Goal: Information Seeking & Learning: Learn about a topic

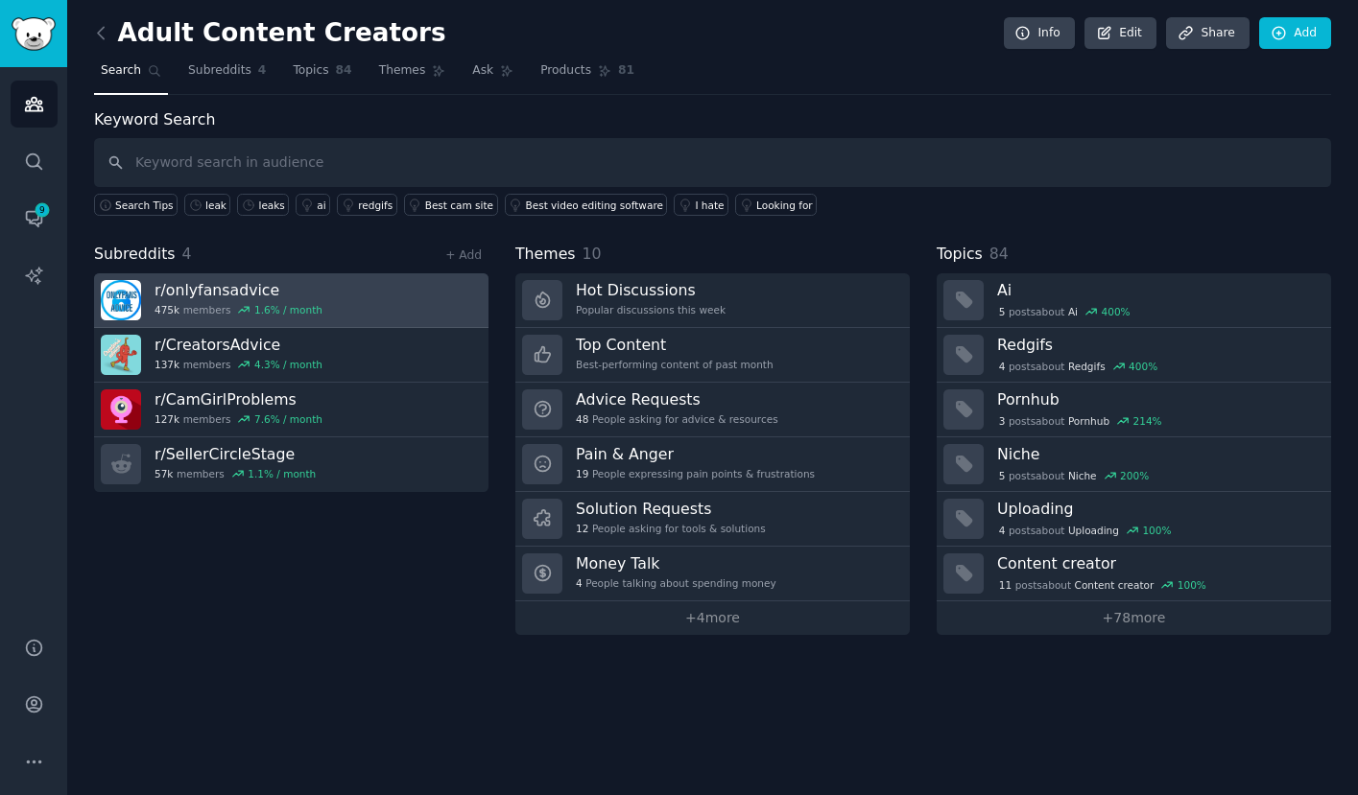
click at [375, 292] on link "r/ onlyfansadvice 475k members 1.6 % / month" at bounding box center [291, 300] width 394 height 55
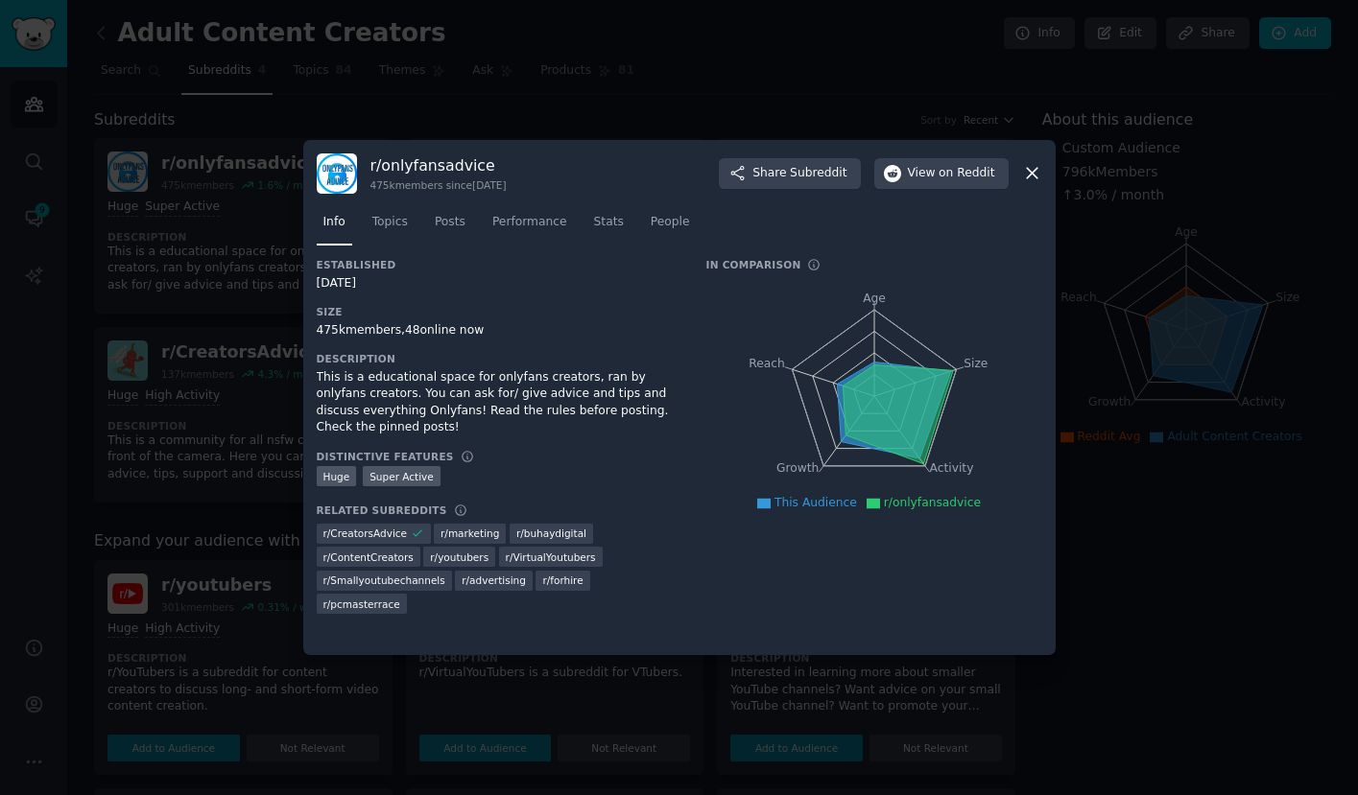
click at [1033, 166] on icon at bounding box center [1032, 173] width 20 height 20
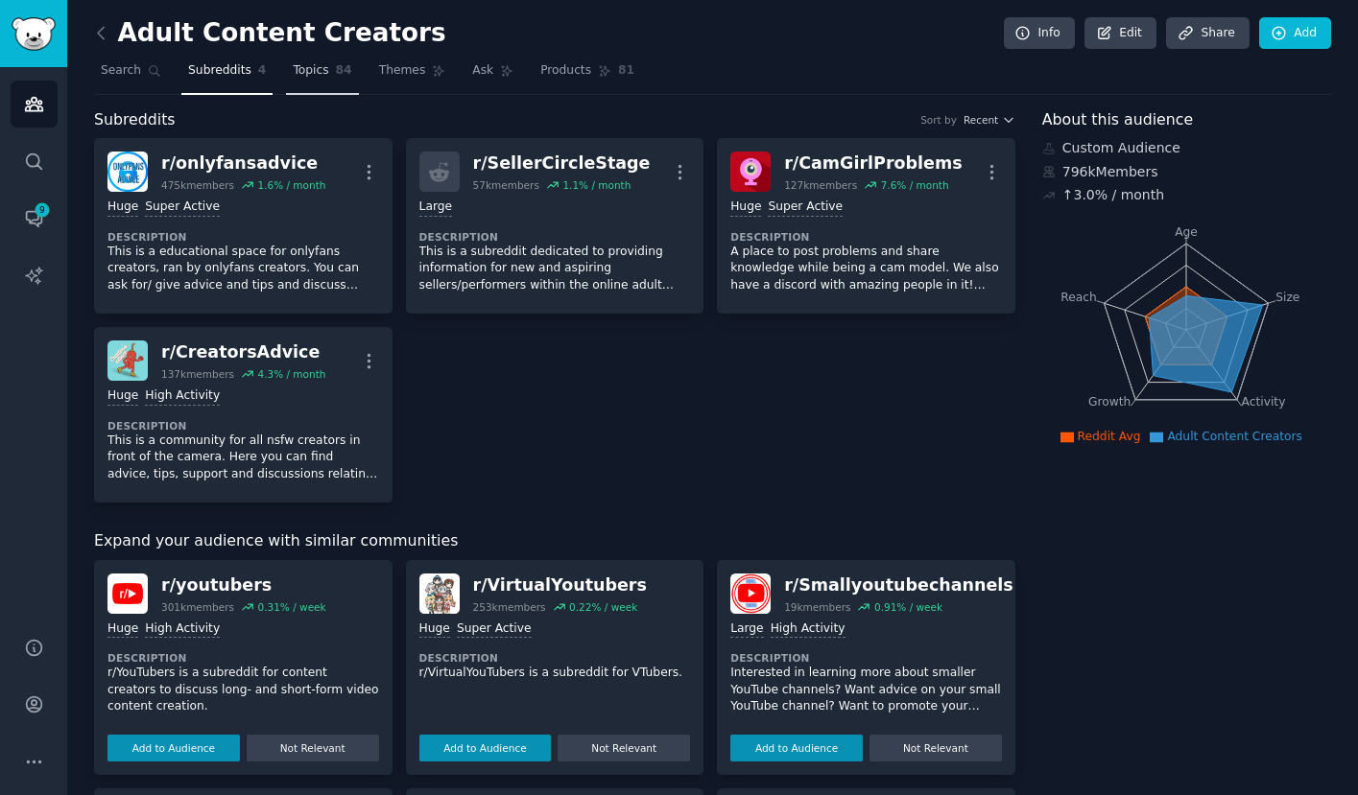
click at [314, 65] on span "Topics" at bounding box center [311, 70] width 36 height 17
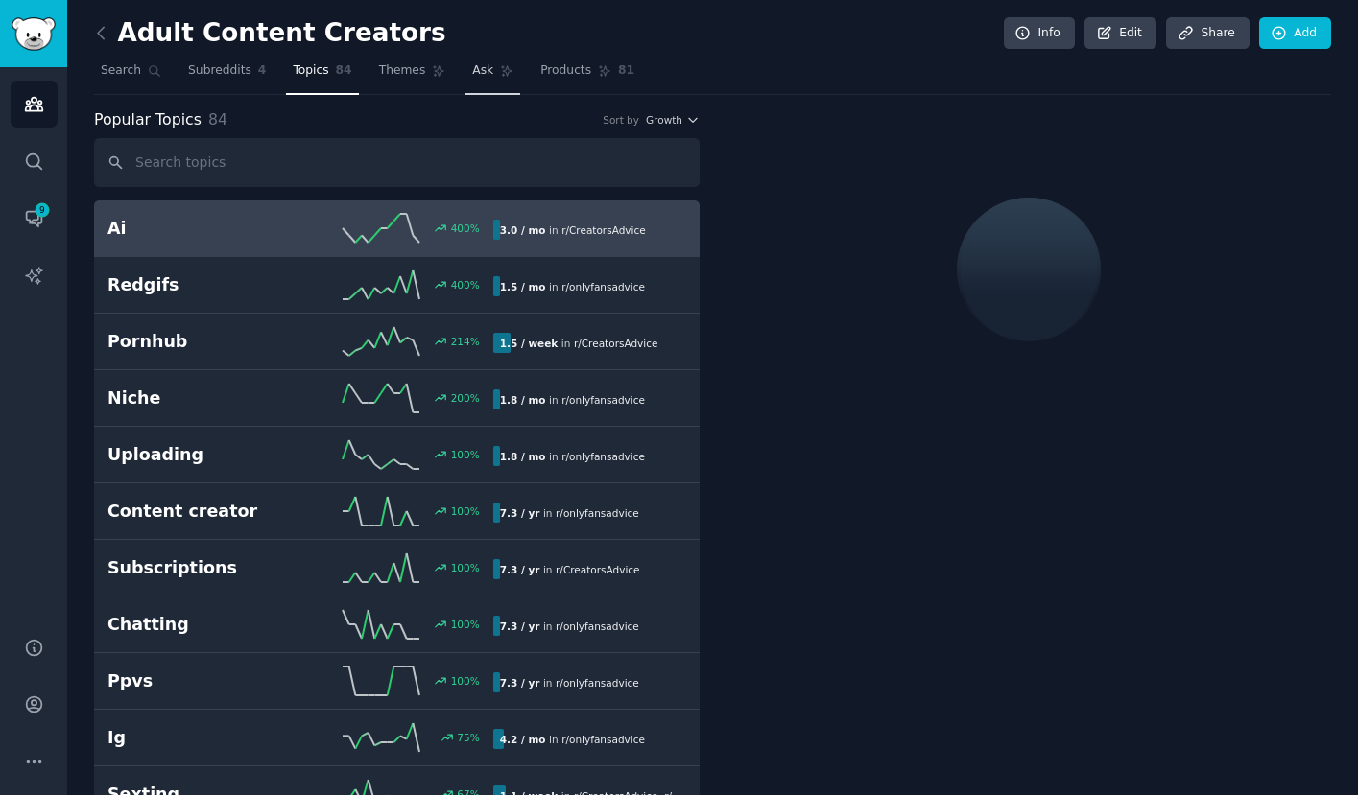
click at [478, 72] on span "Ask" at bounding box center [482, 70] width 21 height 17
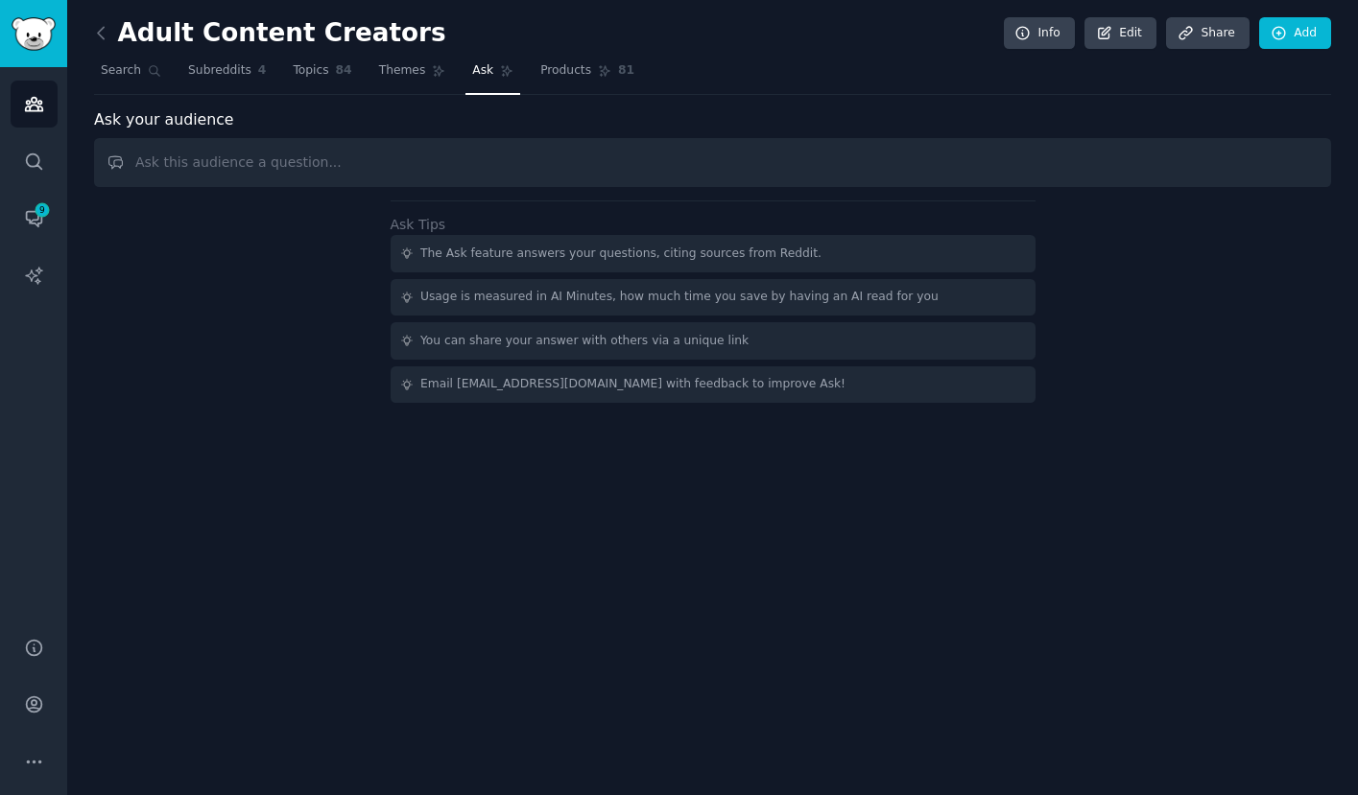
click at [392, 173] on input "text" at bounding box center [712, 162] width 1237 height 49
click at [297, 73] on span "Topics" at bounding box center [311, 70] width 36 height 17
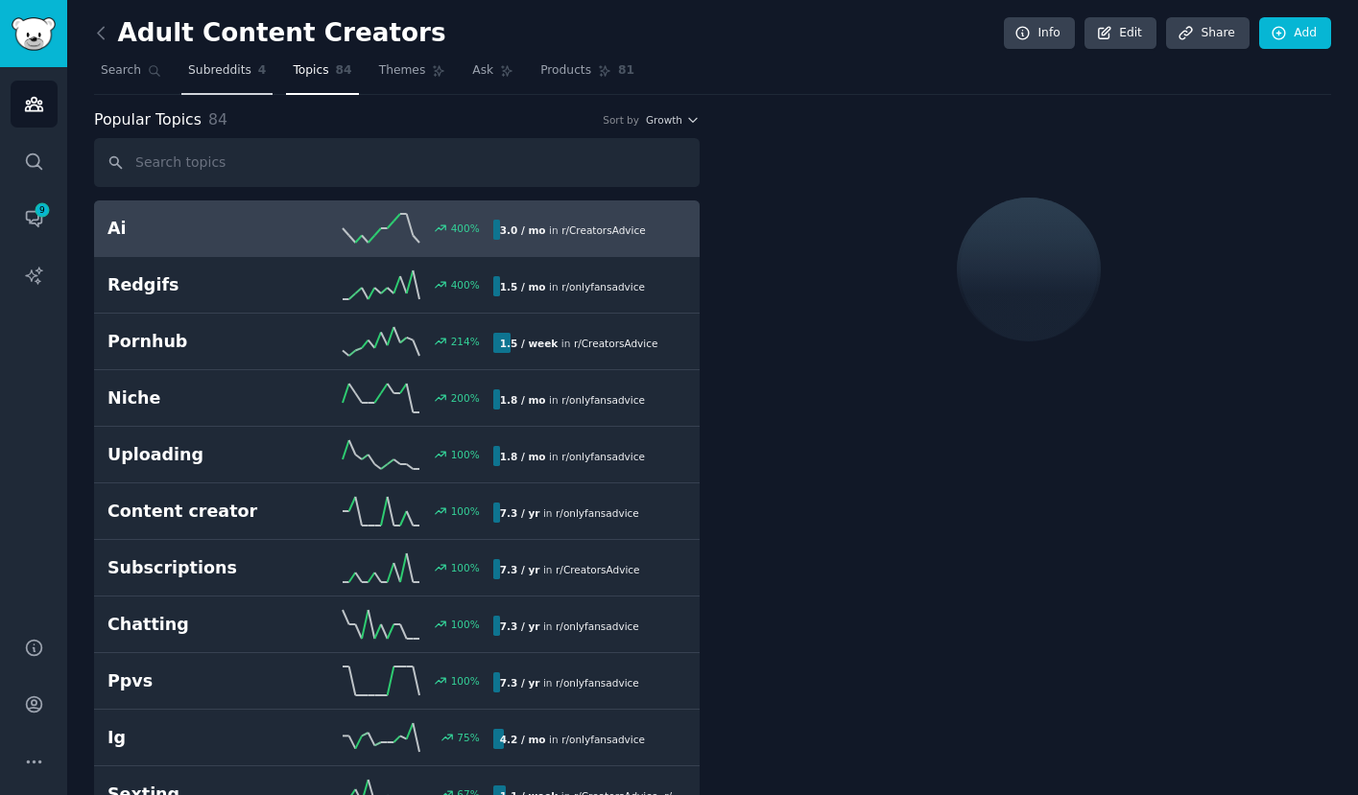
click at [225, 76] on span "Subreddits" at bounding box center [219, 70] width 63 height 17
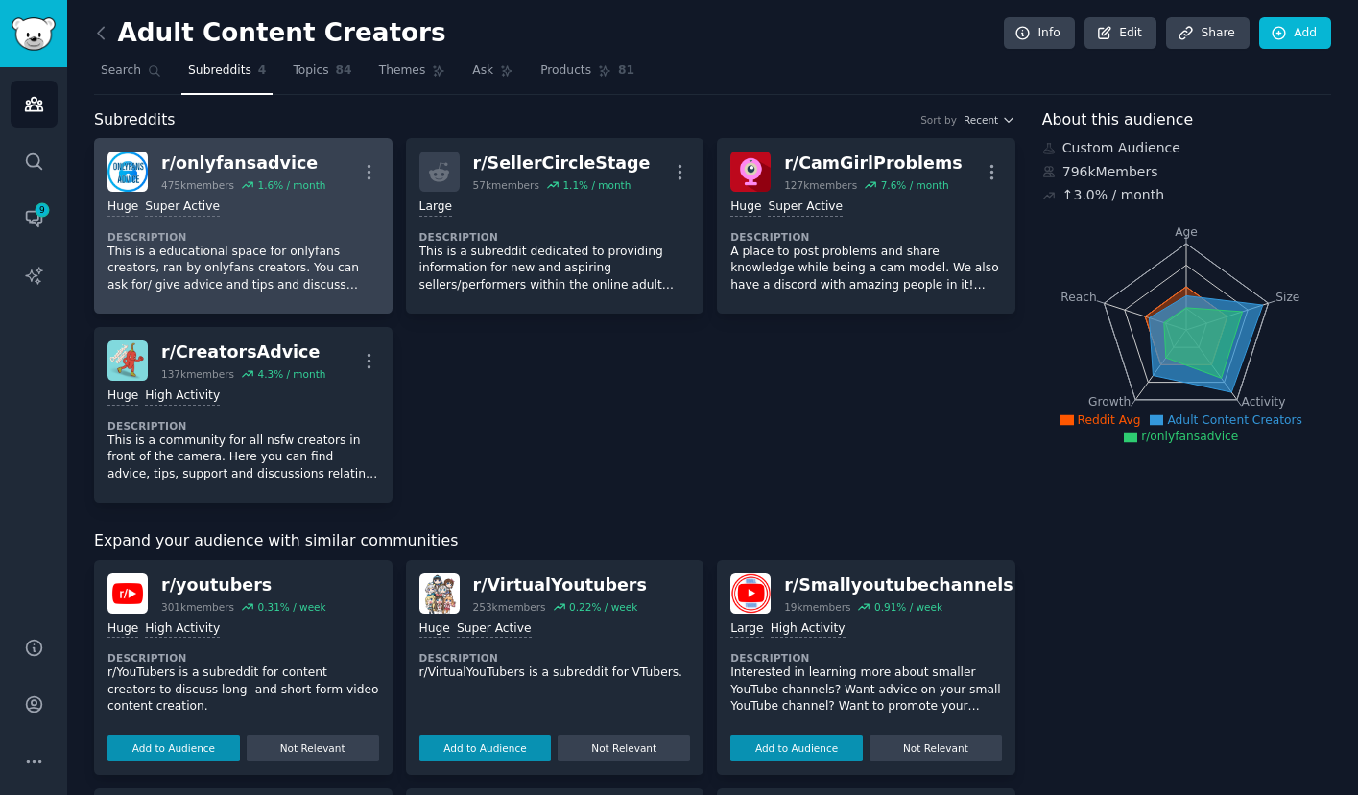
click at [257, 252] on p "This is a educational space for onlyfans creators, ran by onlyfans creators. Yo…" at bounding box center [243, 269] width 272 height 51
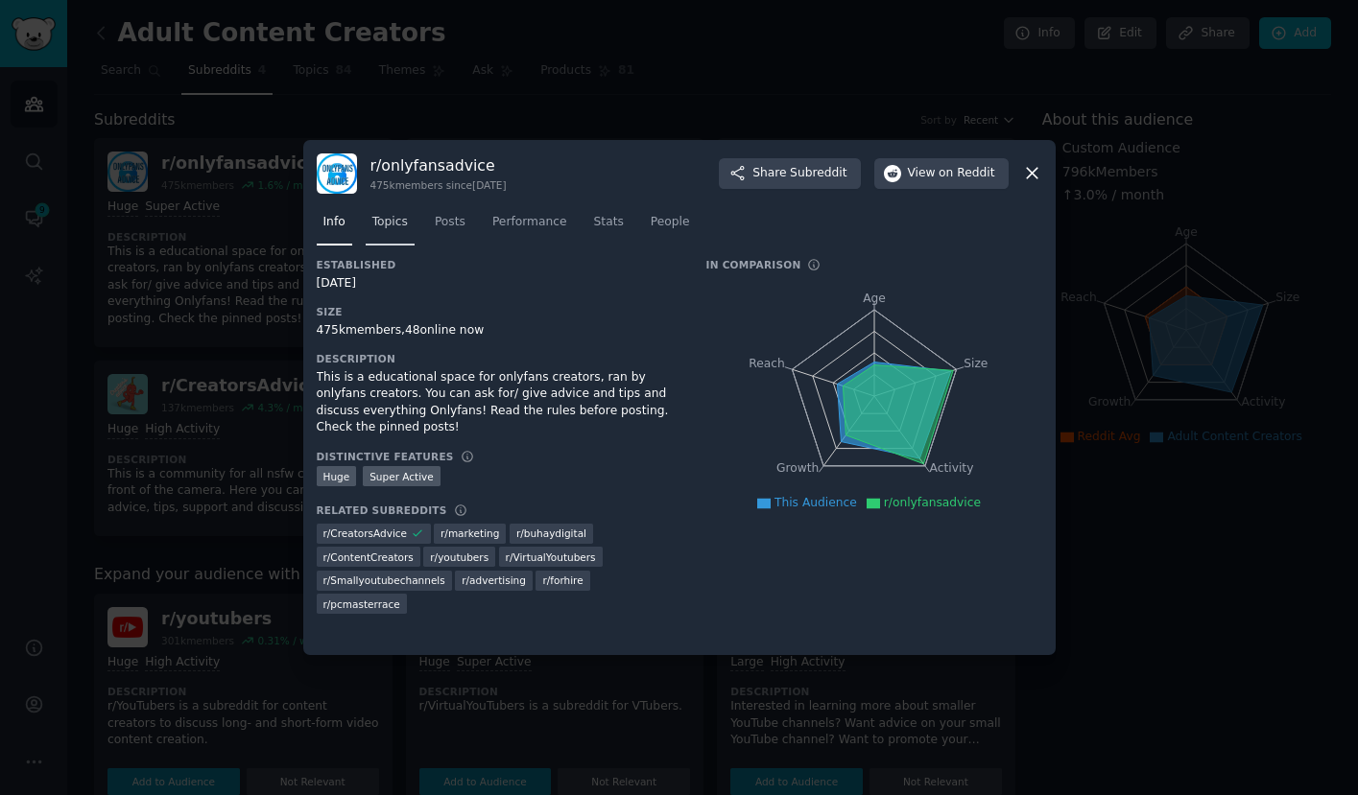
click at [386, 210] on link "Topics" at bounding box center [390, 226] width 49 height 39
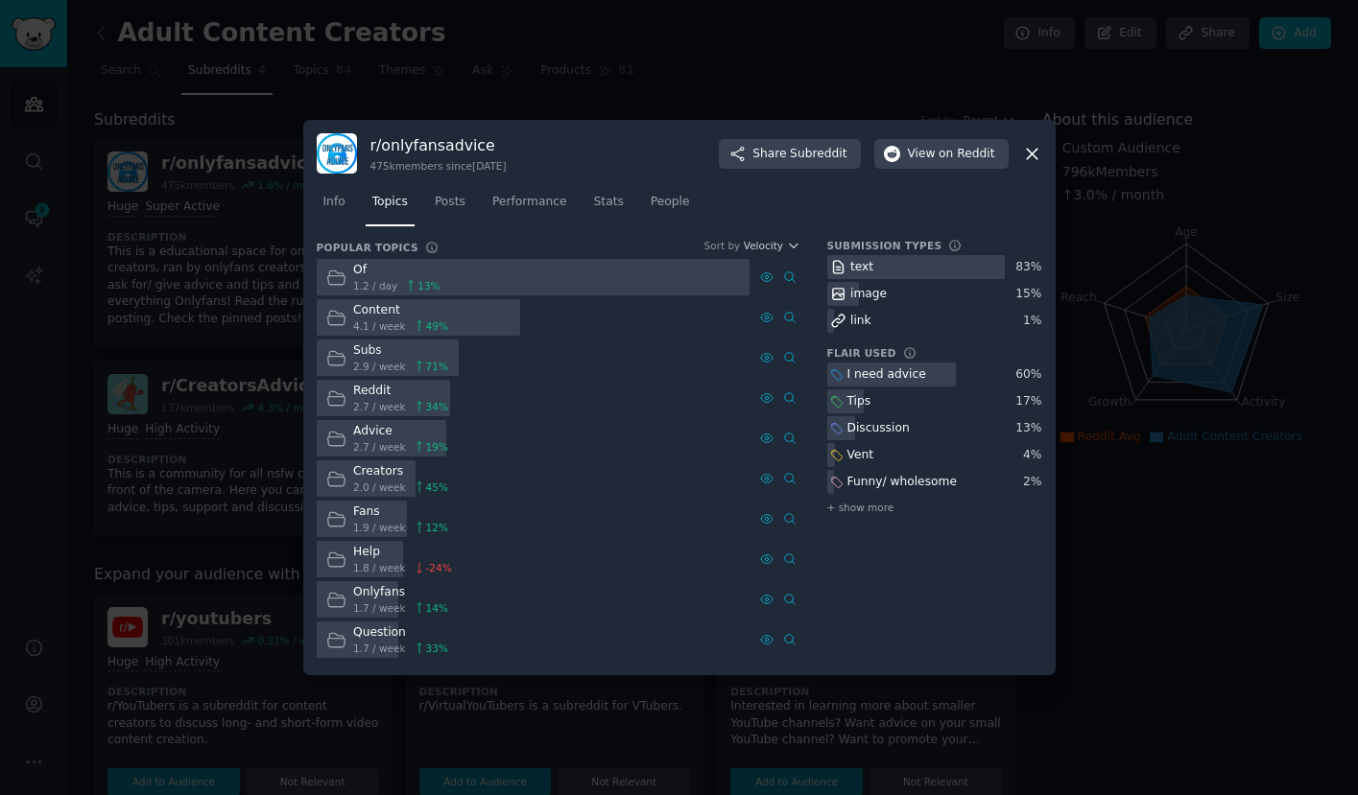
click at [364, 325] on span "4.1 / week" at bounding box center [379, 326] width 53 height 13
click at [1033, 162] on icon at bounding box center [1032, 154] width 20 height 20
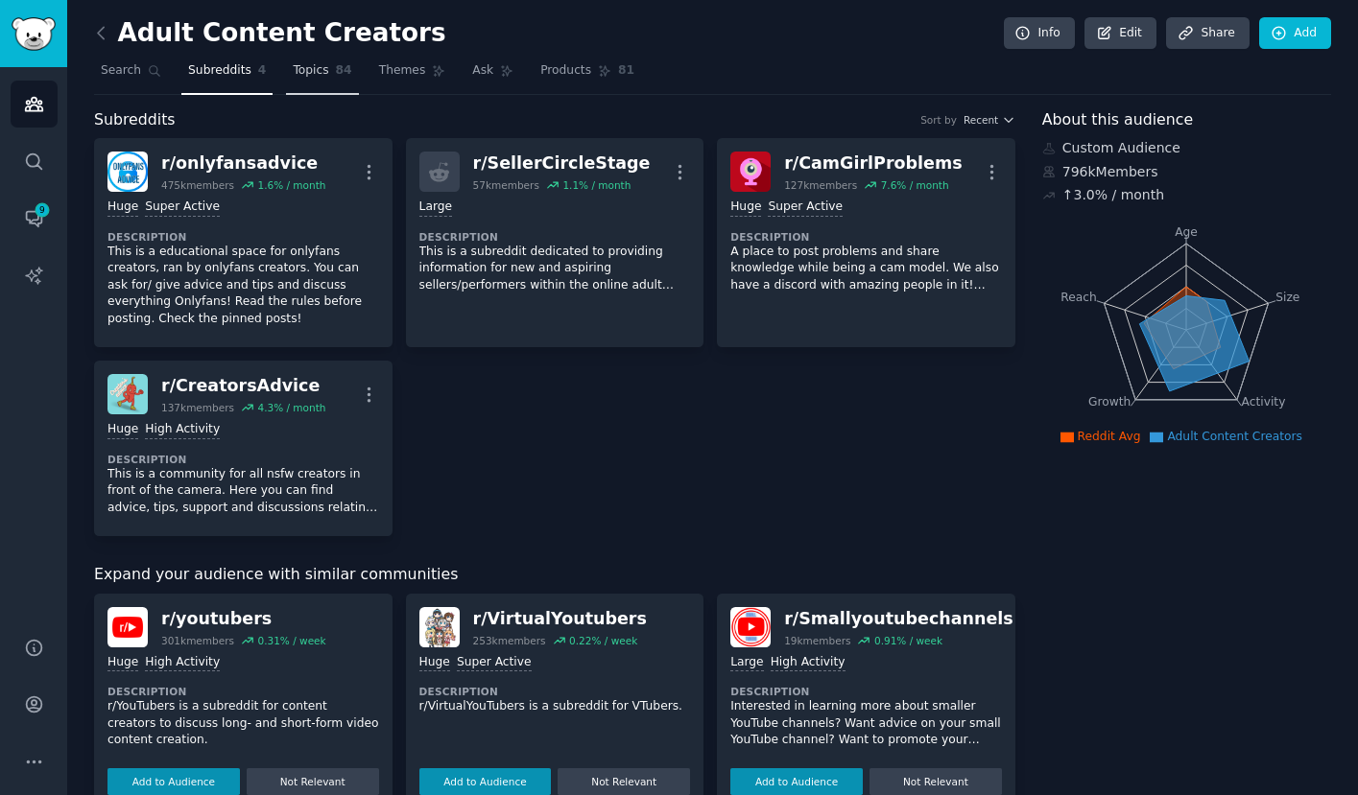
click at [324, 59] on link "Topics 84" at bounding box center [322, 75] width 72 height 39
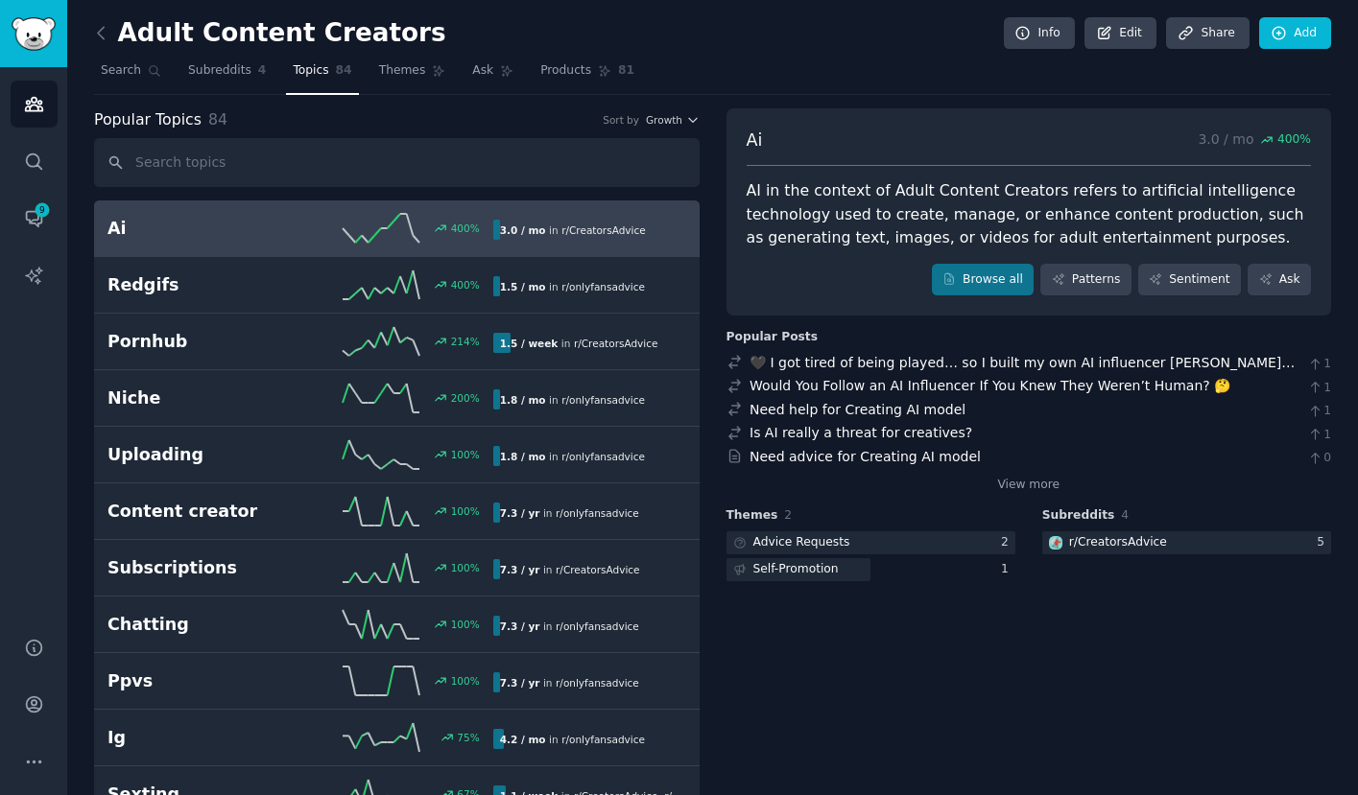
click at [394, 155] on input "text" at bounding box center [397, 162] width 606 height 49
click at [31, 202] on link "Conversations 9" at bounding box center [34, 218] width 47 height 47
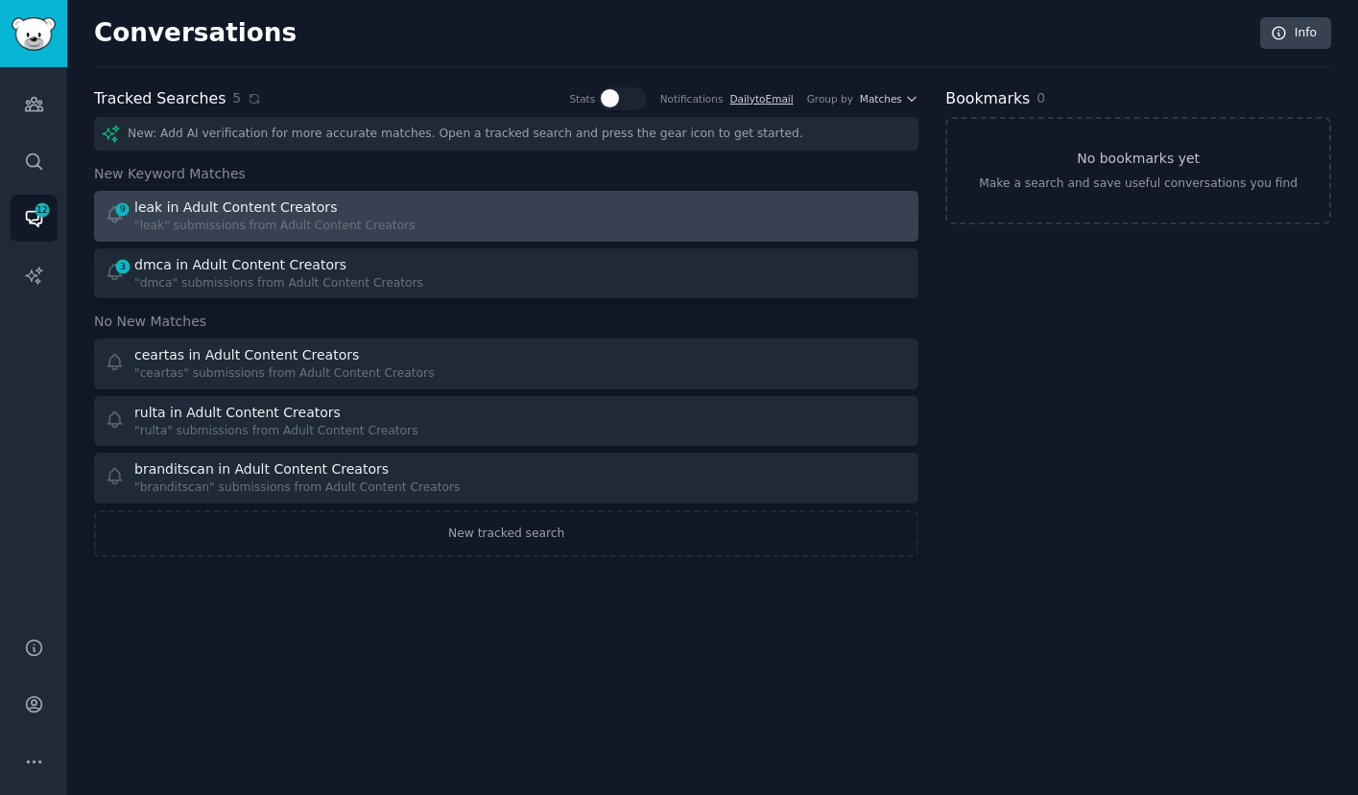
click at [218, 202] on div "leak in Adult Content Creators" at bounding box center [235, 208] width 202 height 20
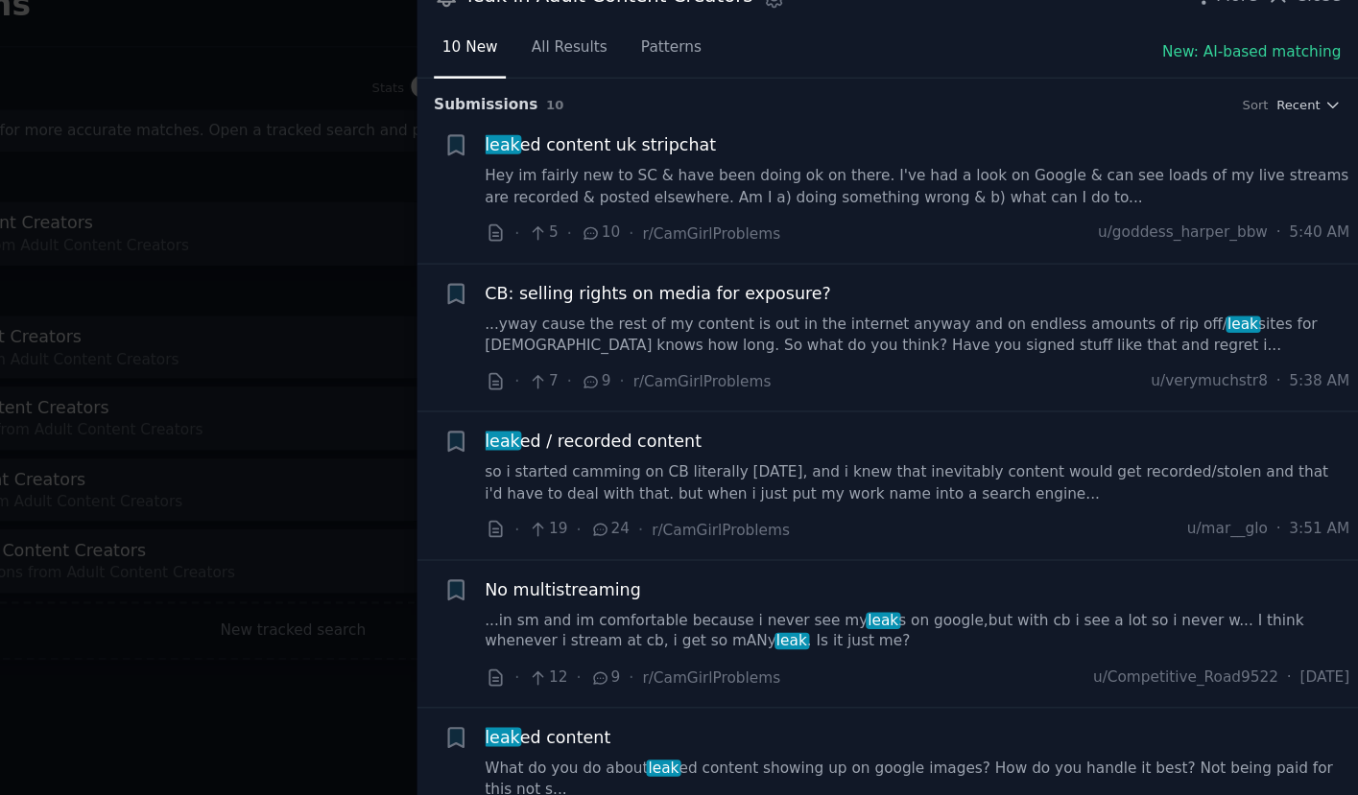
click at [764, 147] on span "leak ed content uk stripchat" at bounding box center [752, 145] width 185 height 20
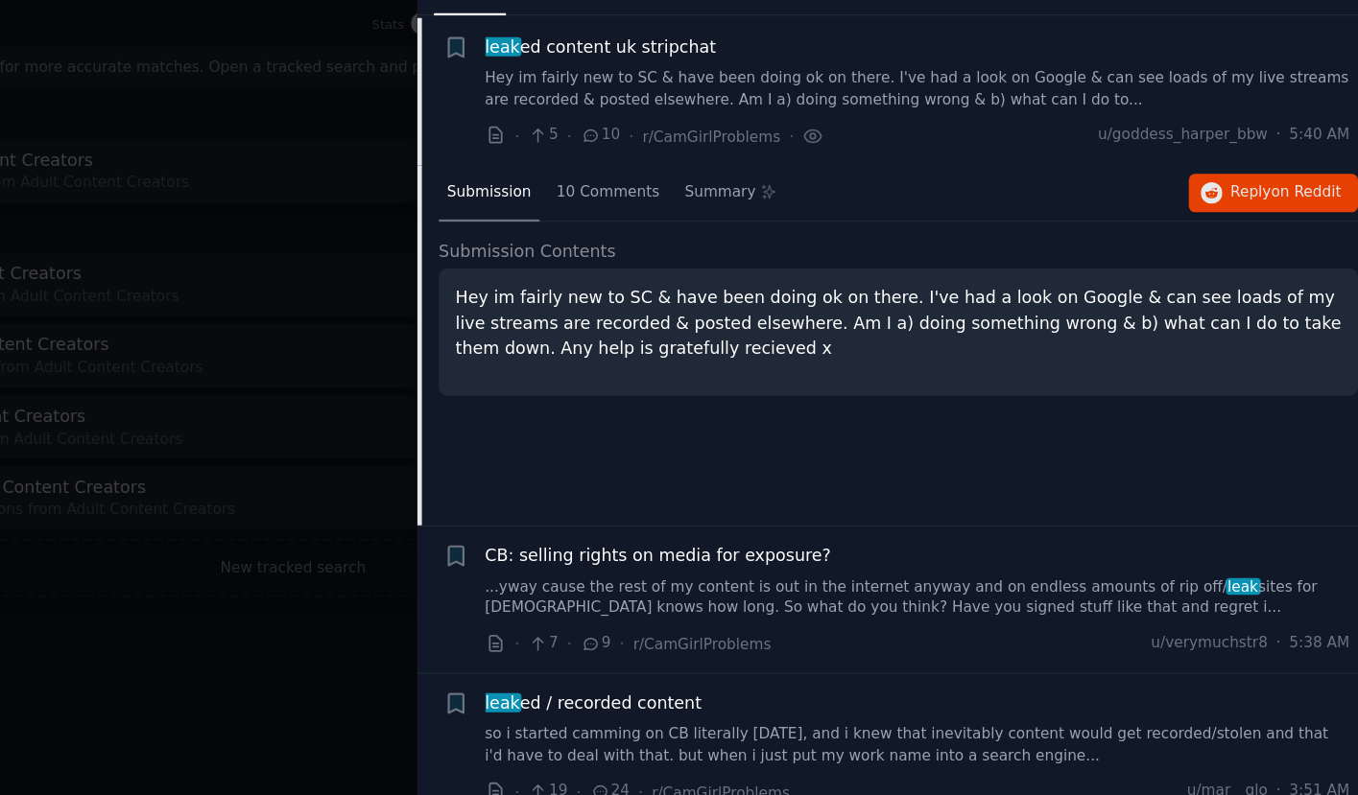
scroll to position [30, 0]
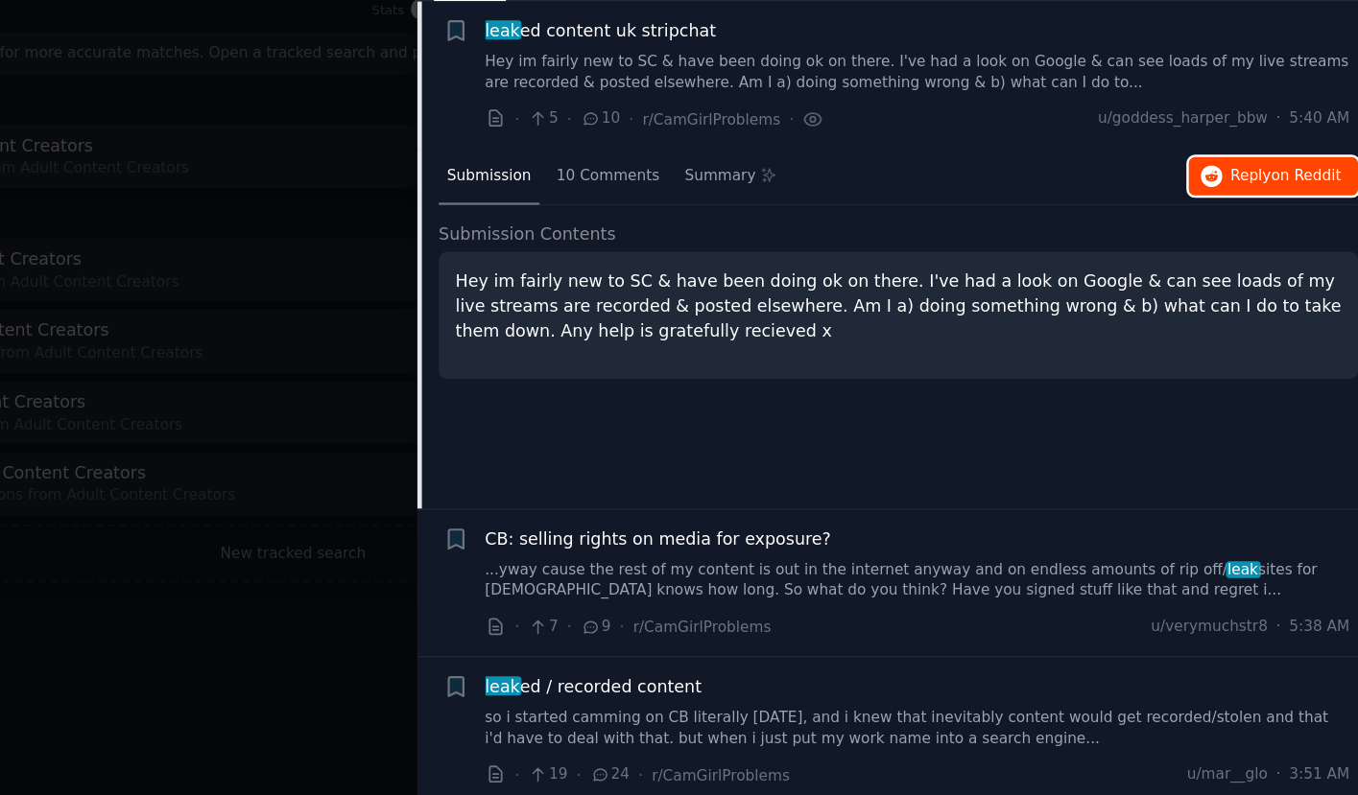
click at [1261, 224] on span "Reply on Reddit" at bounding box center [1300, 232] width 88 height 17
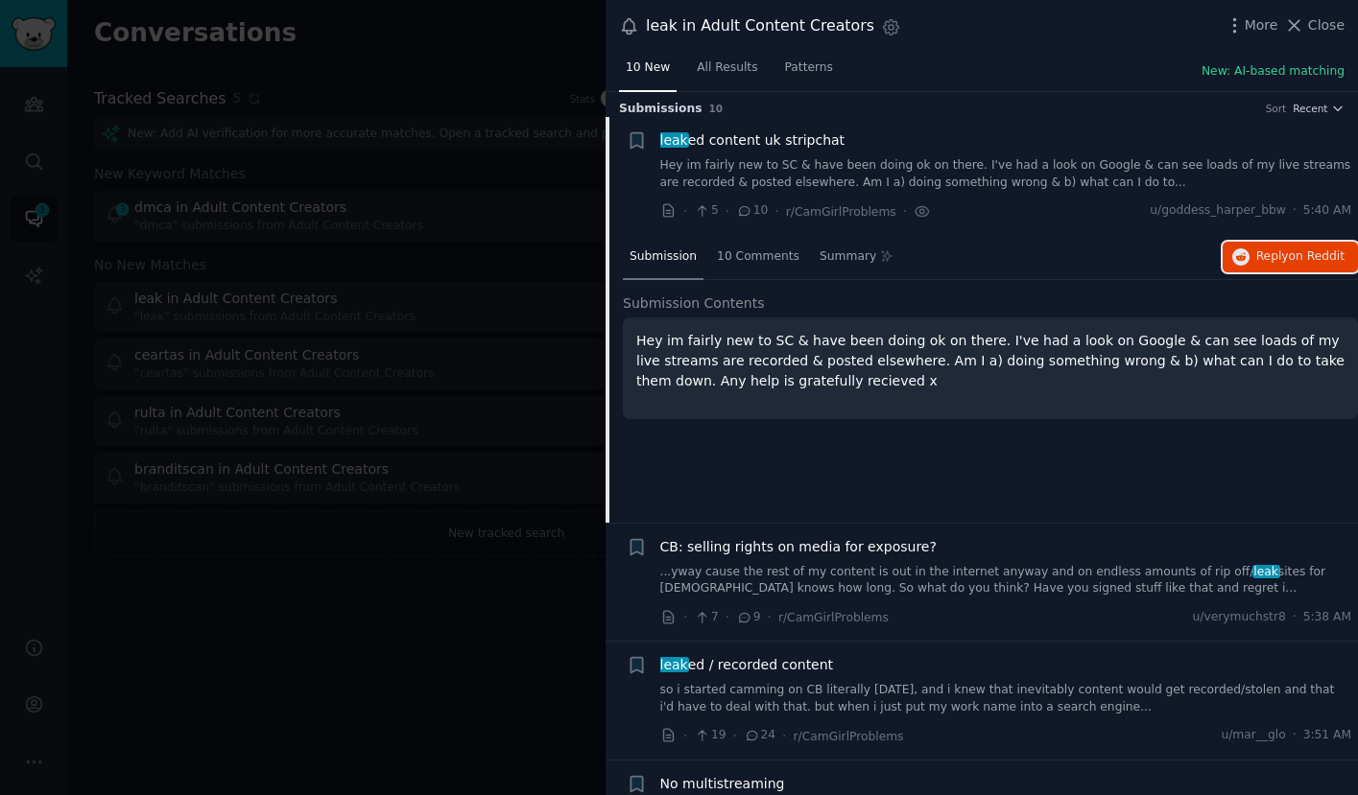
scroll to position [0, 0]
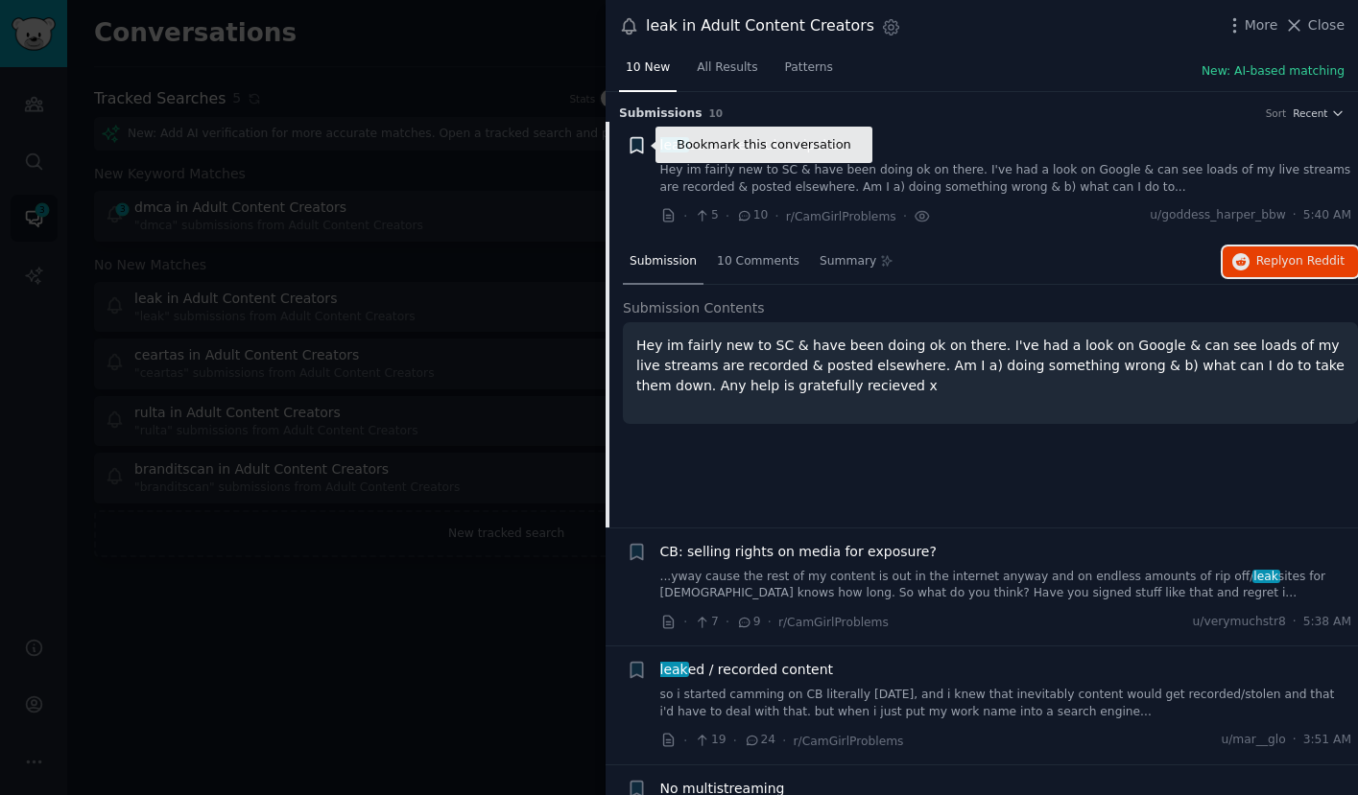
click at [633, 144] on icon "button" at bounding box center [636, 145] width 12 height 15
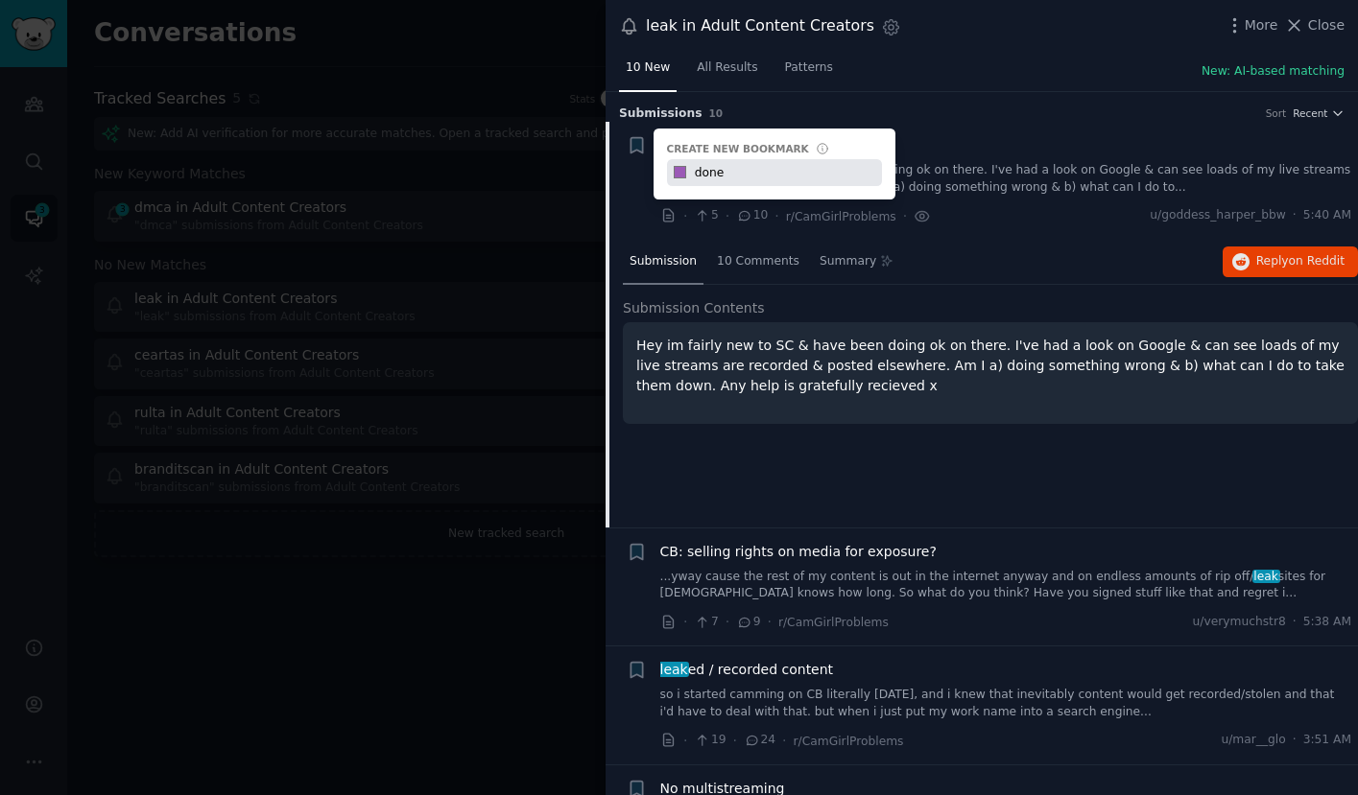
type input "done"
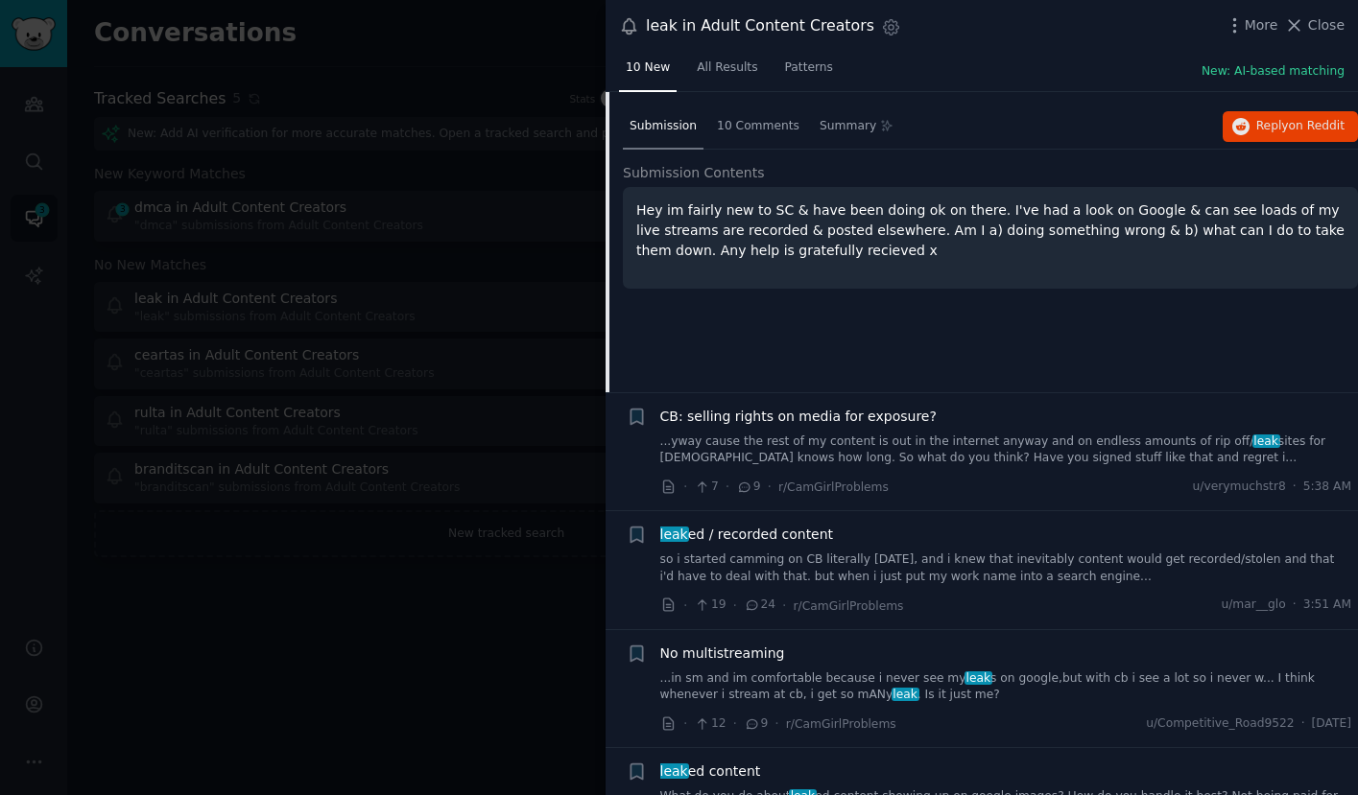
scroll to position [137, 0]
click at [893, 468] on div "CB: selling rights on media for exposure? ...yway cause the rest of my content …" at bounding box center [1006, 450] width 692 height 91
click at [850, 420] on span "CB: selling rights on media for exposure?" at bounding box center [798, 415] width 276 height 20
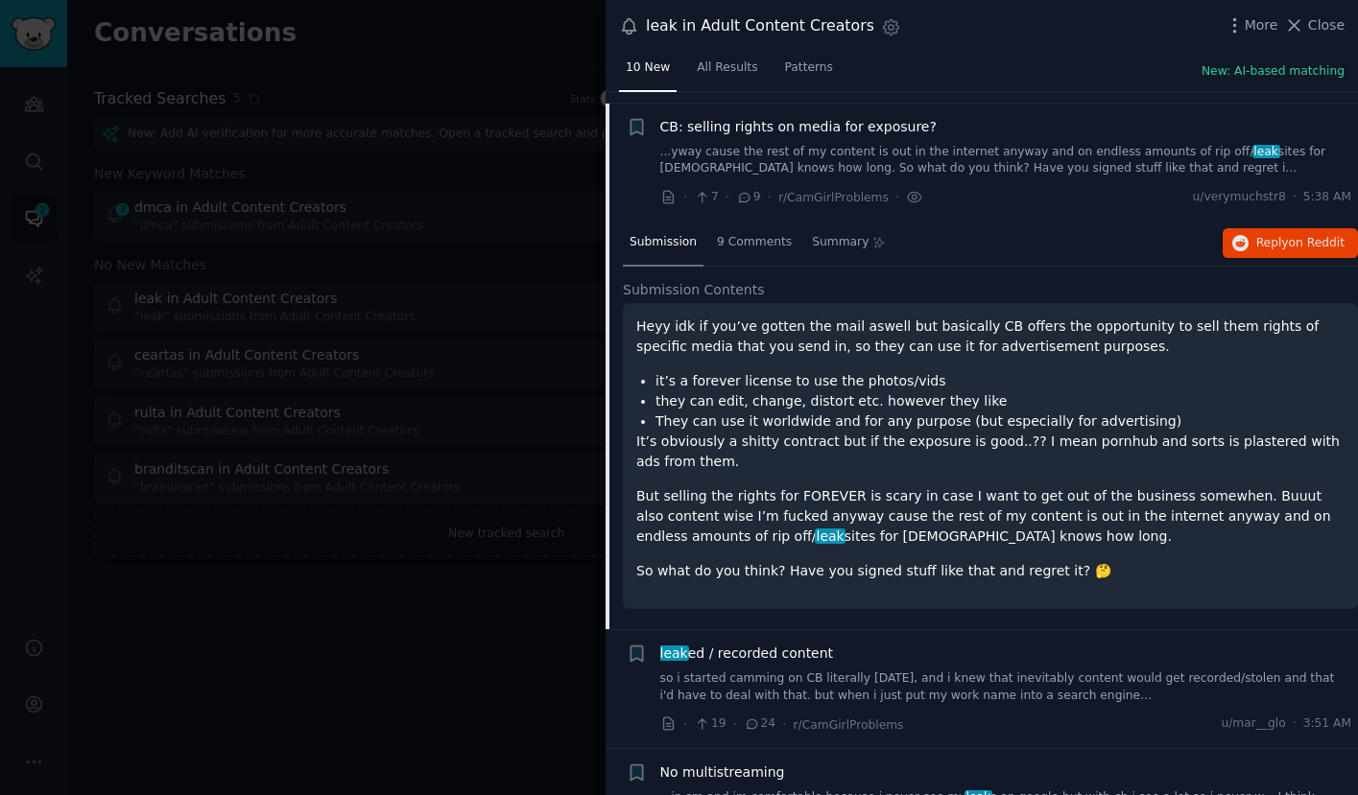
scroll to position [149, 0]
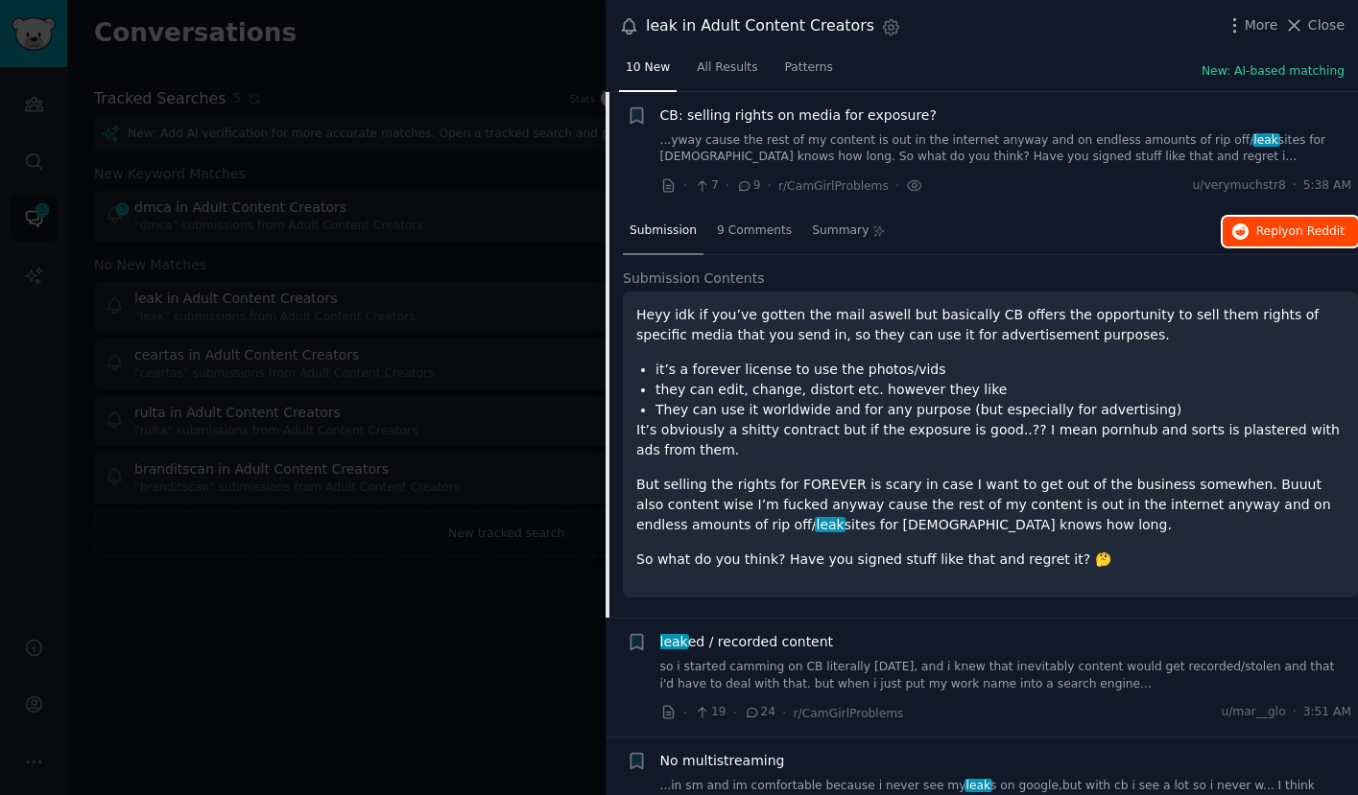
click at [1256, 238] on span "Reply on Reddit" at bounding box center [1300, 232] width 88 height 17
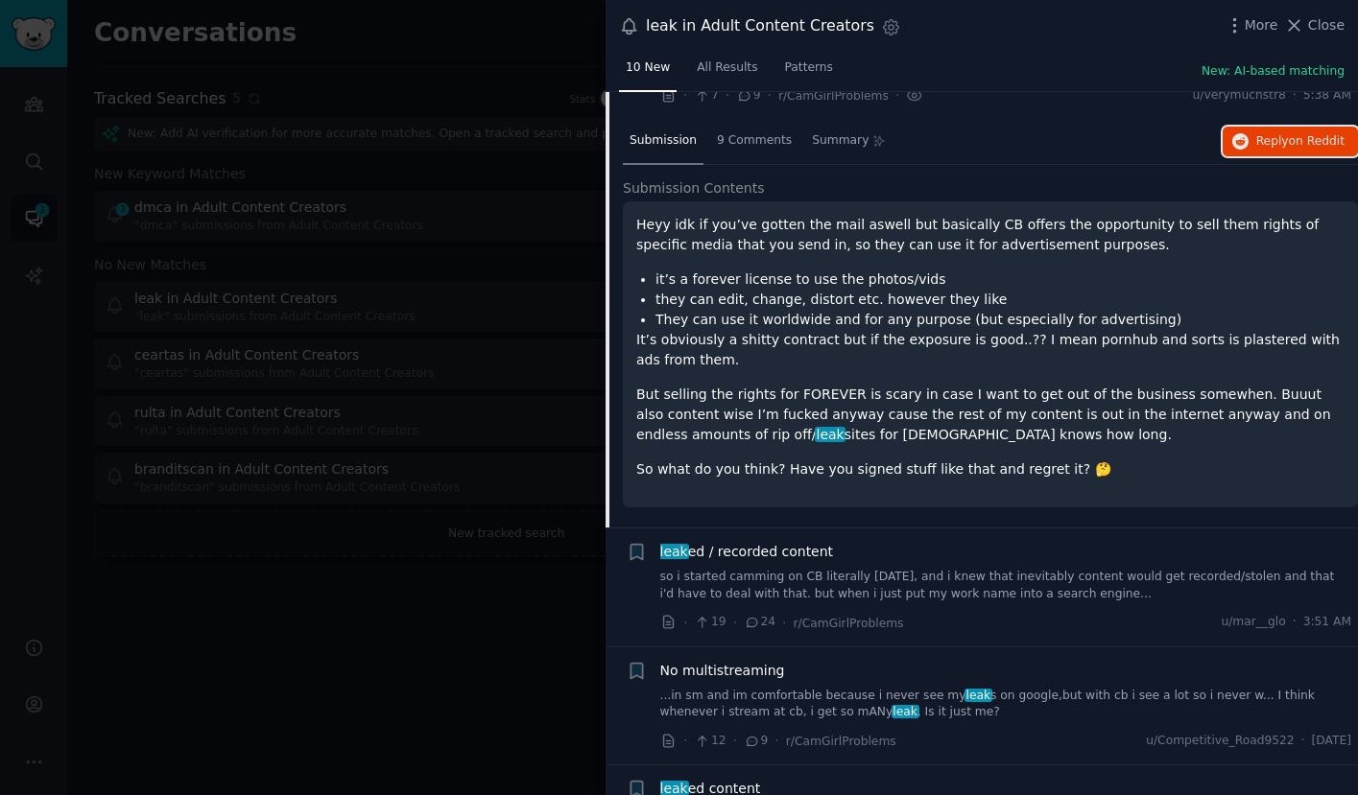
scroll to position [258, 0]
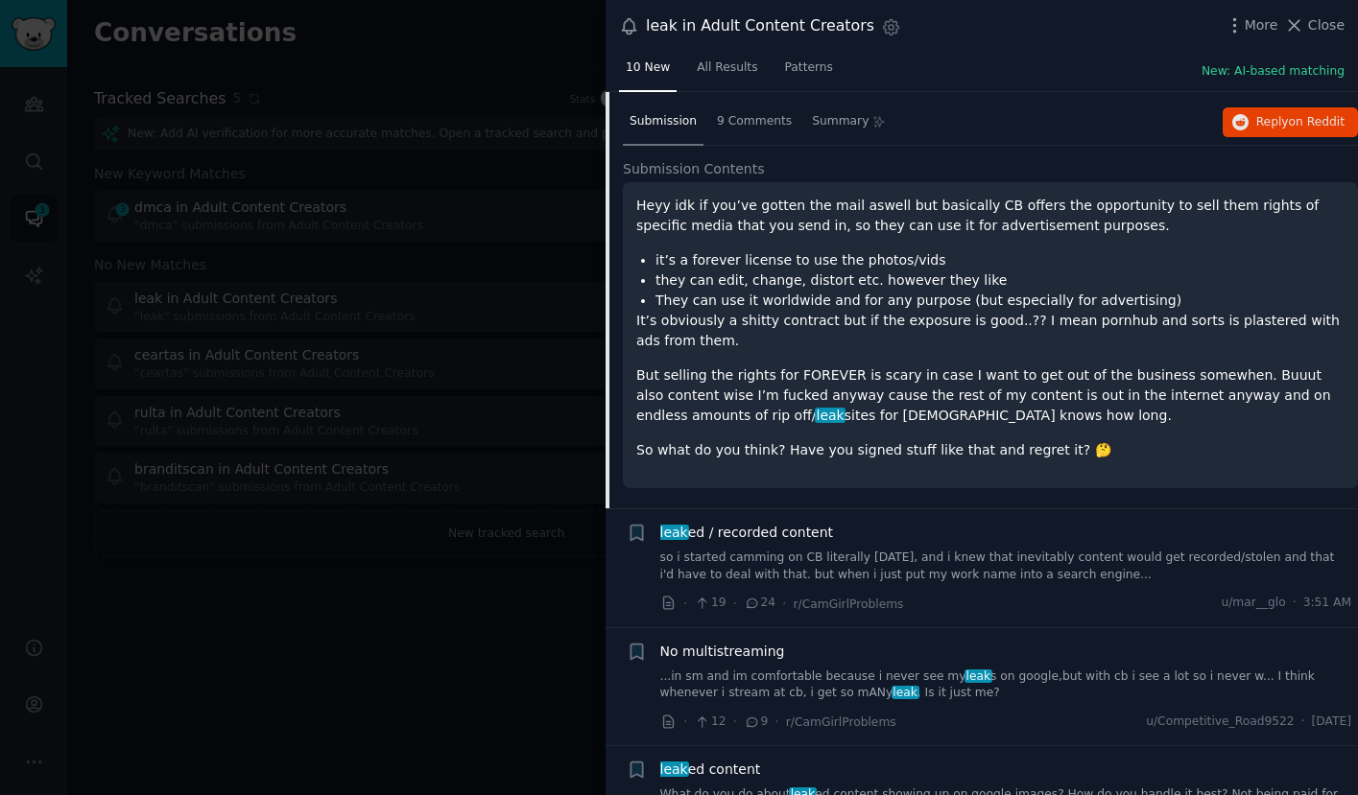
click at [895, 567] on link "so i started camming on CB literally 3 days ago, and i knew that inevitably con…" at bounding box center [1006, 567] width 692 height 34
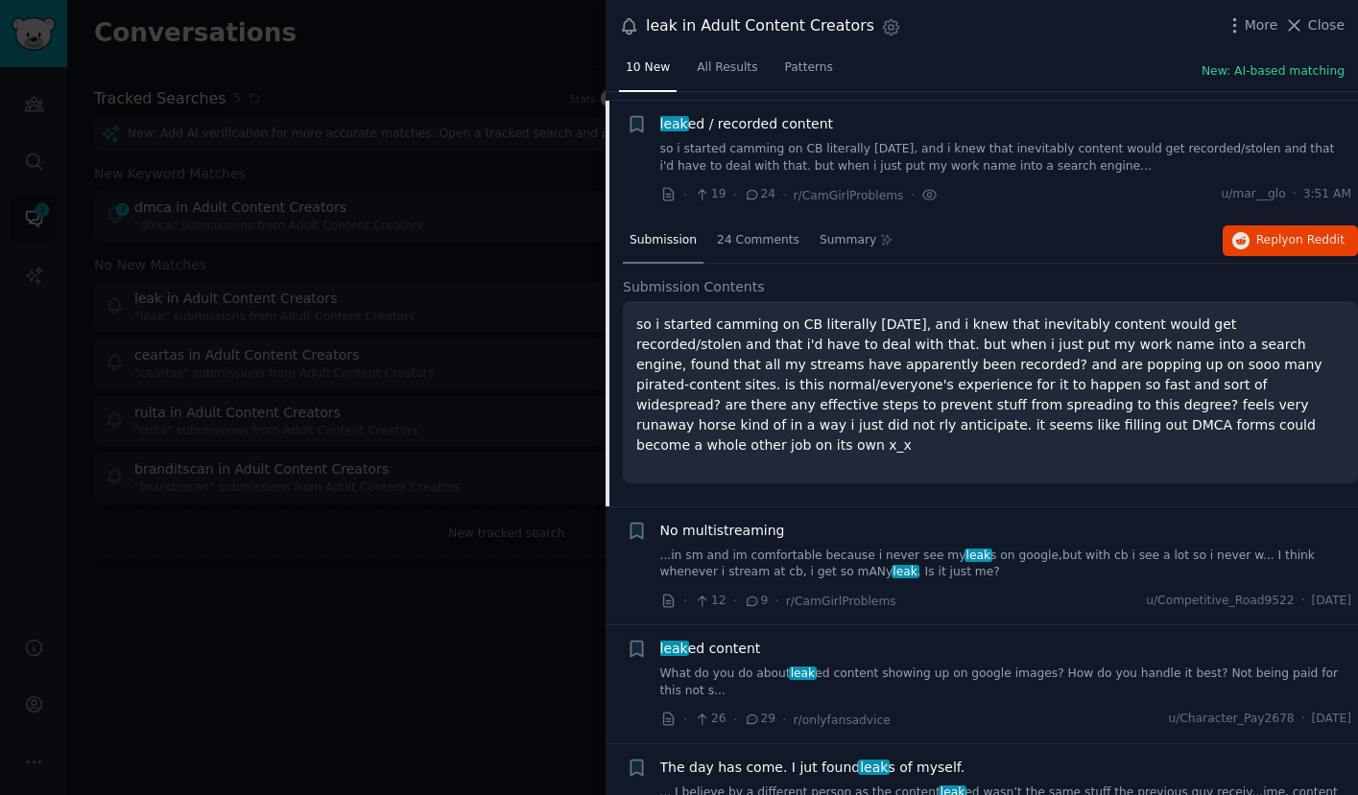
scroll to position [267, 0]
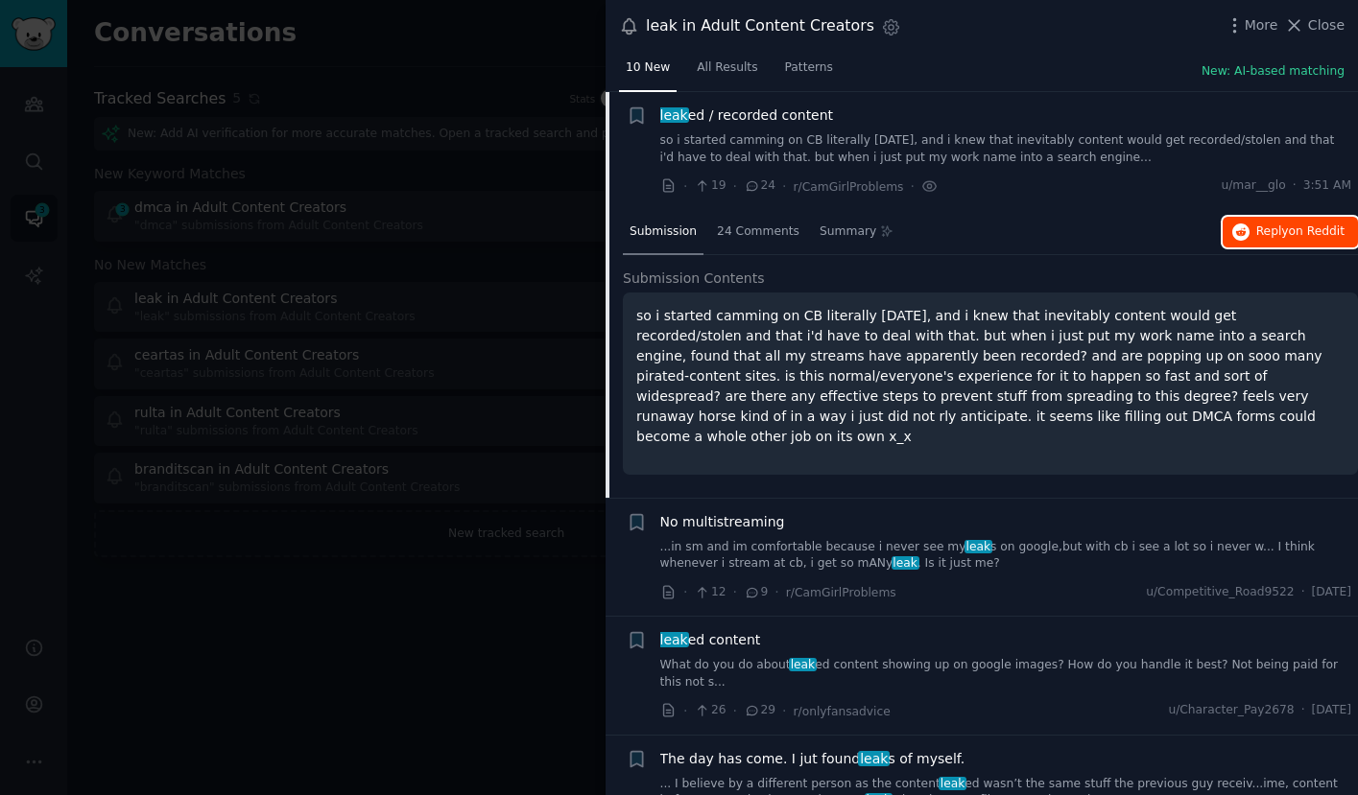
click at [1270, 236] on span "Reply on Reddit" at bounding box center [1300, 232] width 88 height 17
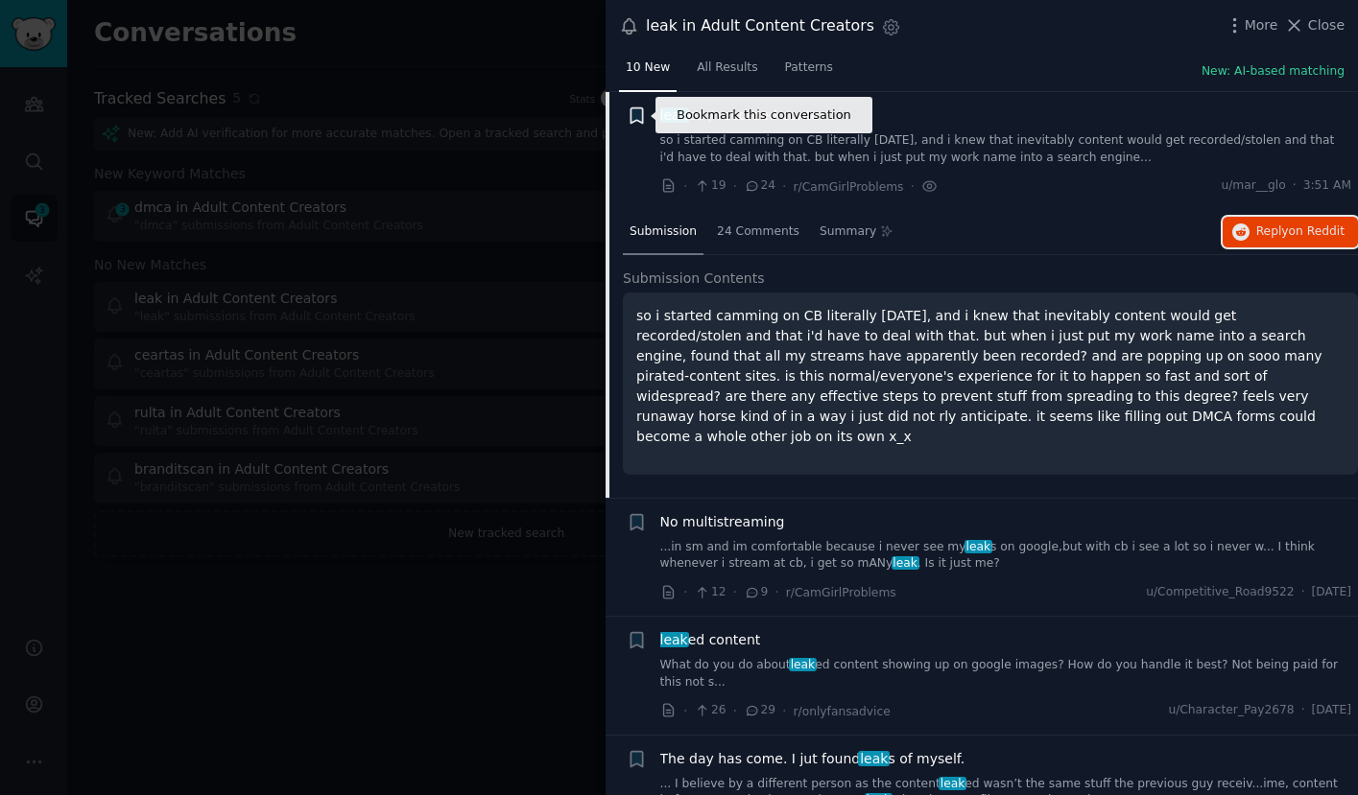
click at [629, 117] on icon "button" at bounding box center [637, 116] width 20 height 20
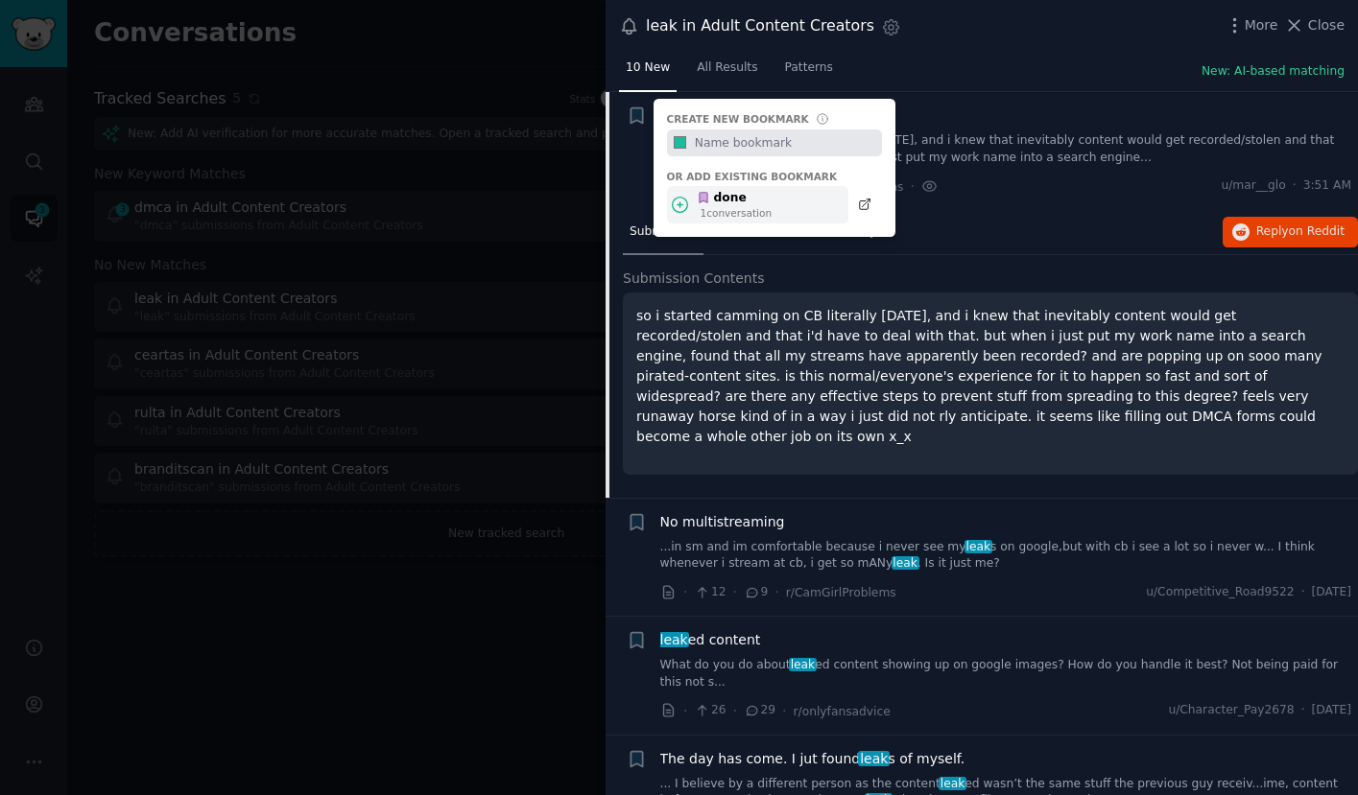
click at [741, 211] on div "1 conversation" at bounding box center [737, 212] width 72 height 13
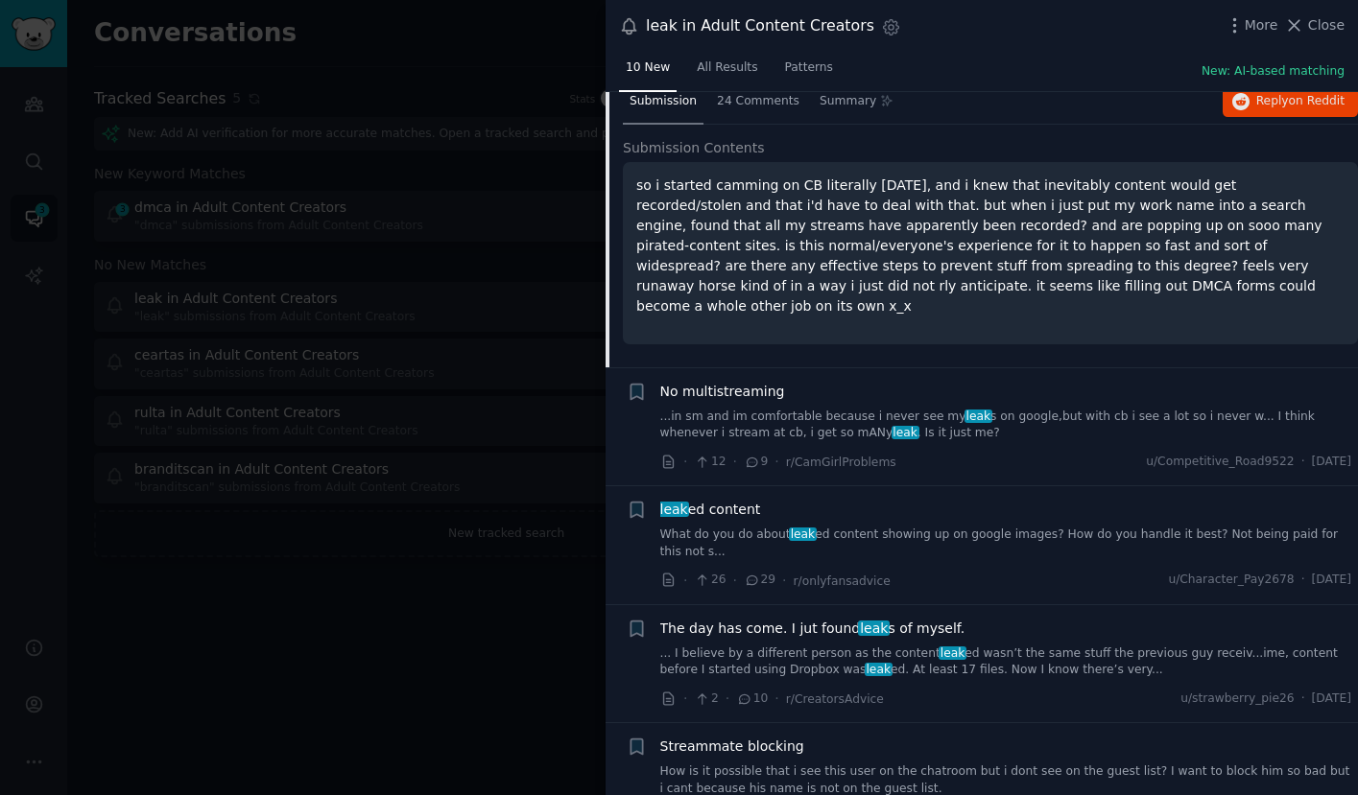
scroll to position [400, 0]
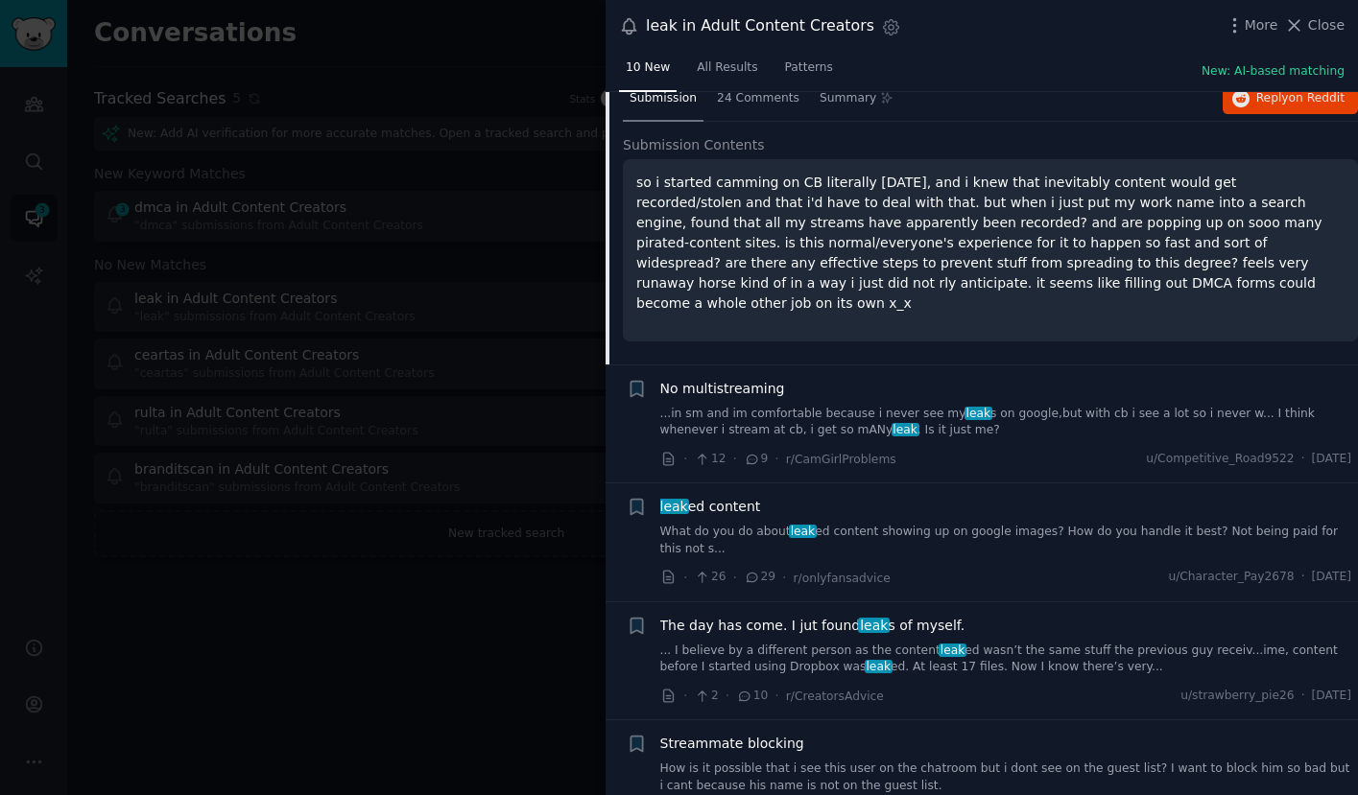
click at [882, 410] on link "...in sm and im comfortable because i never see my leak s on google,but with cb…" at bounding box center [1006, 423] width 692 height 34
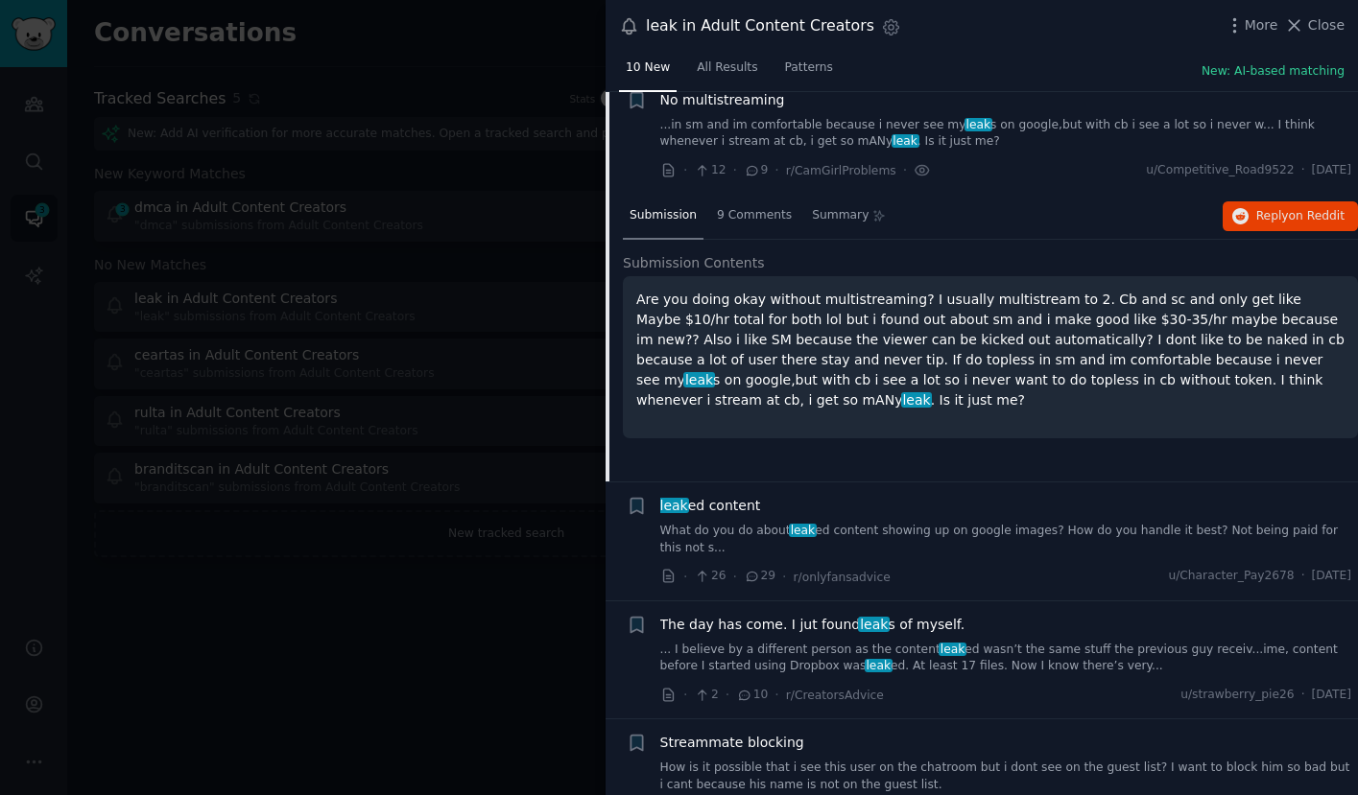
scroll to position [412, 0]
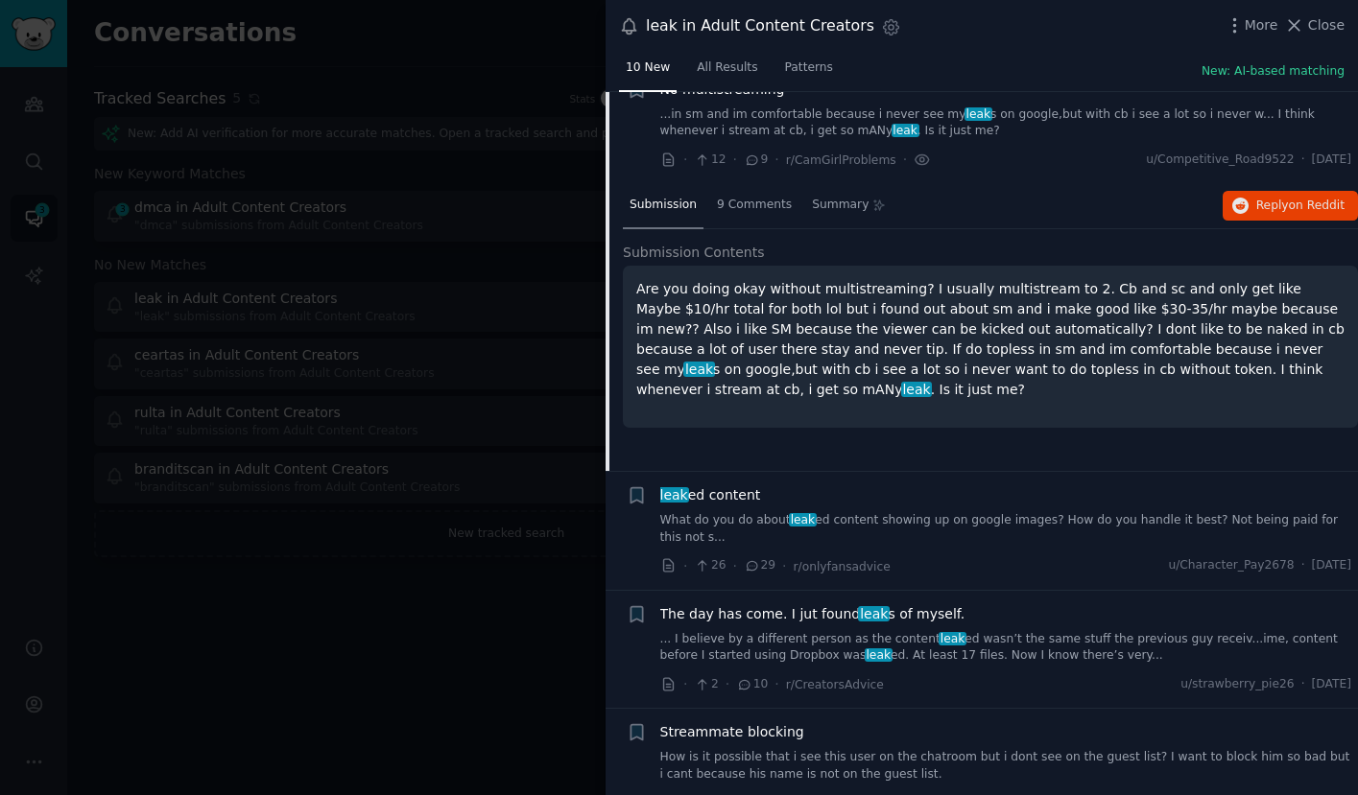
click at [993, 550] on div "leak ed content What do you do about leak ed content showing up on google image…" at bounding box center [1006, 531] width 692 height 91
click at [960, 533] on link "What do you do about leak ed content showing up on google images? How do you ha…" at bounding box center [1006, 529] width 692 height 34
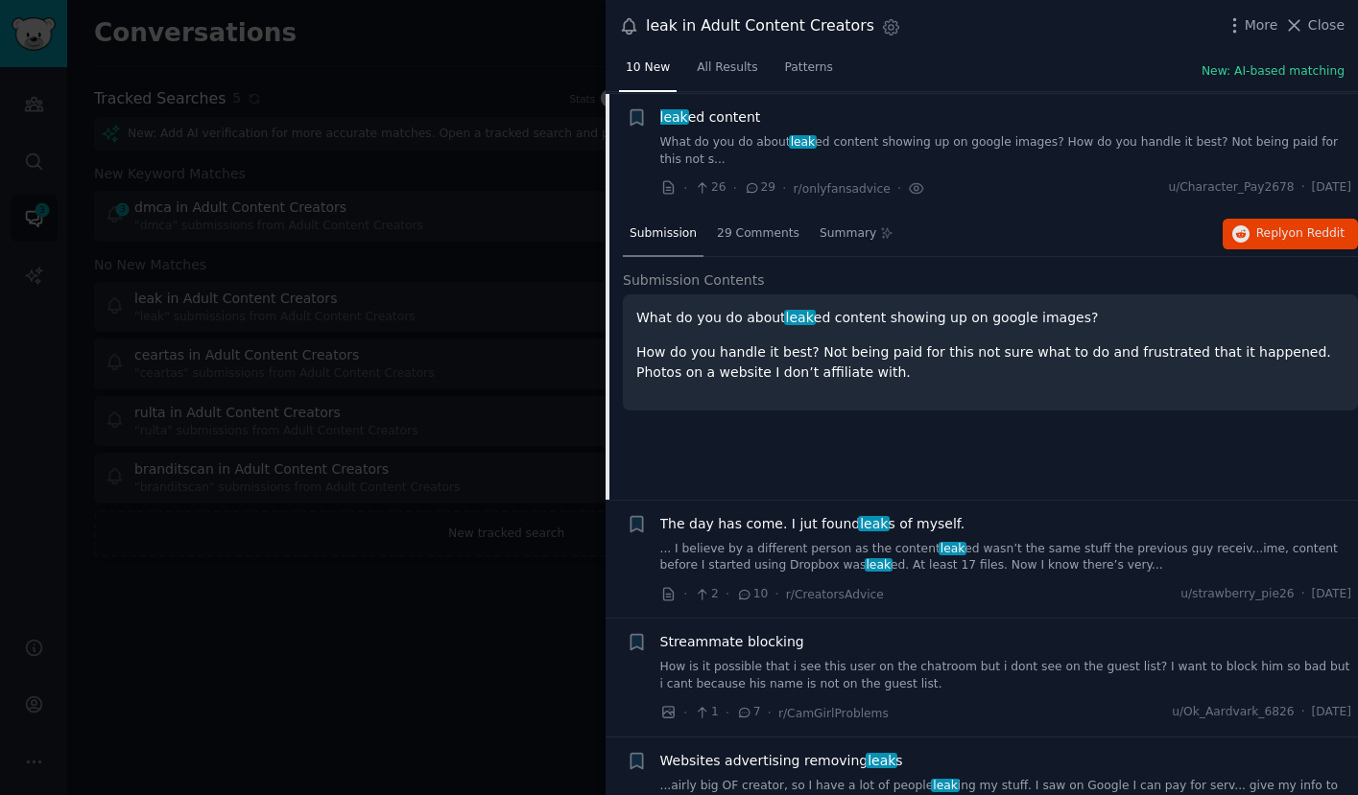
scroll to position [505, 0]
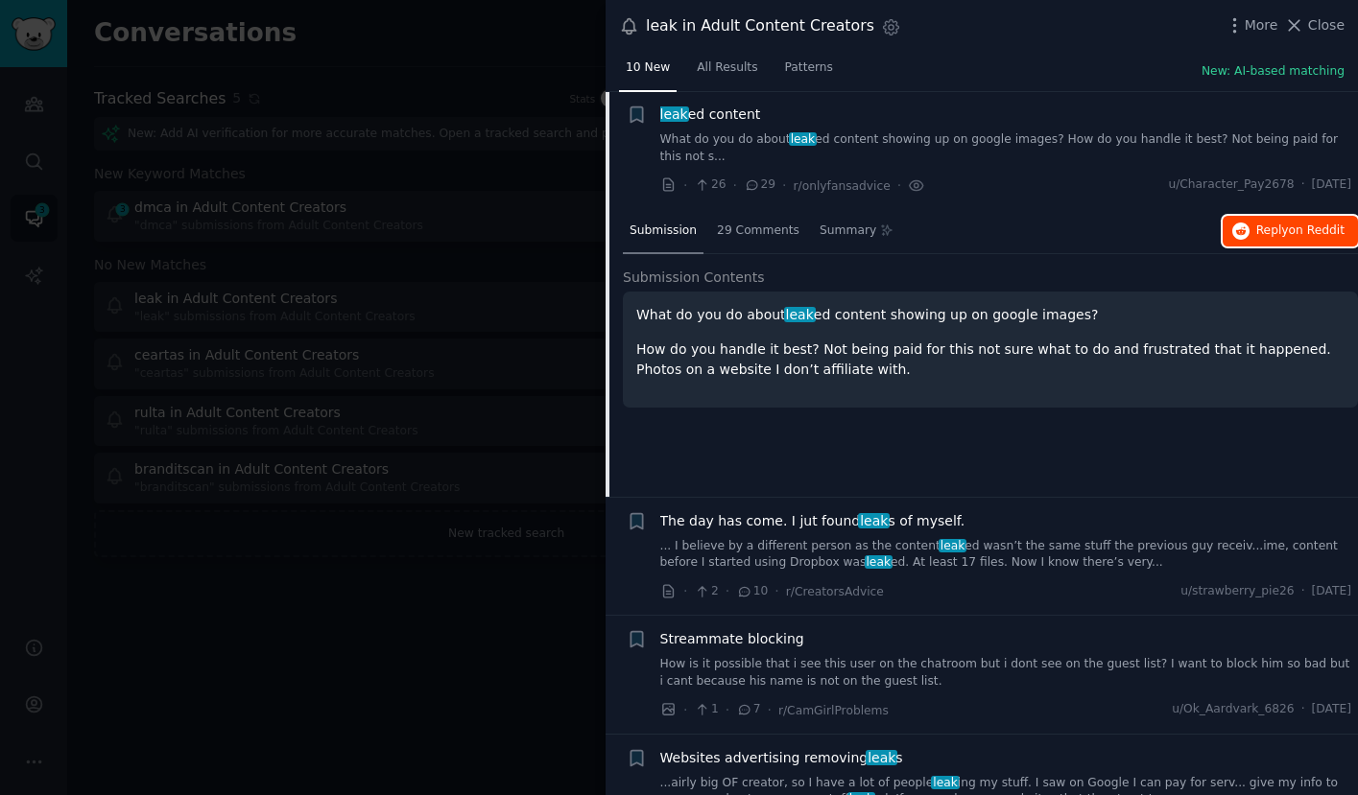
click at [1269, 236] on span "Reply on Reddit" at bounding box center [1300, 231] width 88 height 17
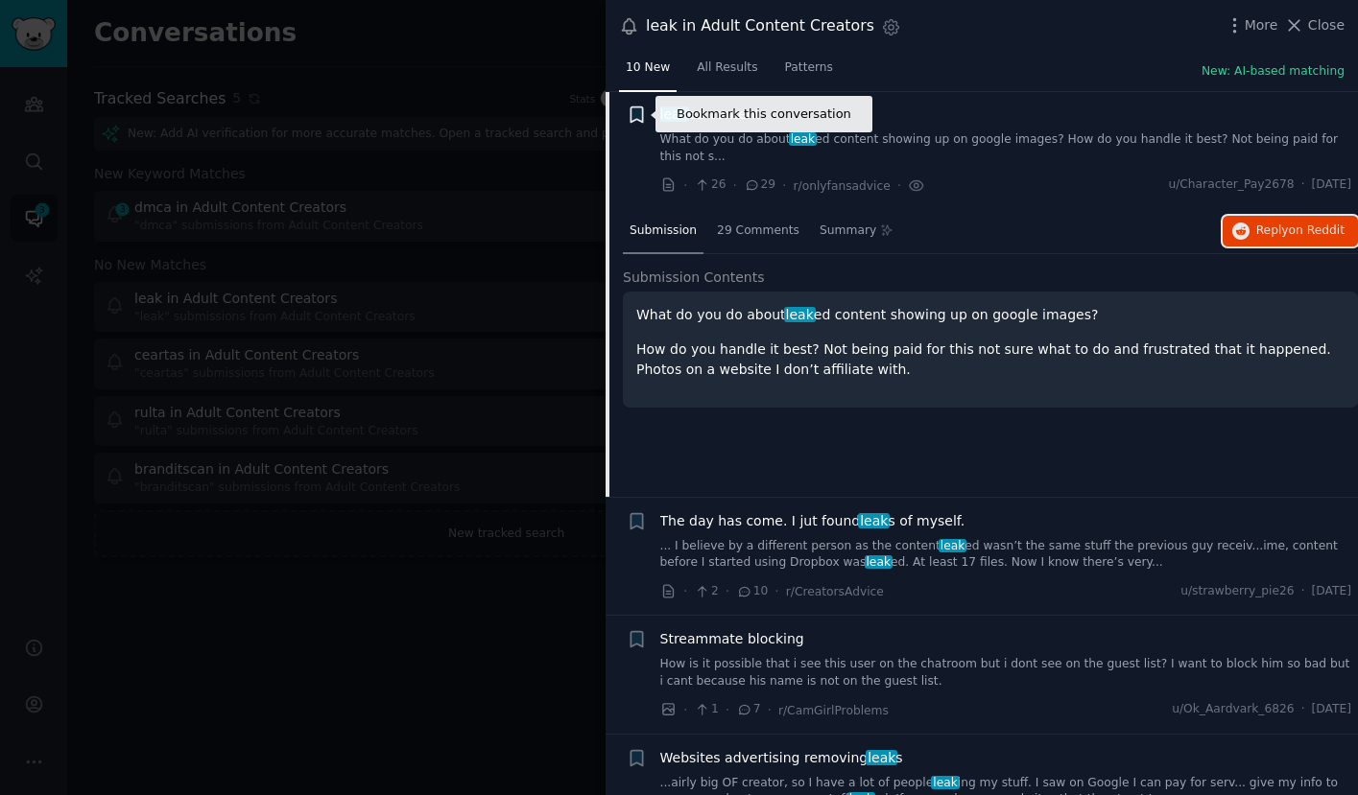
click at [631, 109] on icon "button" at bounding box center [636, 114] width 12 height 15
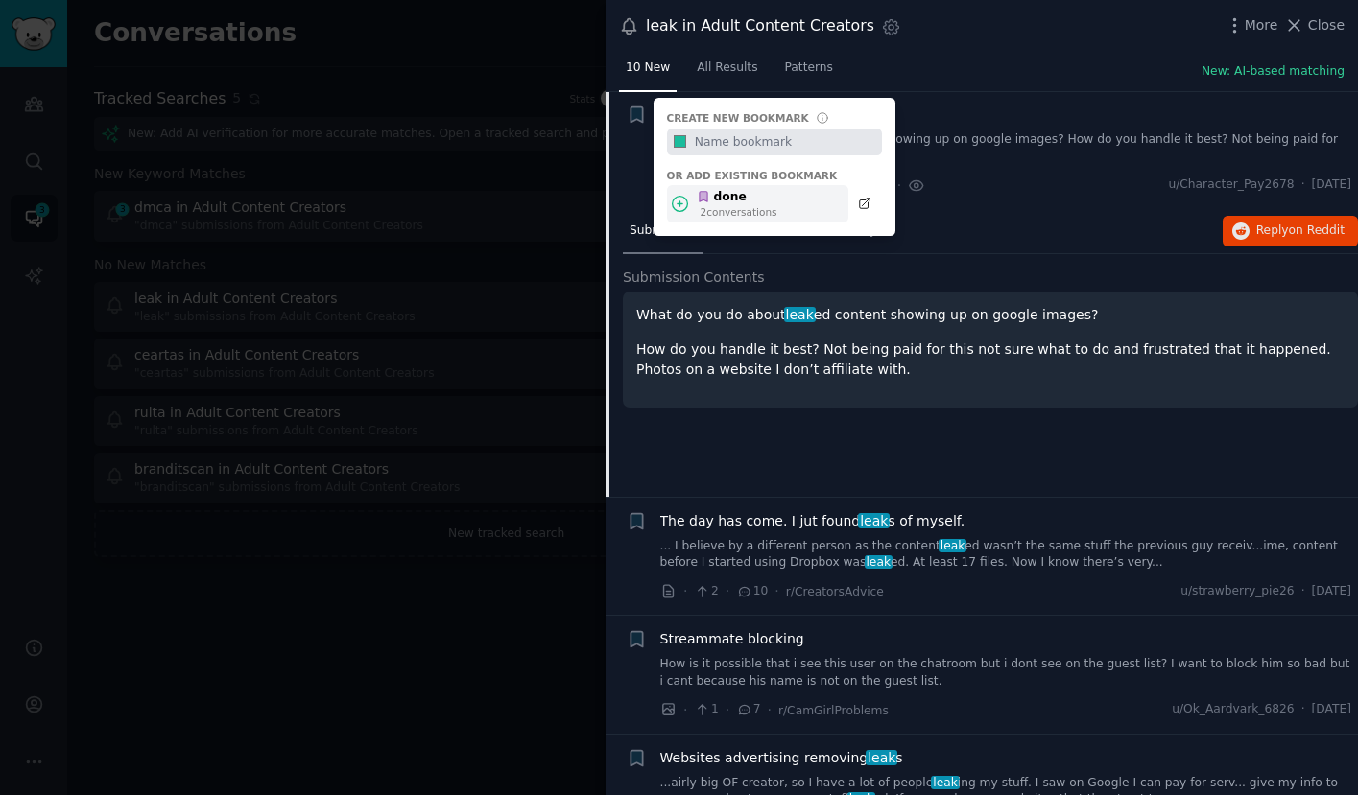
click at [745, 205] on div "2 conversation s" at bounding box center [739, 211] width 77 height 13
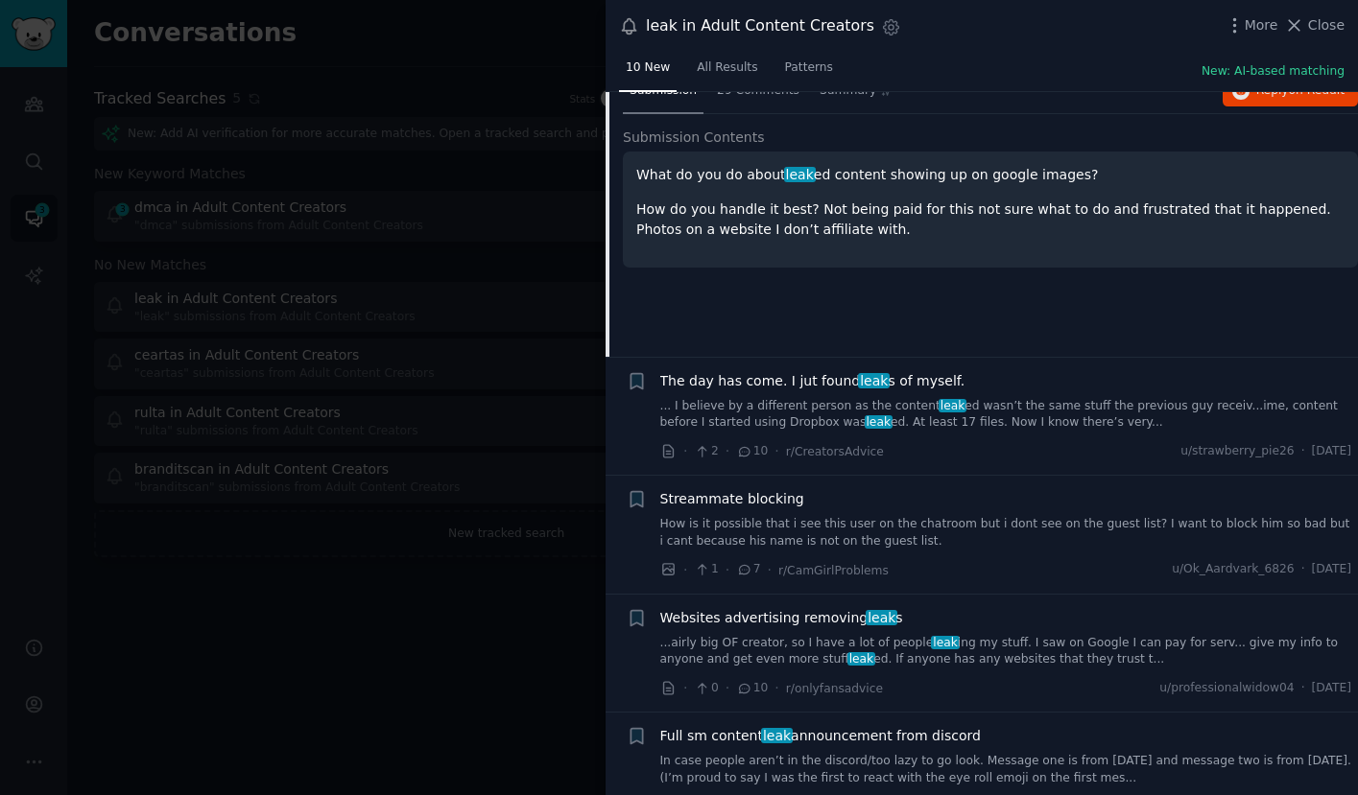
scroll to position [700, 0]
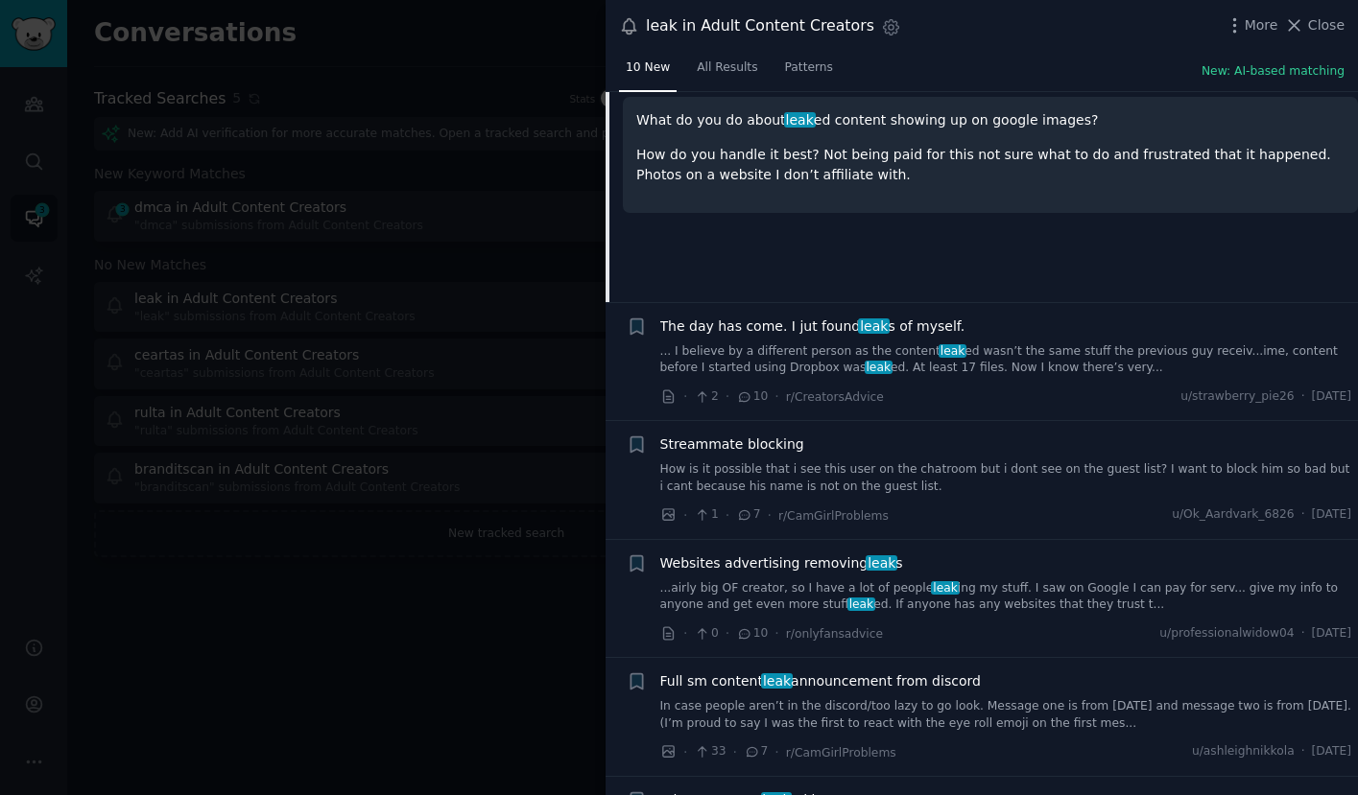
click at [921, 375] on link "... I believe by a different person as the content leak ed wasn’t the same stuf…" at bounding box center [1006, 361] width 692 height 34
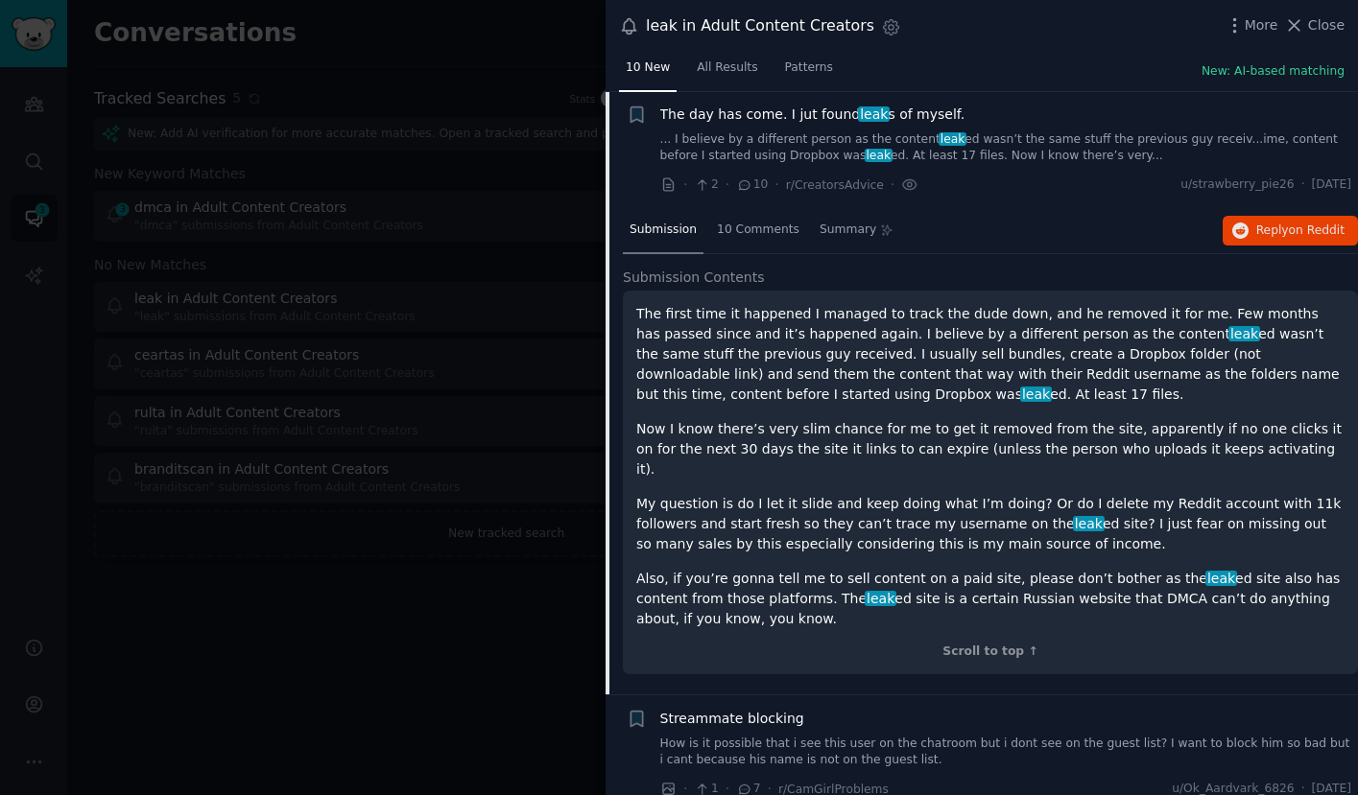
scroll to position [623, 0]
click at [1276, 224] on span "Reply on Reddit" at bounding box center [1300, 232] width 88 height 17
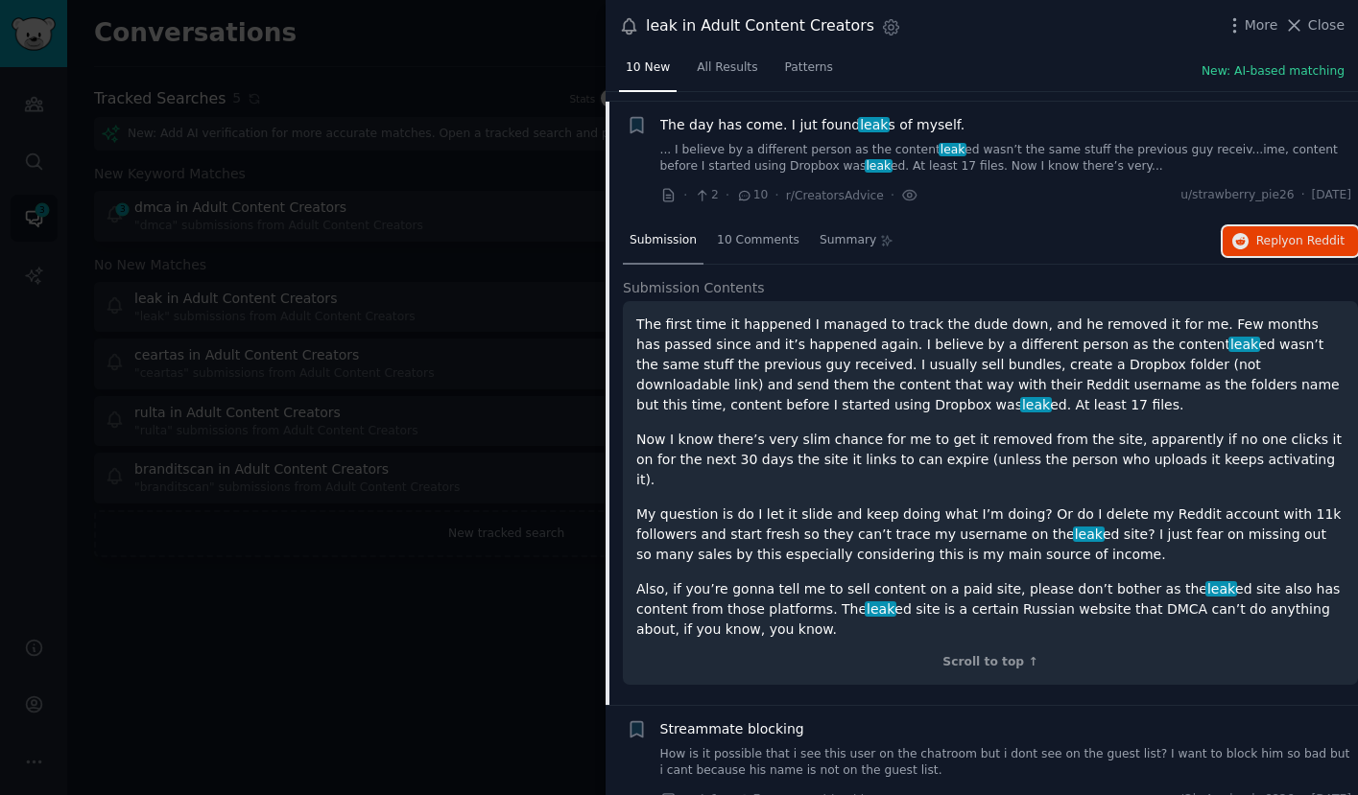
scroll to position [600, 0]
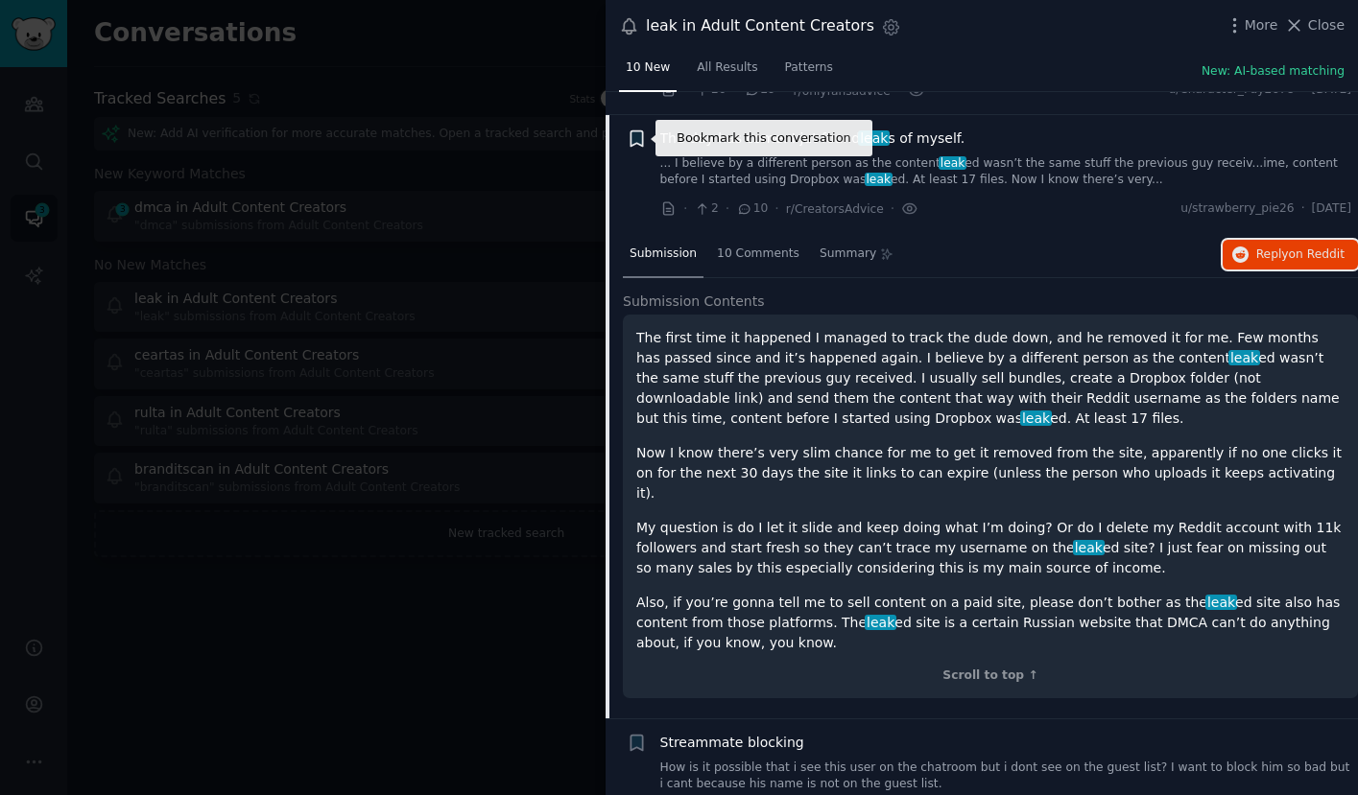
click at [640, 133] on icon "button" at bounding box center [636, 138] width 12 height 15
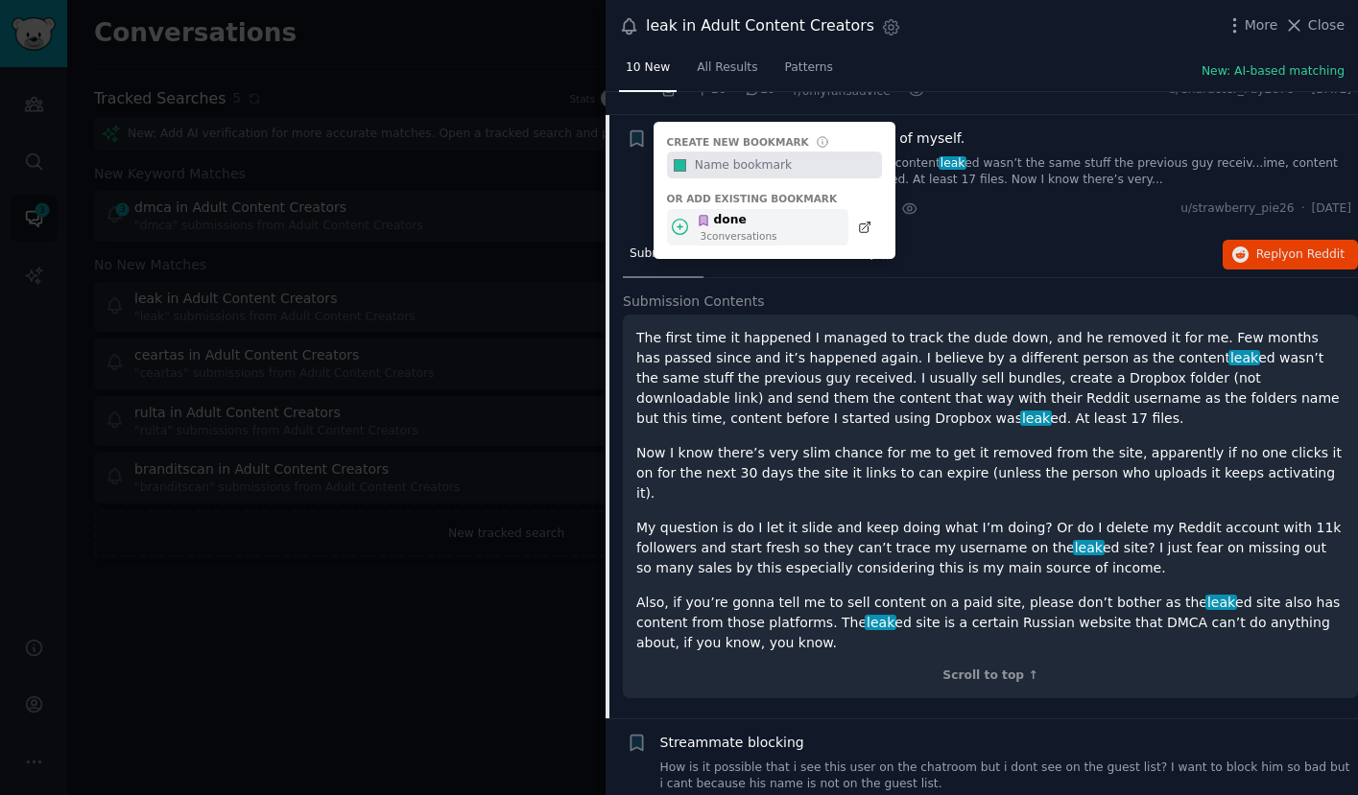
click at [742, 234] on div "3 conversation s" at bounding box center [739, 235] width 77 height 13
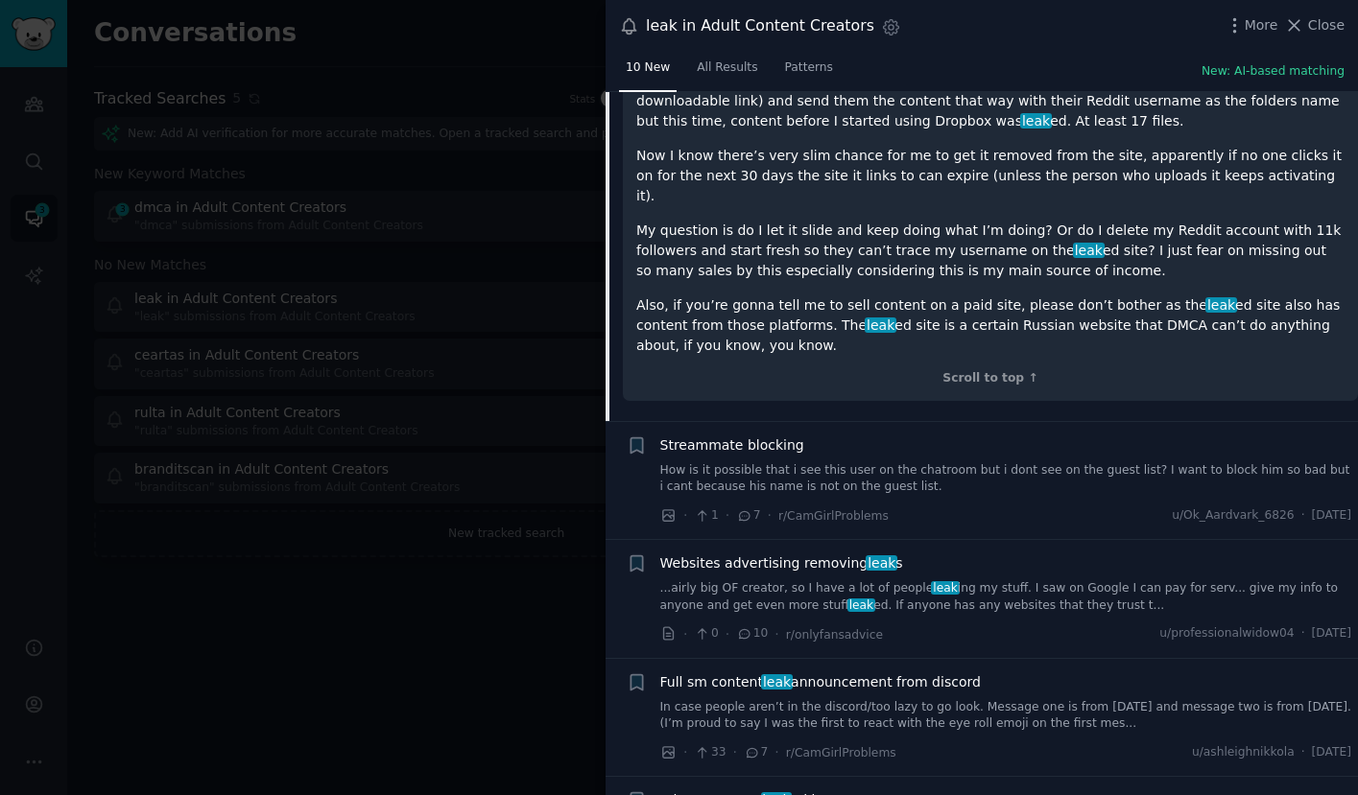
scroll to position [944, 0]
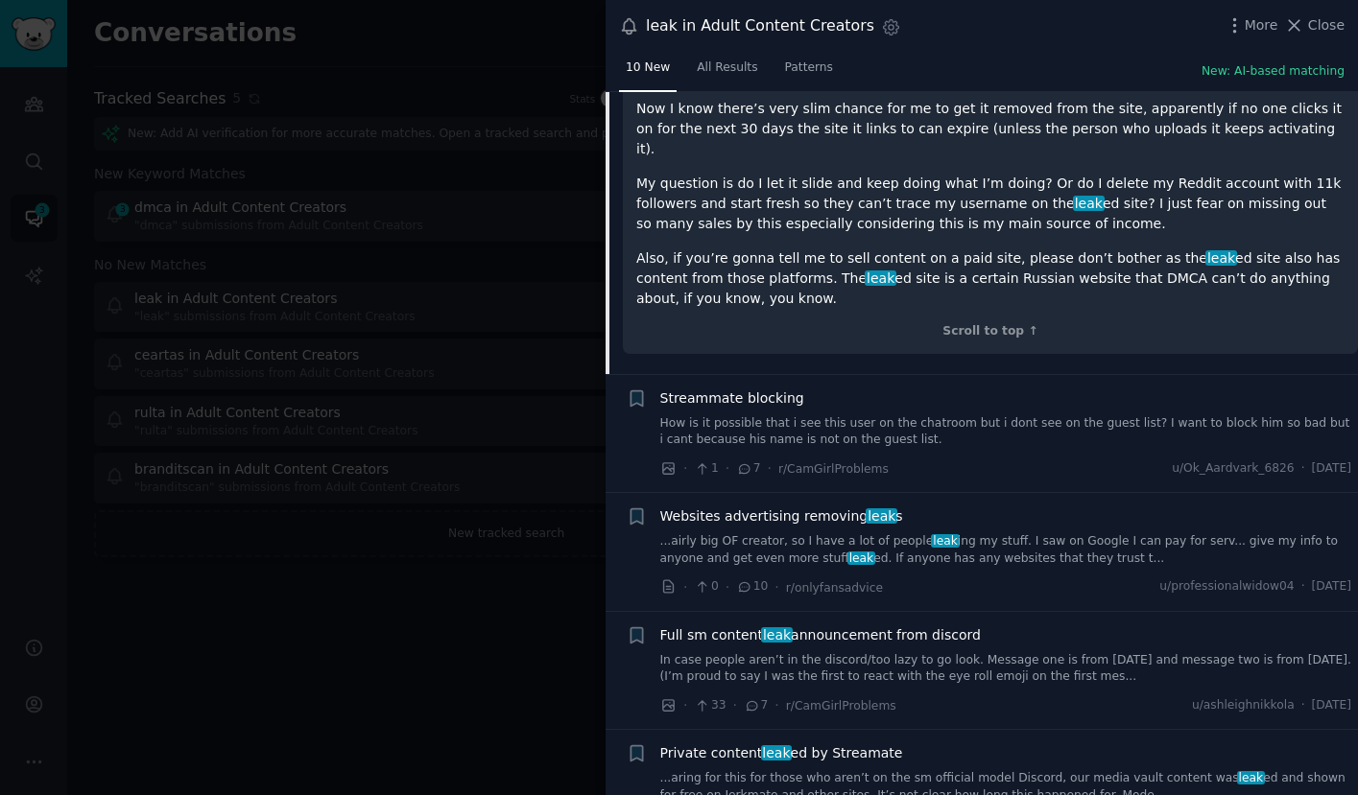
click at [890, 392] on div "Streammate blocking How is it possible that i see this user on the chatroom but…" at bounding box center [1006, 419] width 692 height 60
click at [944, 418] on link "How is it possible that i see this user on the chatroom but i dont see on the g…" at bounding box center [1006, 433] width 692 height 34
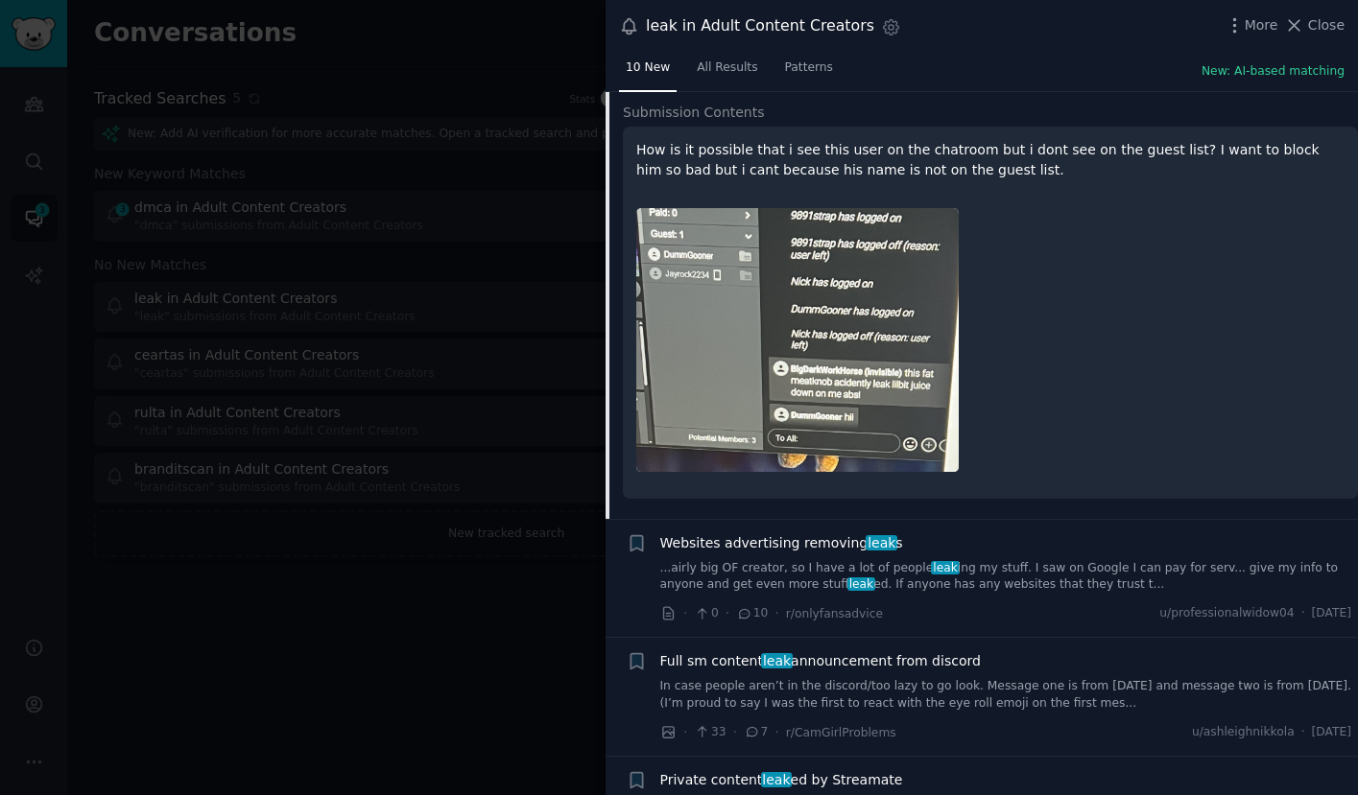
scroll to position [935, 0]
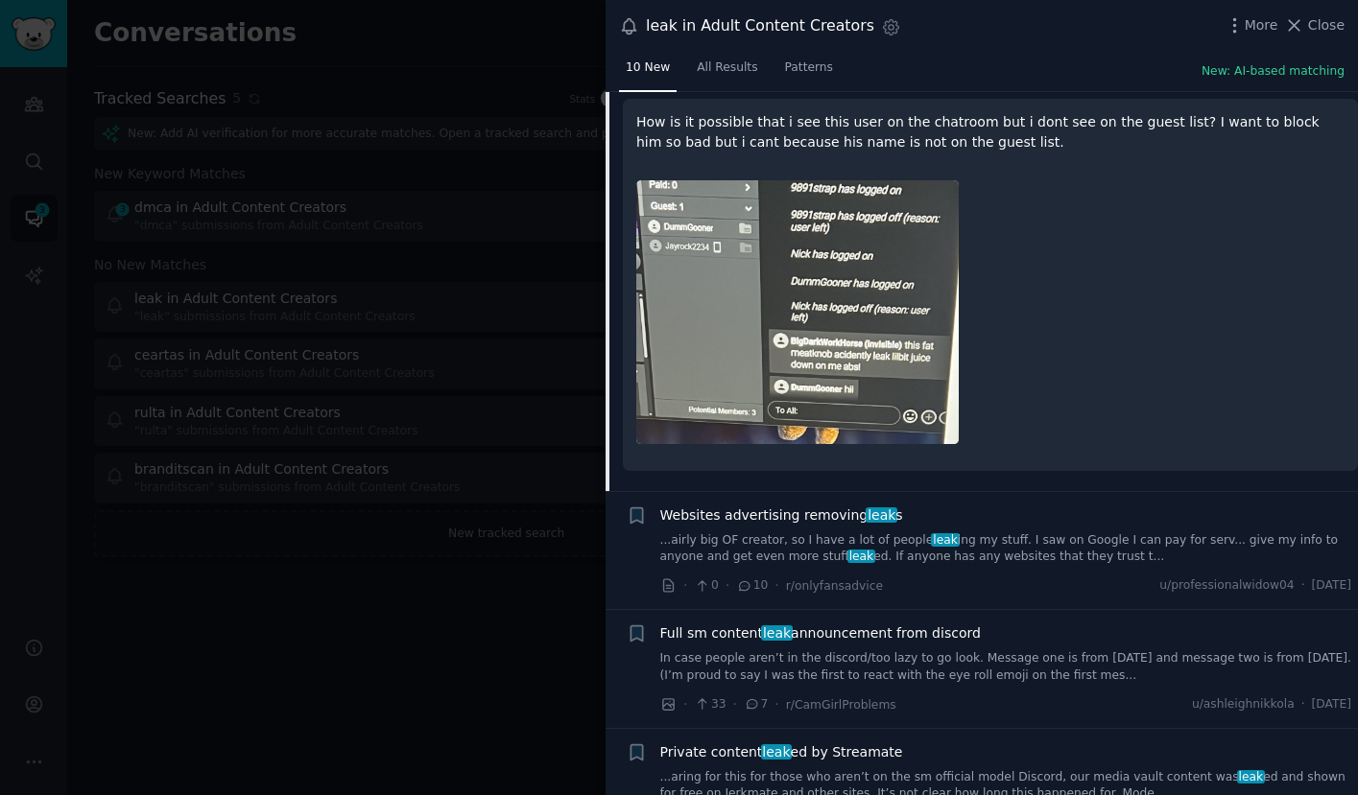
click at [863, 556] on link "...airly big OF creator, so I have a lot of people leak ing my stuff. I saw on …" at bounding box center [1006, 550] width 692 height 34
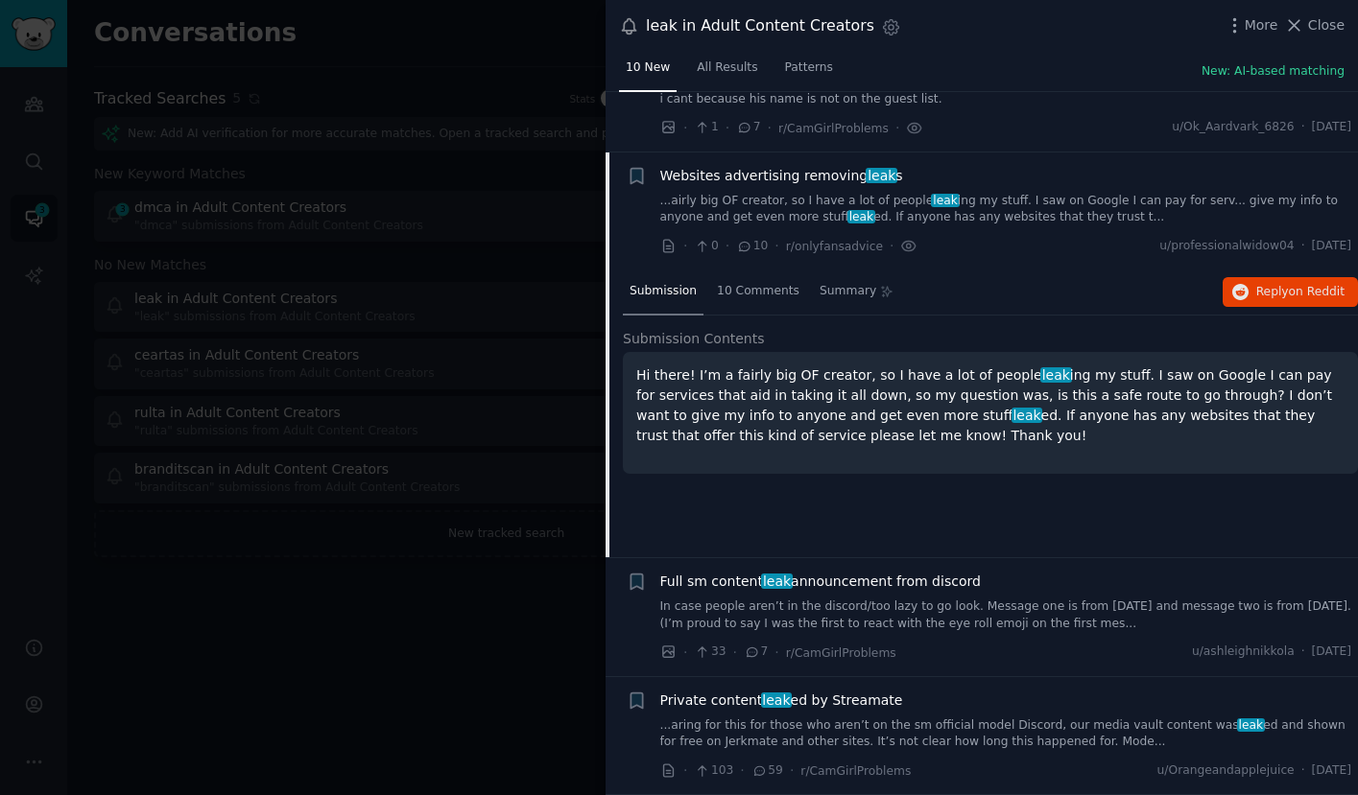
scroll to position [798, 0]
click at [1242, 291] on icon "button" at bounding box center [1240, 293] width 17 height 17
click at [640, 176] on icon "button" at bounding box center [636, 176] width 12 height 15
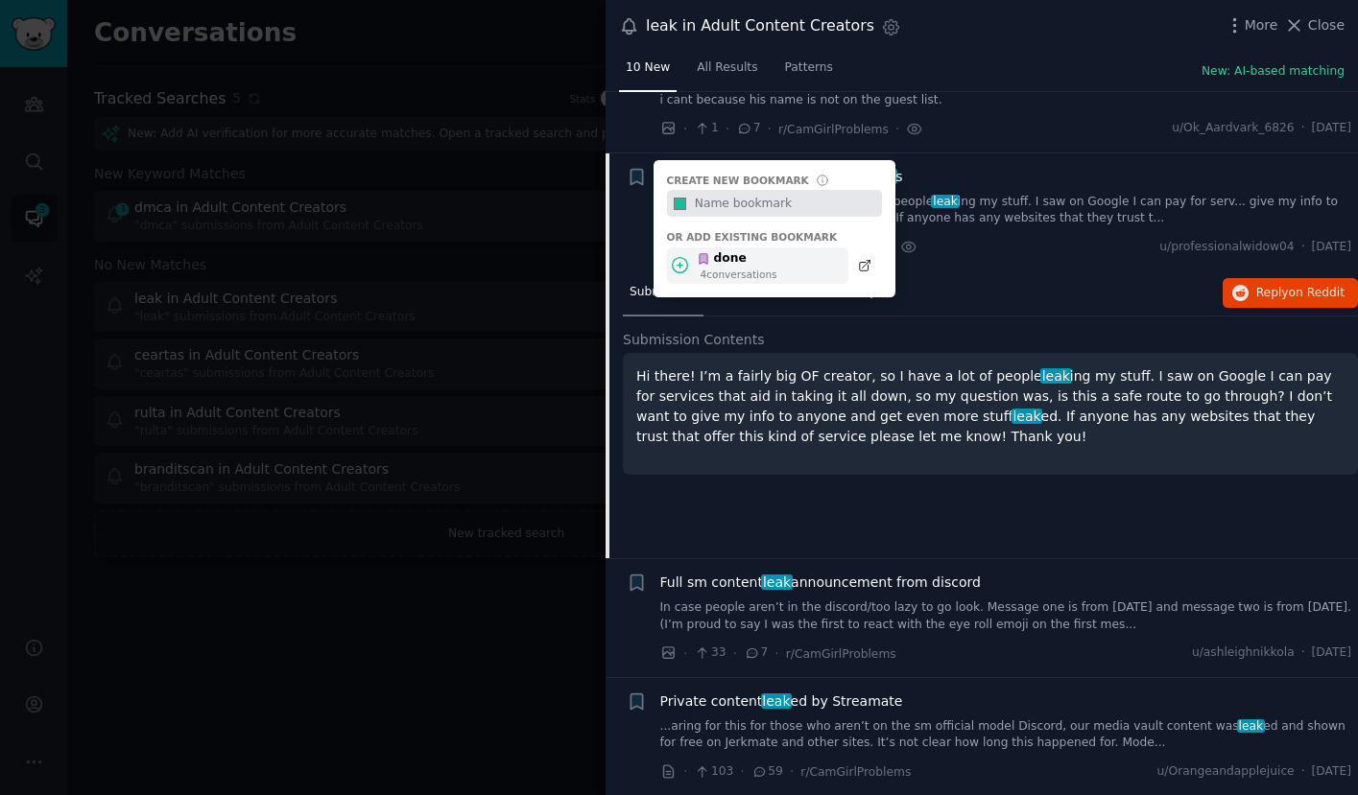
click at [674, 262] on icon at bounding box center [680, 265] width 20 height 20
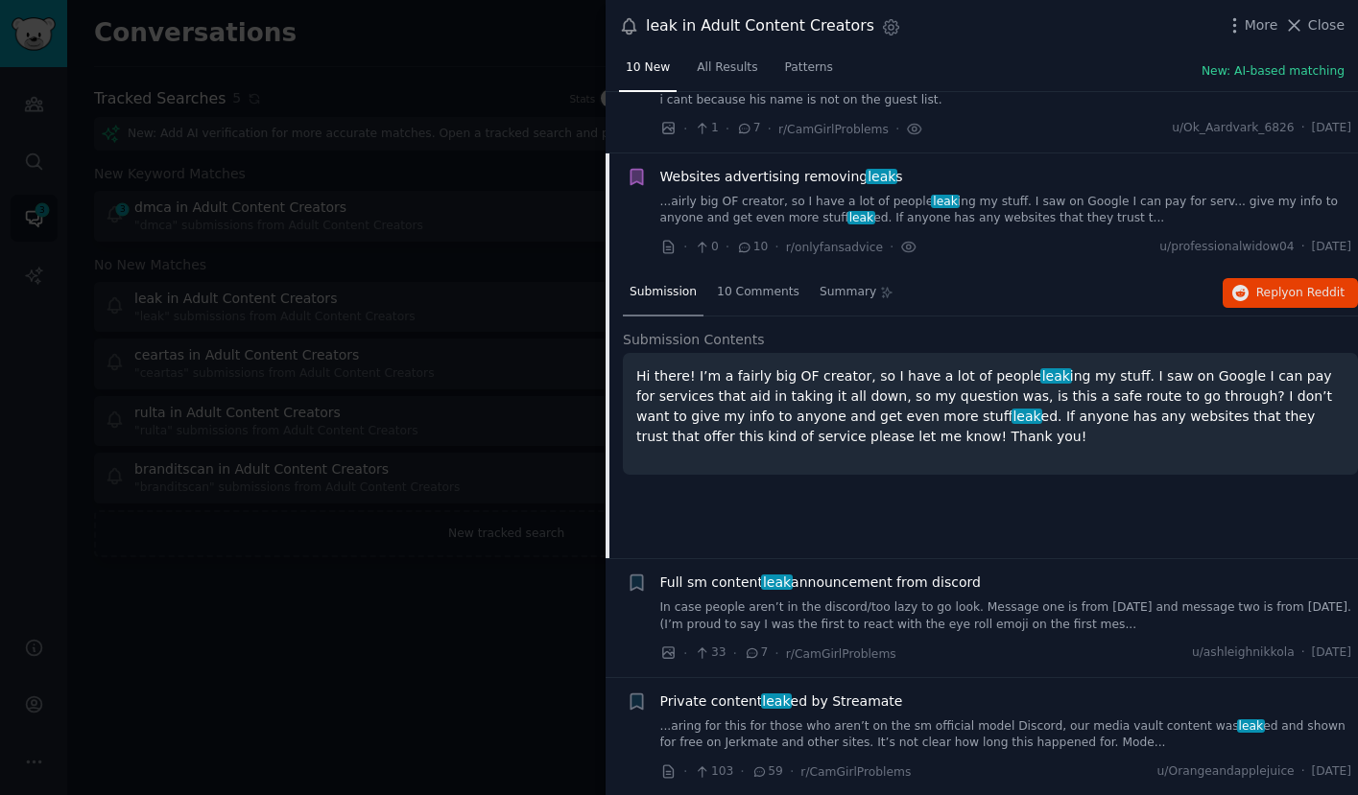
click at [938, 612] on link "In case people aren’t in the discord/too lazy to go look. Message one is from A…" at bounding box center [1006, 617] width 692 height 34
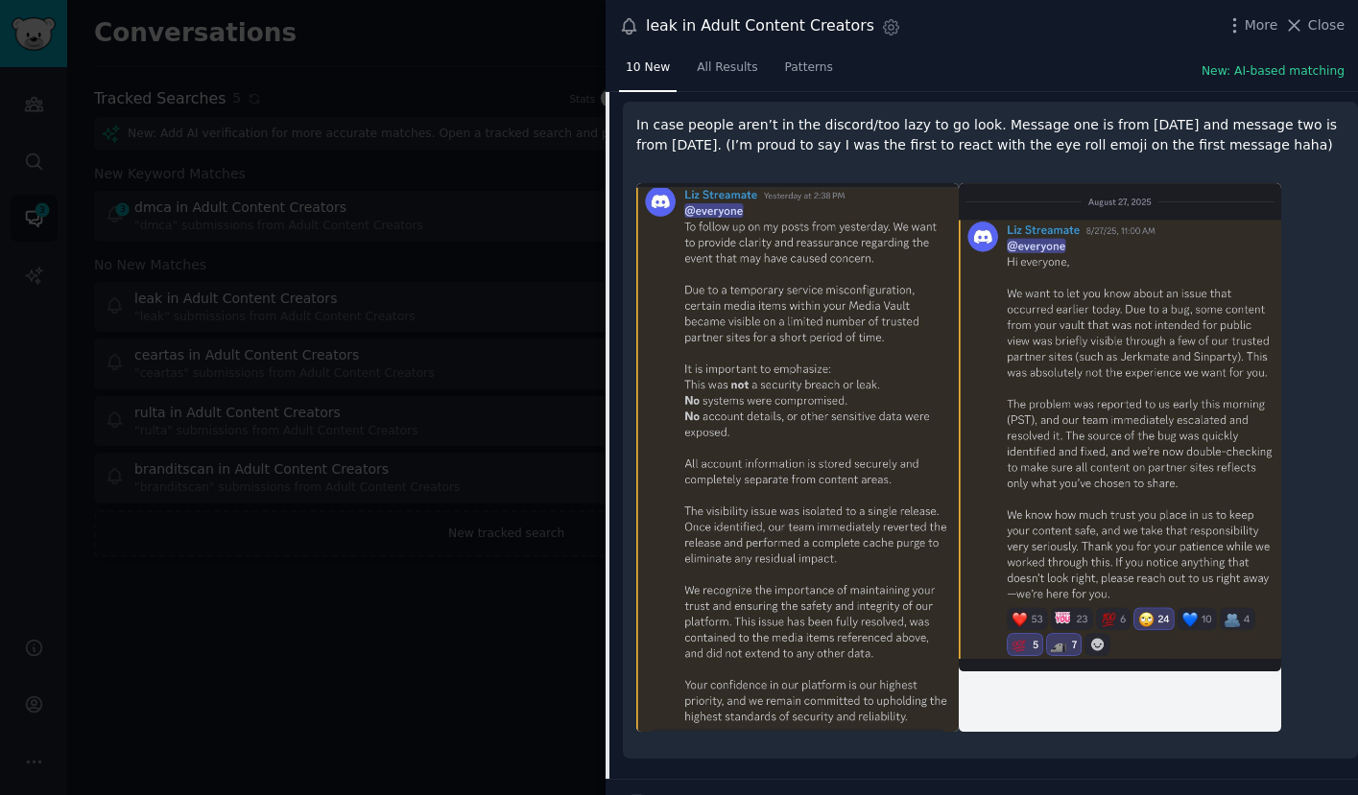
scroll to position [1271, 0]
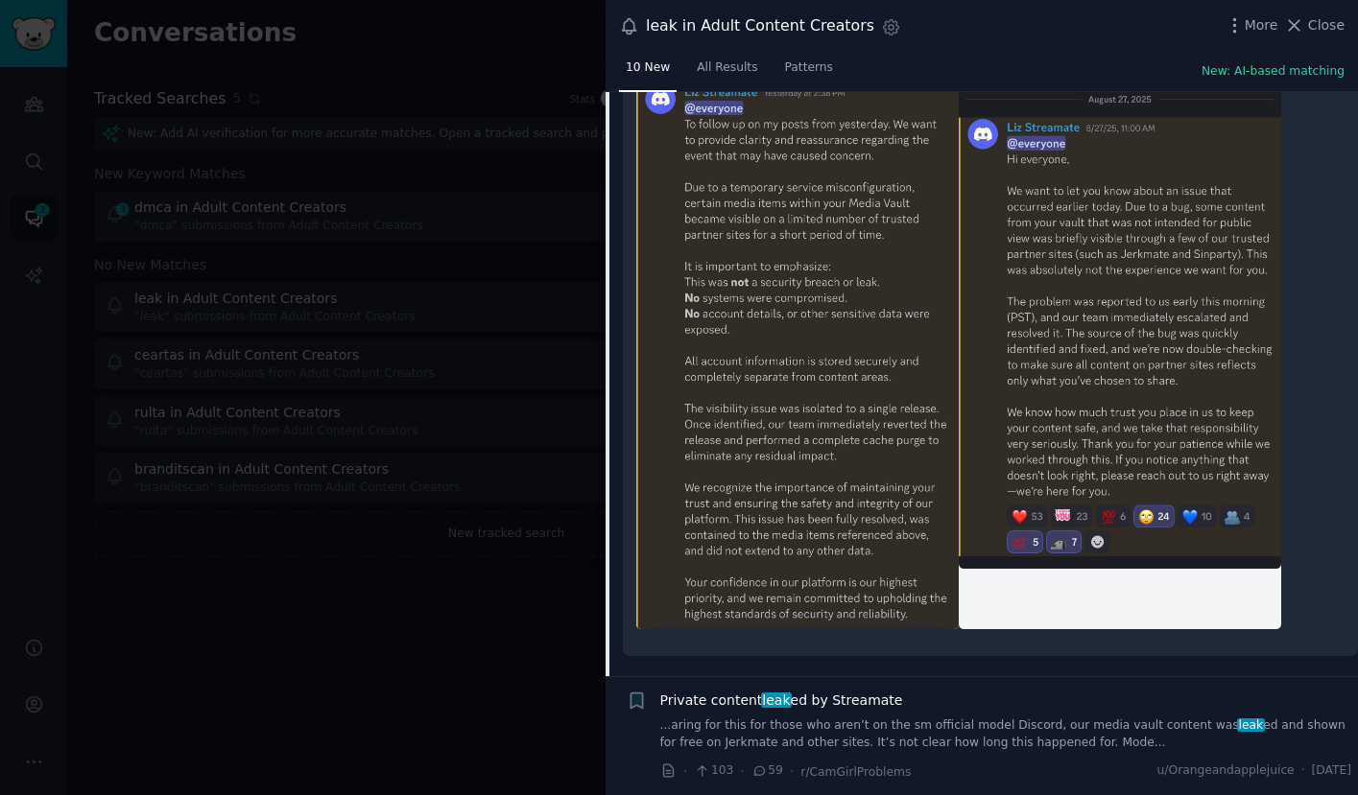
click at [904, 709] on div "Private content leak ed by Streamate" at bounding box center [1006, 701] width 692 height 20
click at [894, 742] on link "...aring for this for those who aren’t on the sm official model Discord, our me…" at bounding box center [1006, 735] width 692 height 34
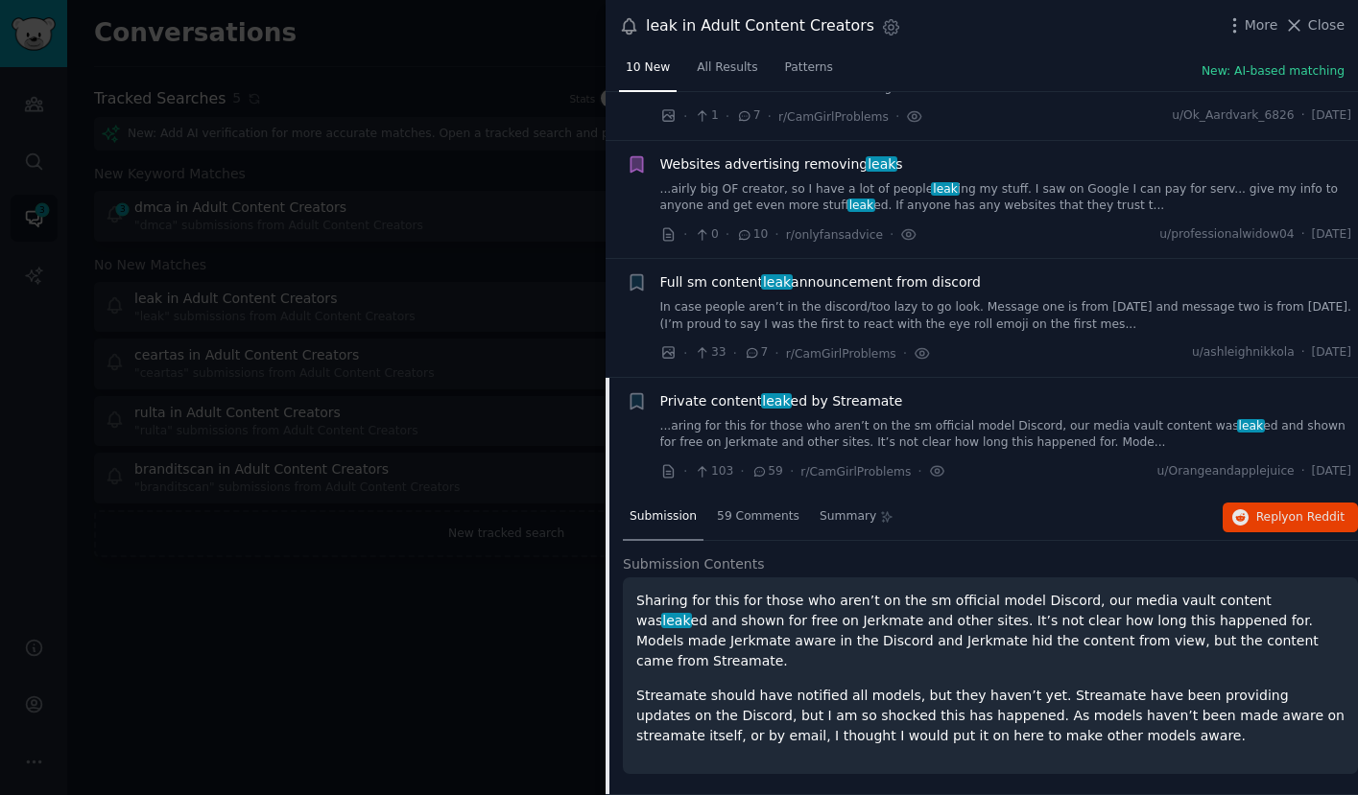
scroll to position [798, 0]
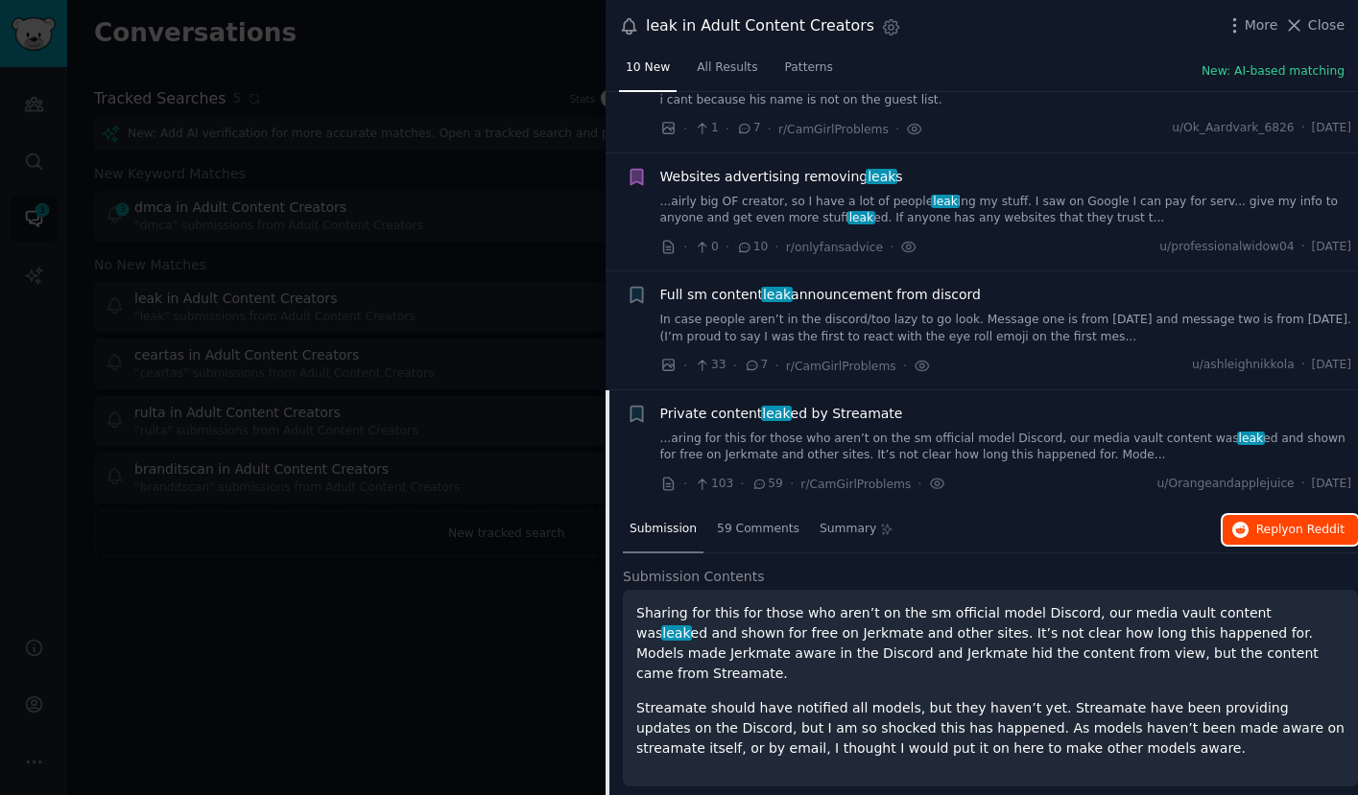
click at [1256, 529] on span "Reply on Reddit" at bounding box center [1300, 530] width 88 height 17
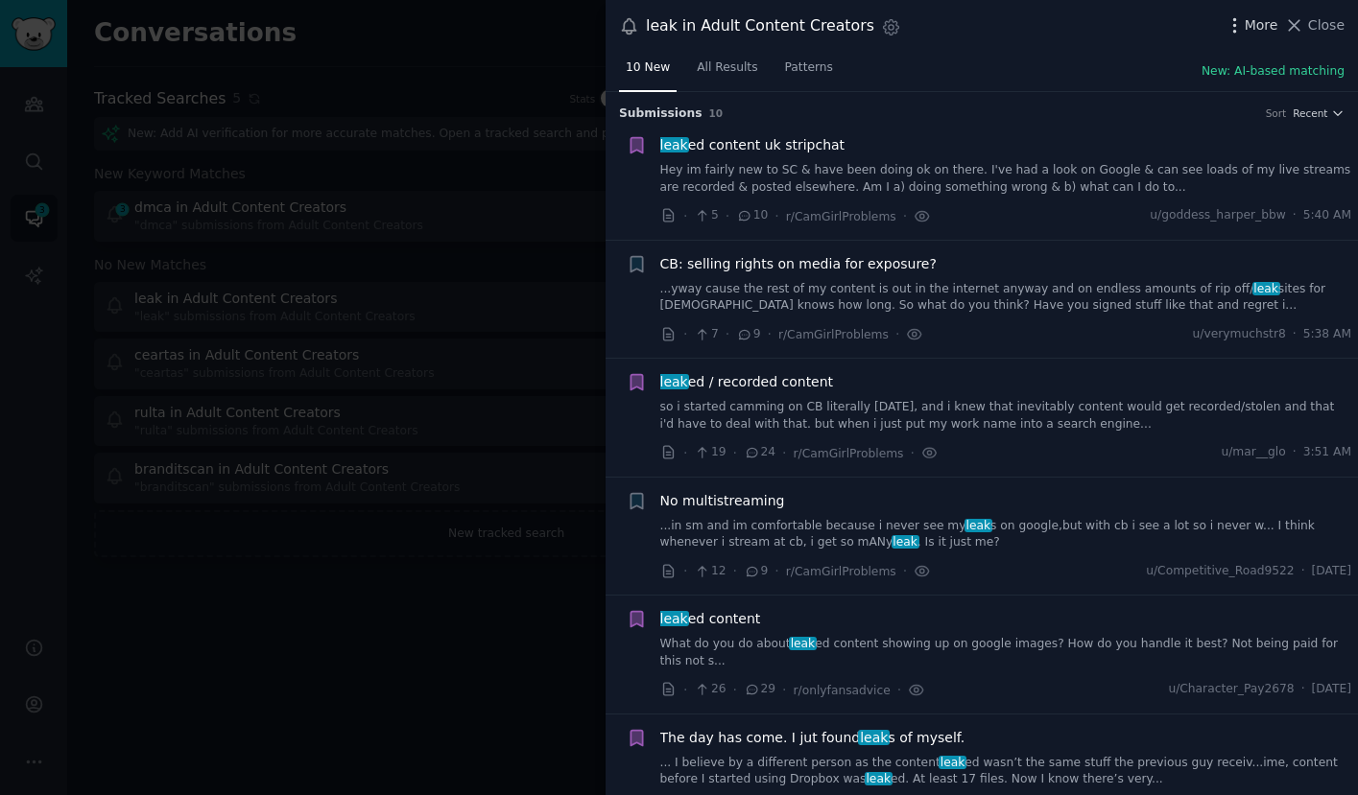
click at [1257, 28] on span "More" at bounding box center [1262, 25] width 34 height 20
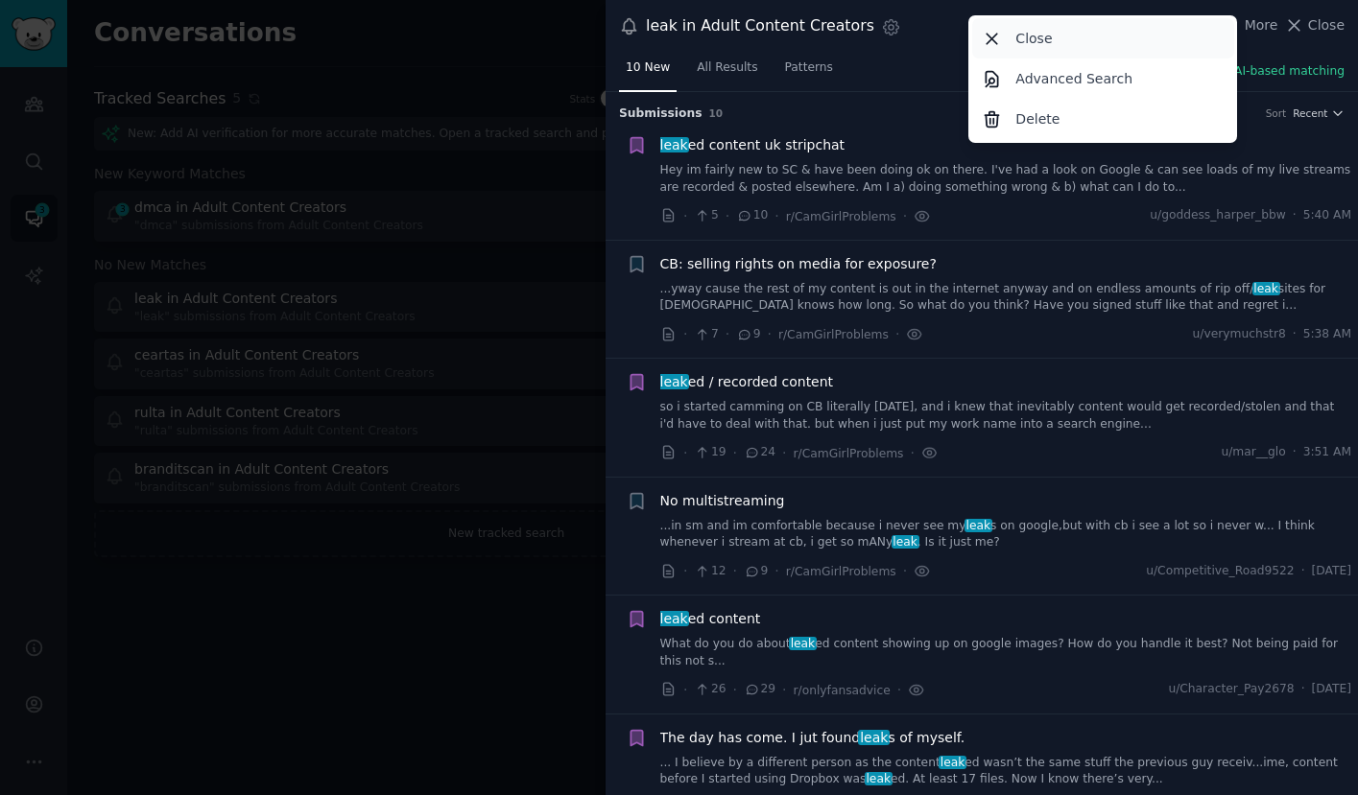
click at [1099, 29] on div "Close" at bounding box center [1103, 38] width 262 height 40
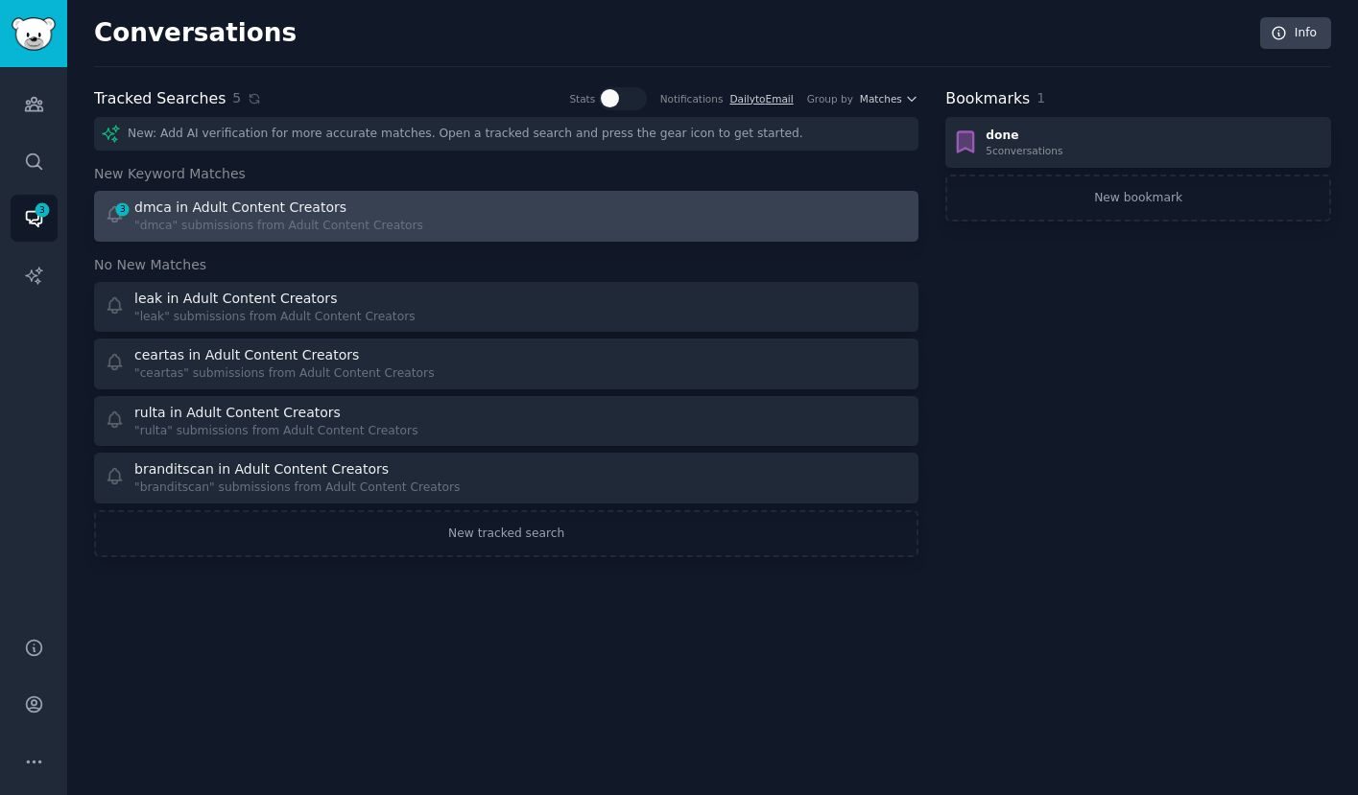
click at [421, 209] on div "3 dmca in Adult Content Creators "dmca" submissions from Adult Content Creators" at bounding box center [299, 216] width 389 height 37
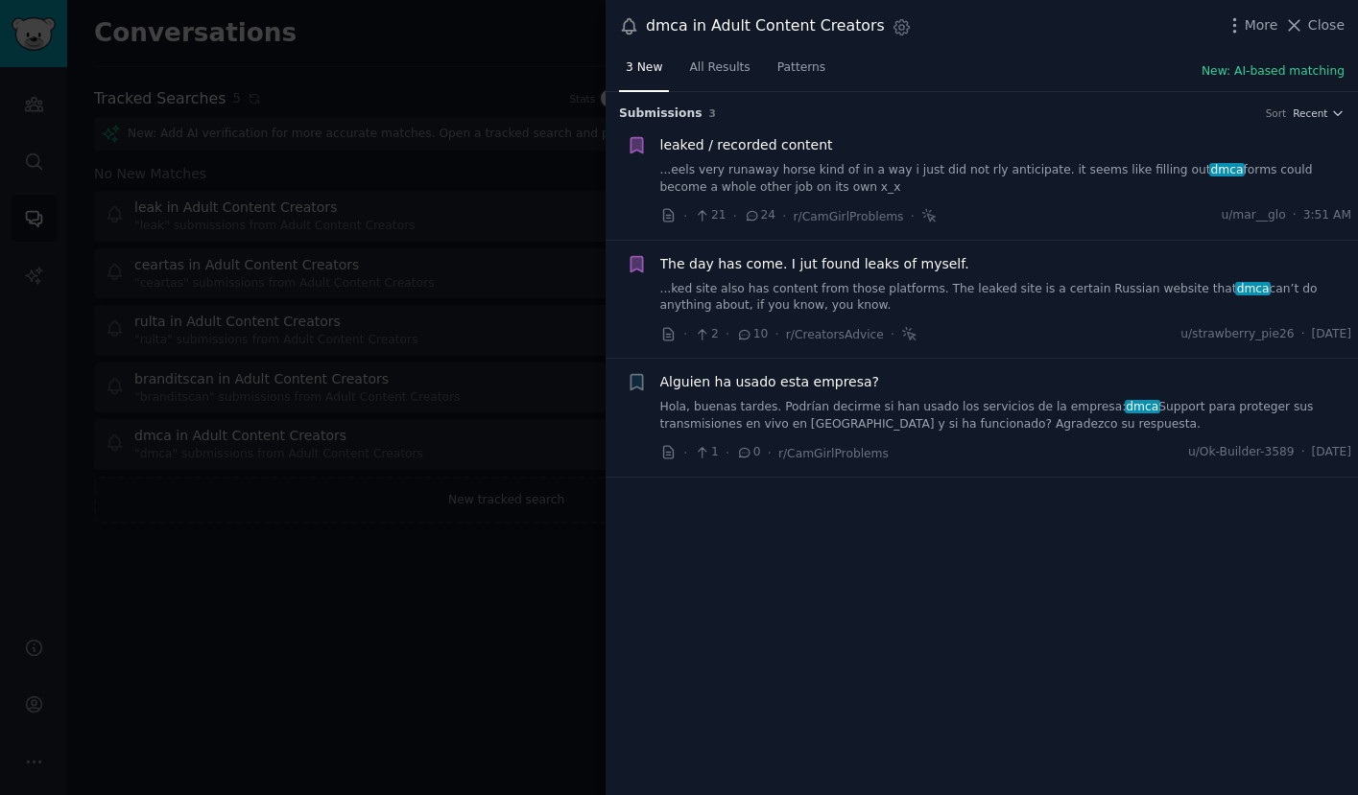
click at [426, 581] on div at bounding box center [679, 397] width 1358 height 795
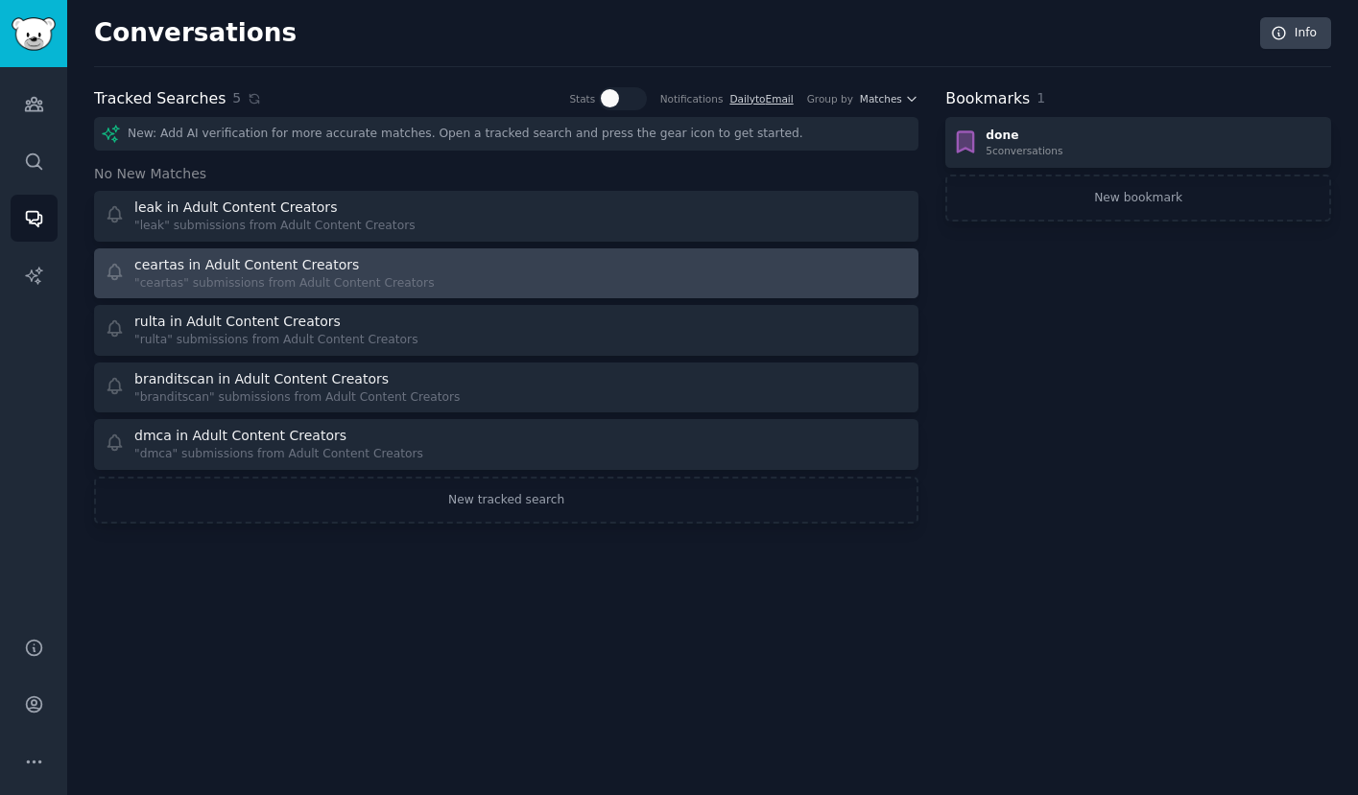
click at [339, 272] on div "ceartas in Adult Content Creators" at bounding box center [246, 265] width 225 height 20
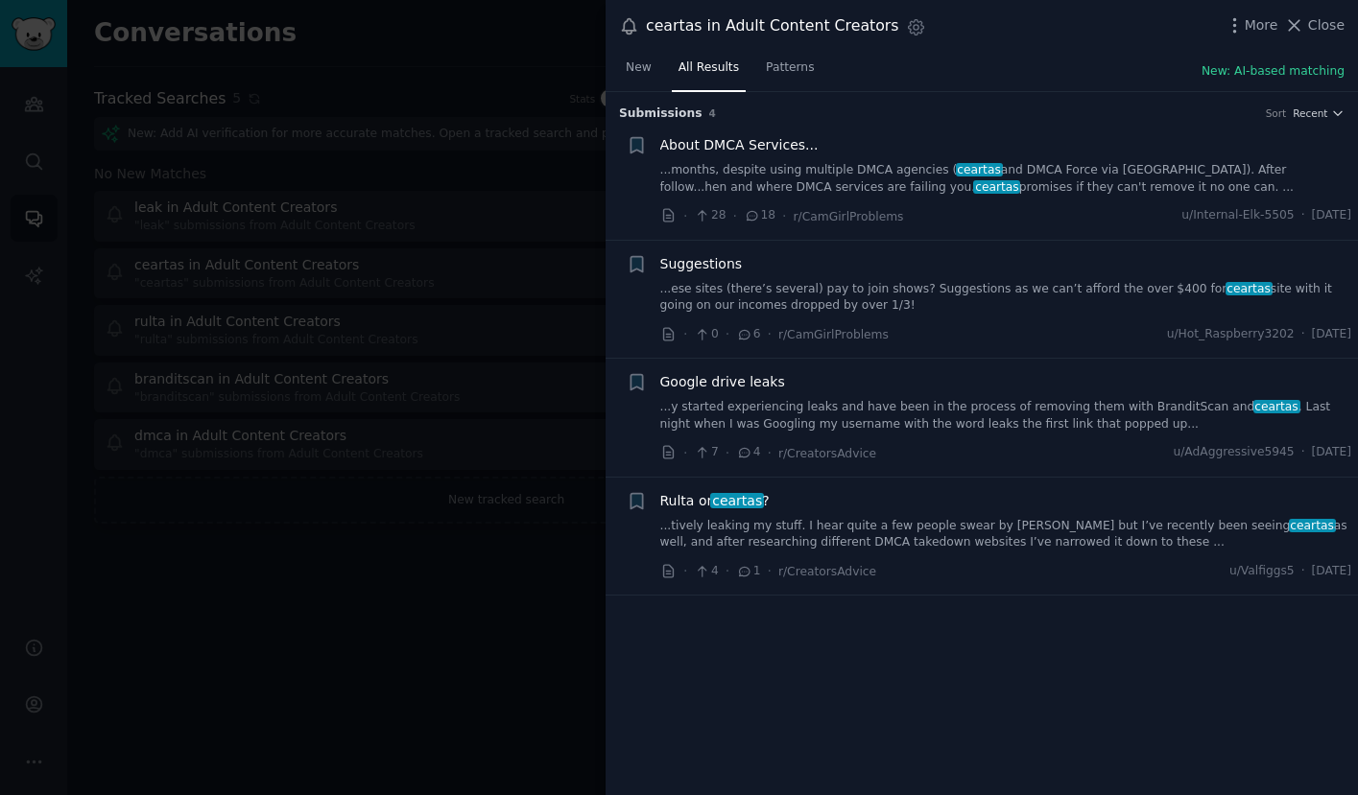
click at [748, 138] on span "About DMCA Services..." at bounding box center [739, 145] width 158 height 20
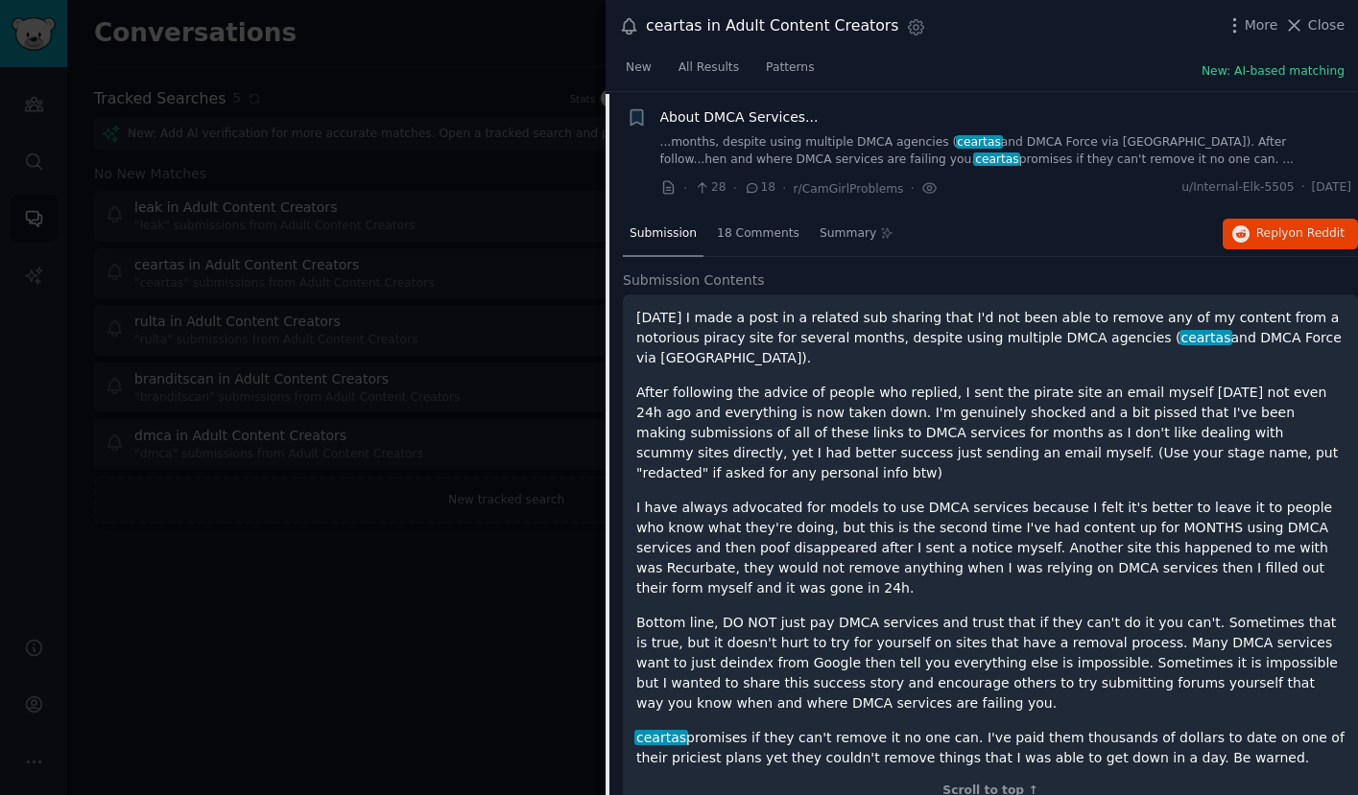
scroll to position [30, 0]
click at [1302, 228] on span "on Reddit" at bounding box center [1317, 231] width 56 height 13
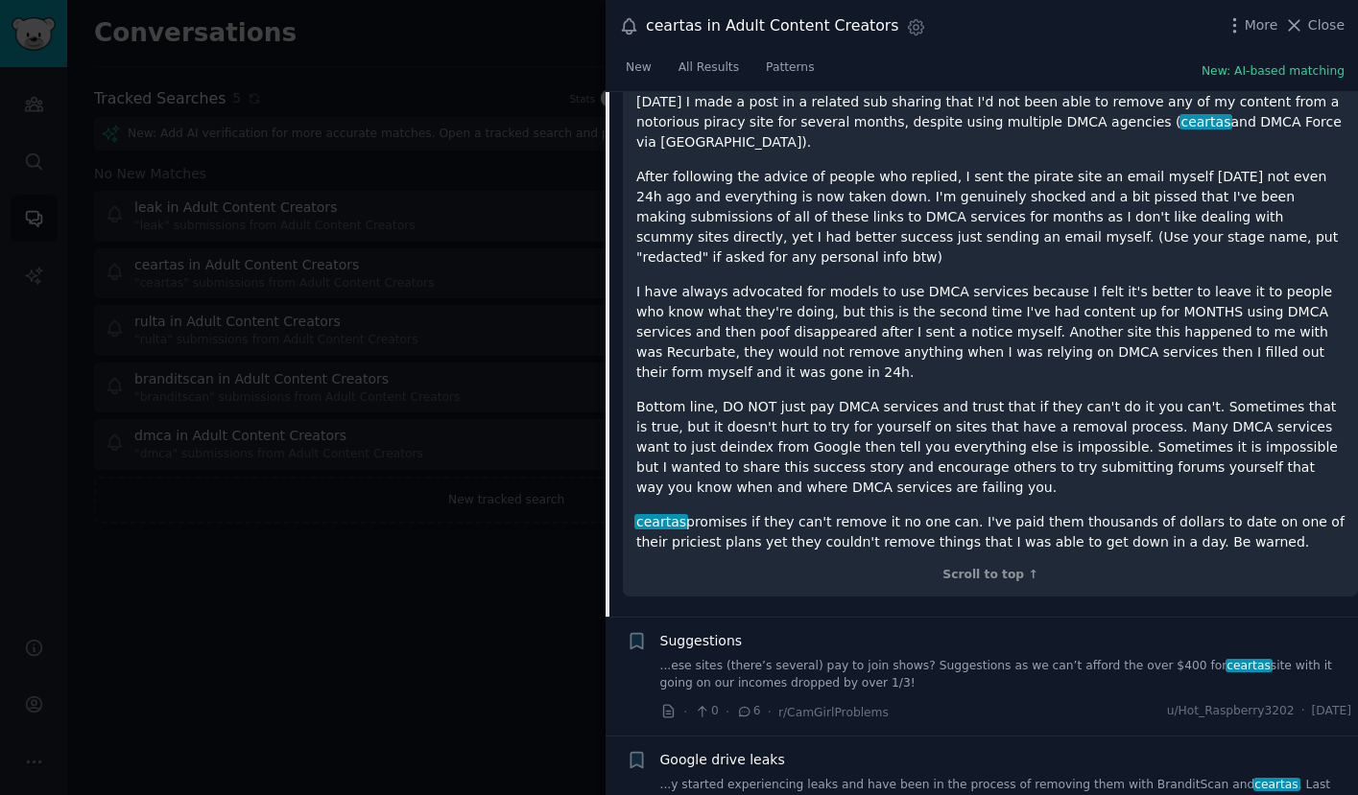
scroll to position [401, 0]
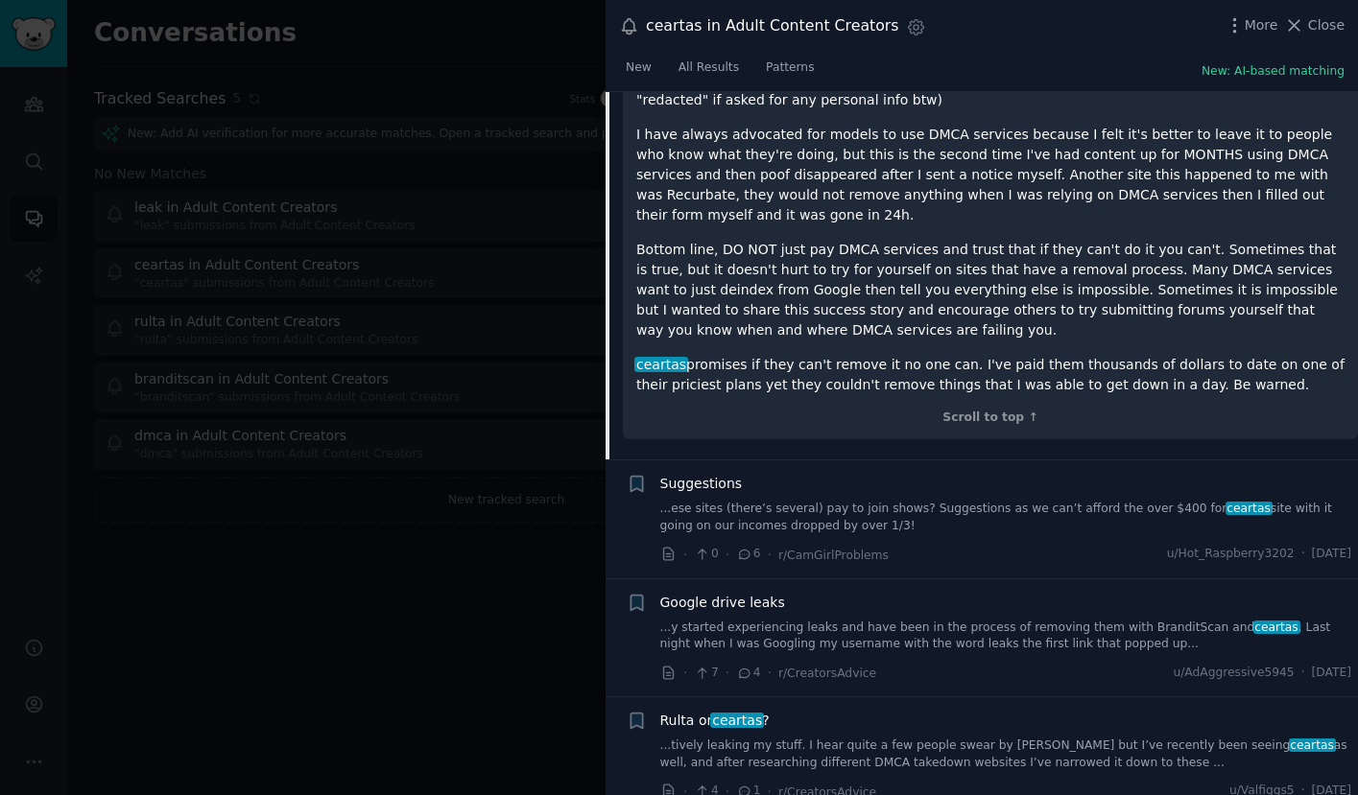
click at [876, 501] on link "...ese sites (there’s several) pay to join shows? Suggestions as we can’t affor…" at bounding box center [1006, 518] width 692 height 34
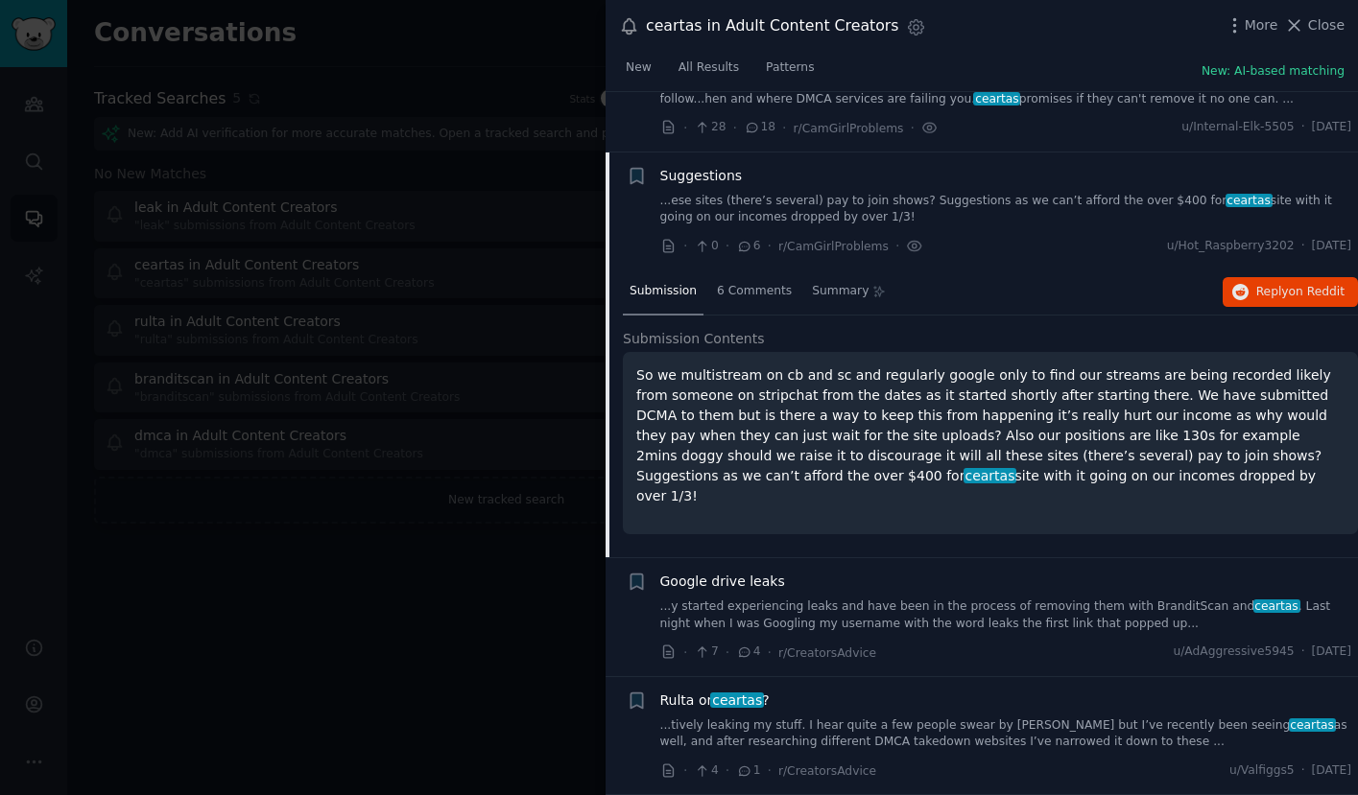
scroll to position [87, 0]
click at [1300, 293] on span "on Reddit" at bounding box center [1317, 292] width 56 height 13
click at [448, 479] on div at bounding box center [679, 397] width 1358 height 795
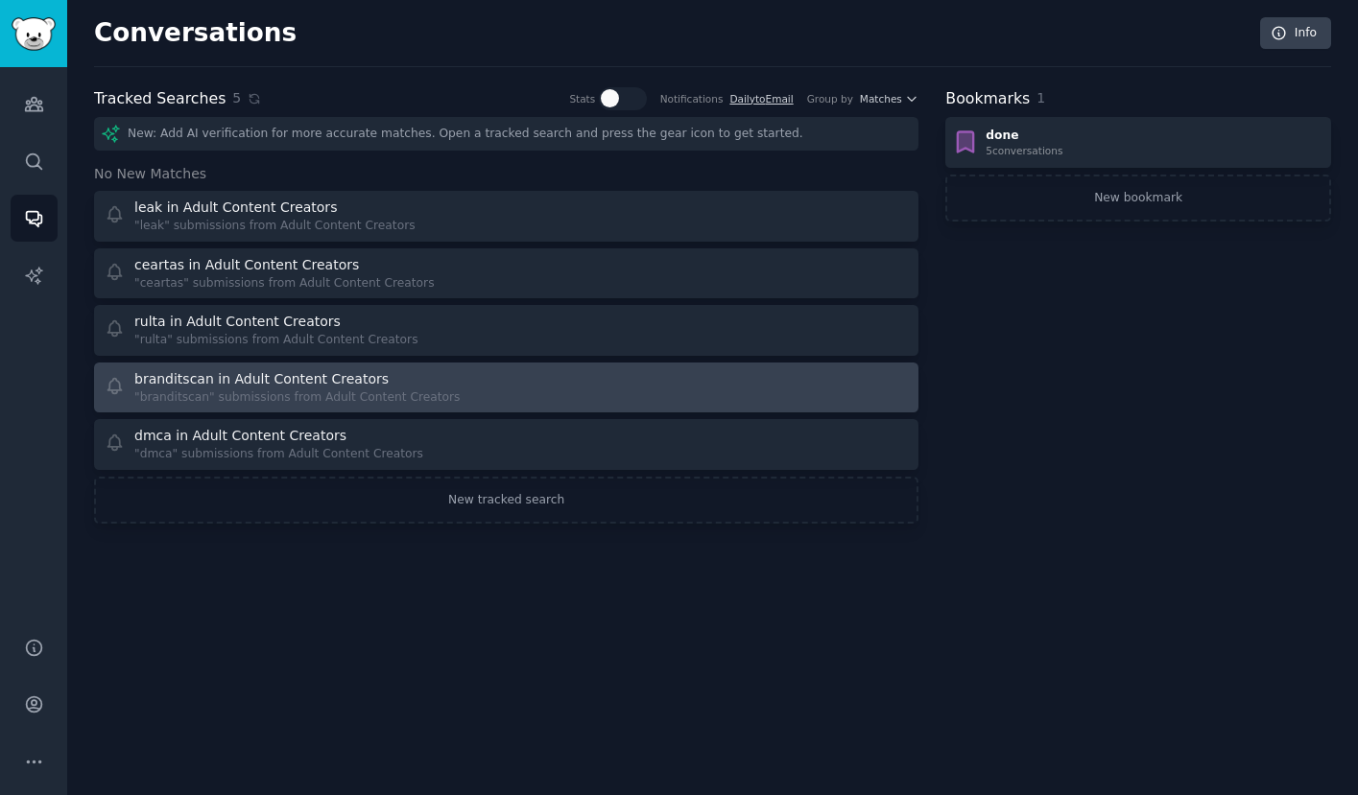
click at [286, 371] on div "branditscan in Adult Content Creators" at bounding box center [261, 379] width 254 height 20
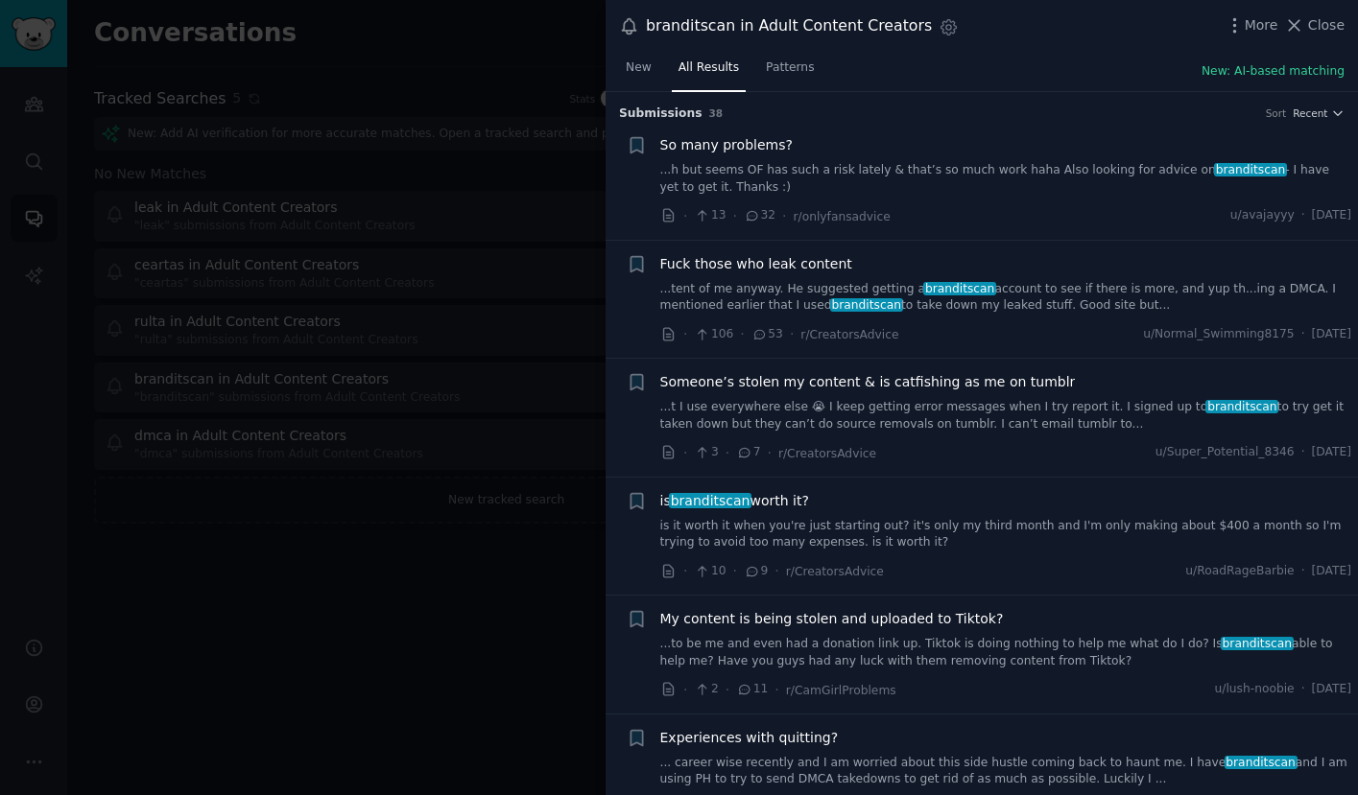
click at [902, 157] on div "So many problems? ...h but seems OF has such a risk lately & that’s so much wor…" at bounding box center [1006, 165] width 692 height 60
drag, startPoint x: 1292, startPoint y: 113, endPoint x: 870, endPoint y: 158, distance: 423.7
click at [874, 158] on div "Submission s 38 Sort Recent + So many problems? ...h but seems OF has such a ri…" at bounding box center [982, 444] width 752 height 704
click at [714, 137] on span "So many problems?" at bounding box center [726, 145] width 132 height 20
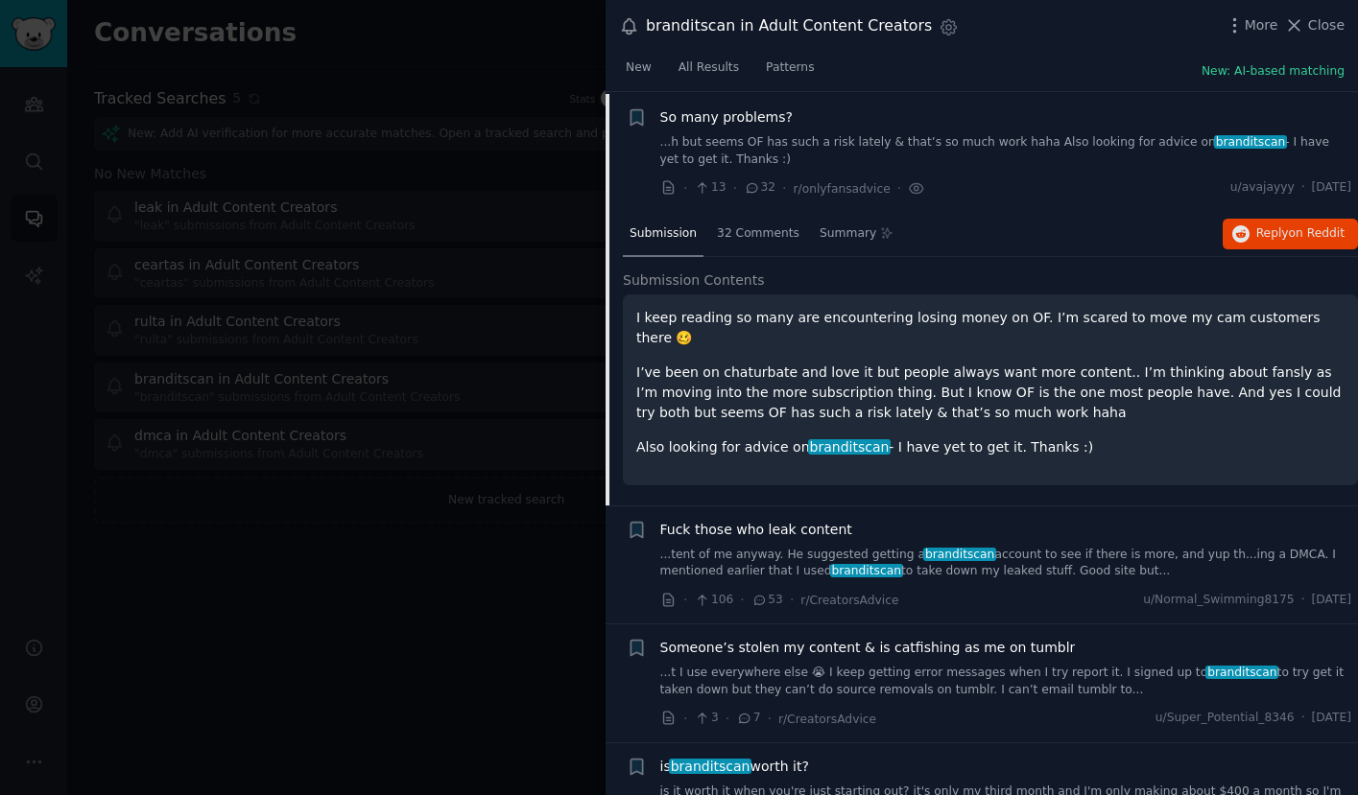
scroll to position [30, 0]
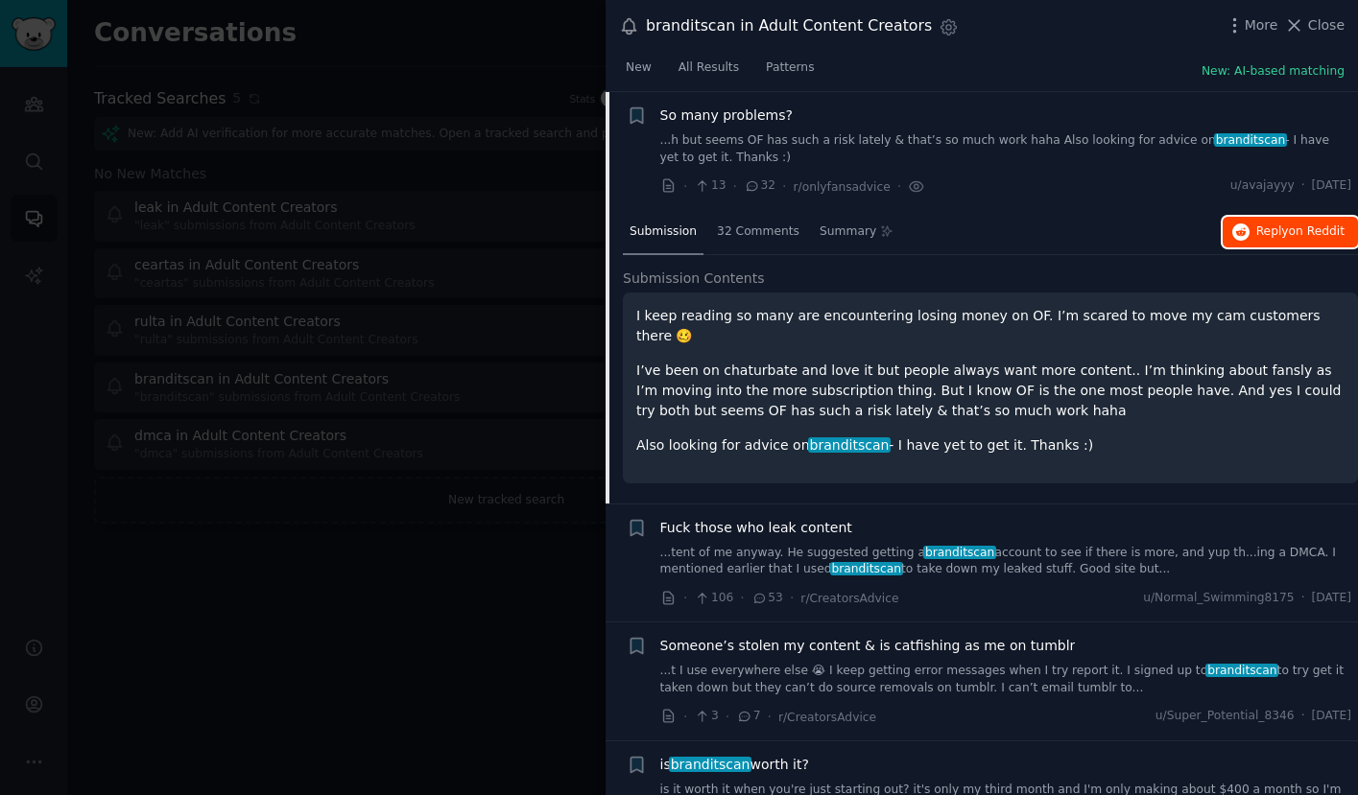
click at [1274, 226] on span "Reply on Reddit" at bounding box center [1300, 232] width 88 height 17
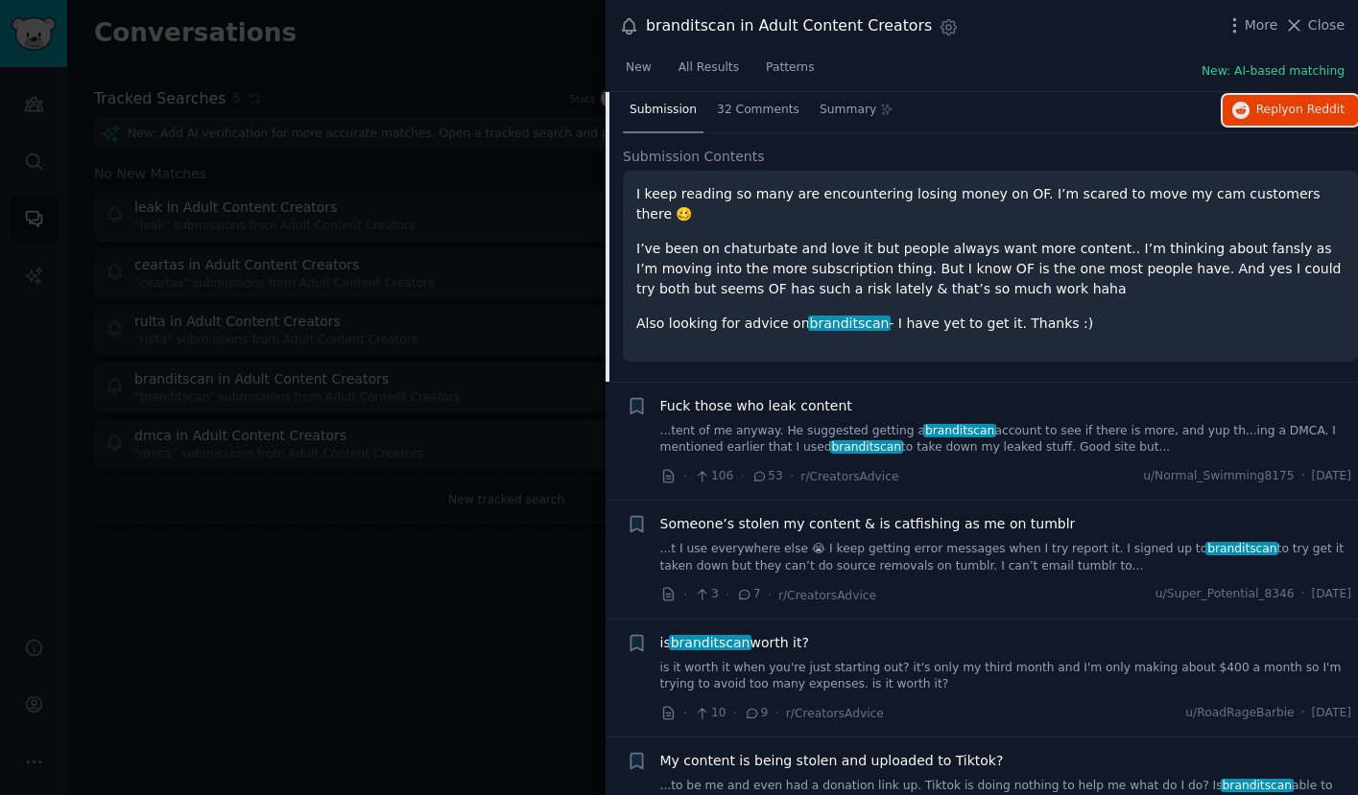
scroll to position [200, 0]
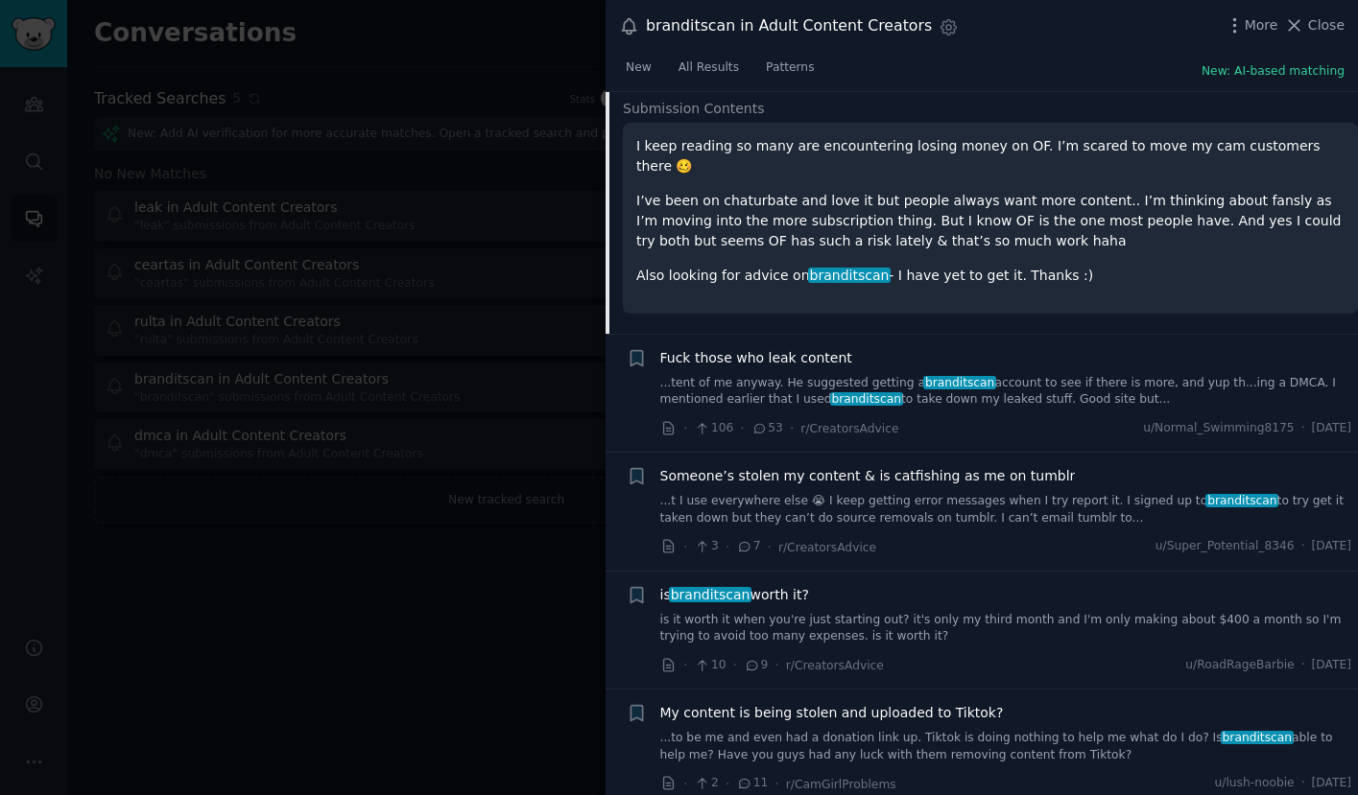
click at [872, 358] on div "Fuck those who leak content" at bounding box center [1006, 358] width 692 height 20
click at [869, 392] on span "branditscan" at bounding box center [866, 398] width 73 height 13
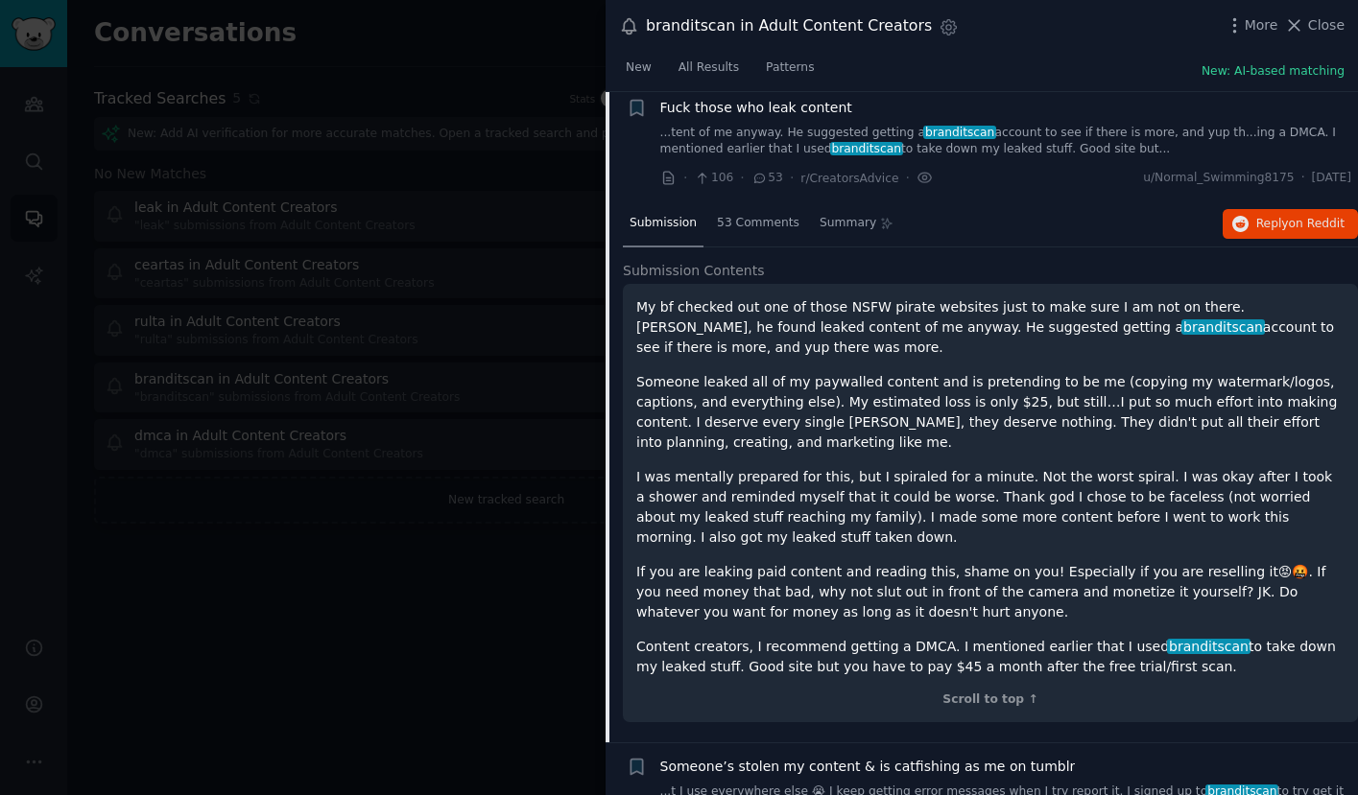
scroll to position [149, 0]
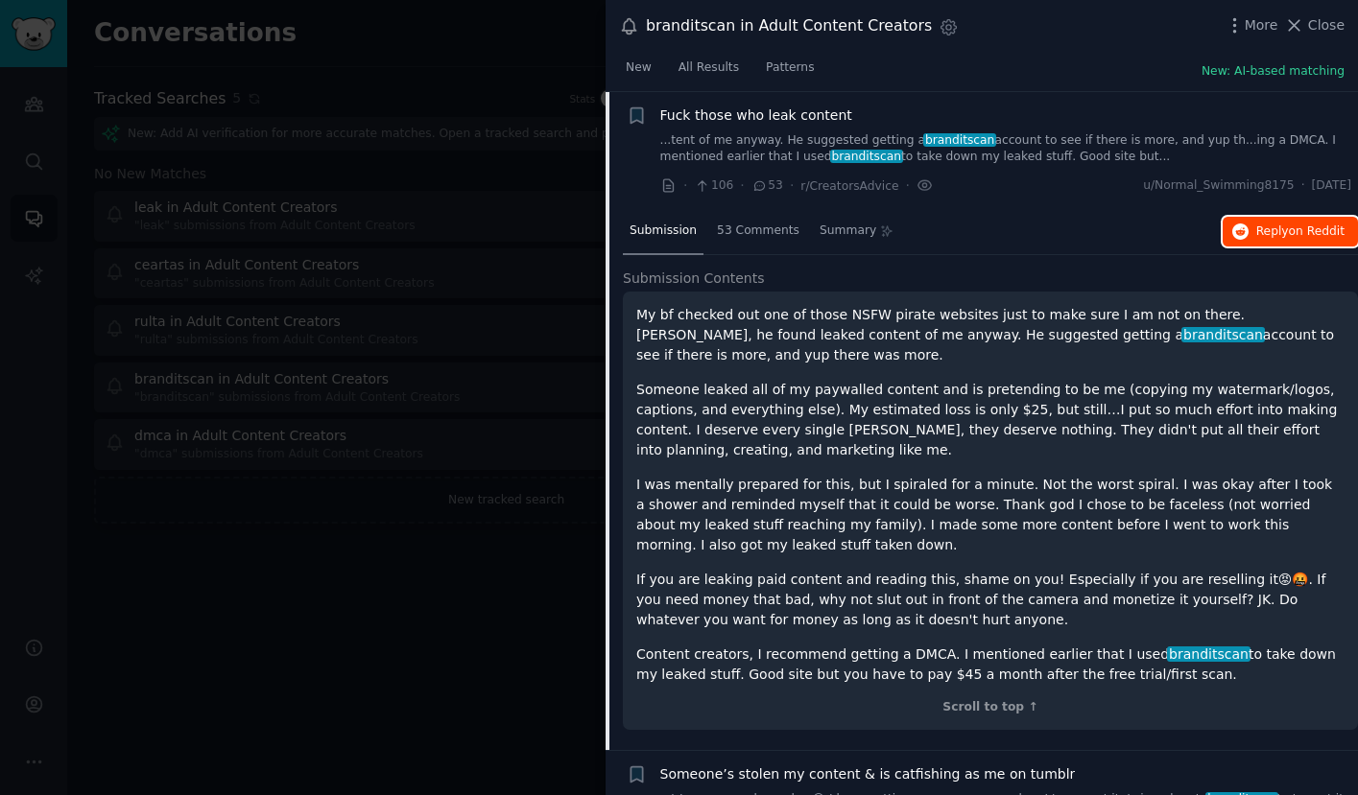
click at [1260, 232] on span "Reply on Reddit" at bounding box center [1300, 232] width 88 height 17
click at [472, 433] on div at bounding box center [679, 397] width 1358 height 795
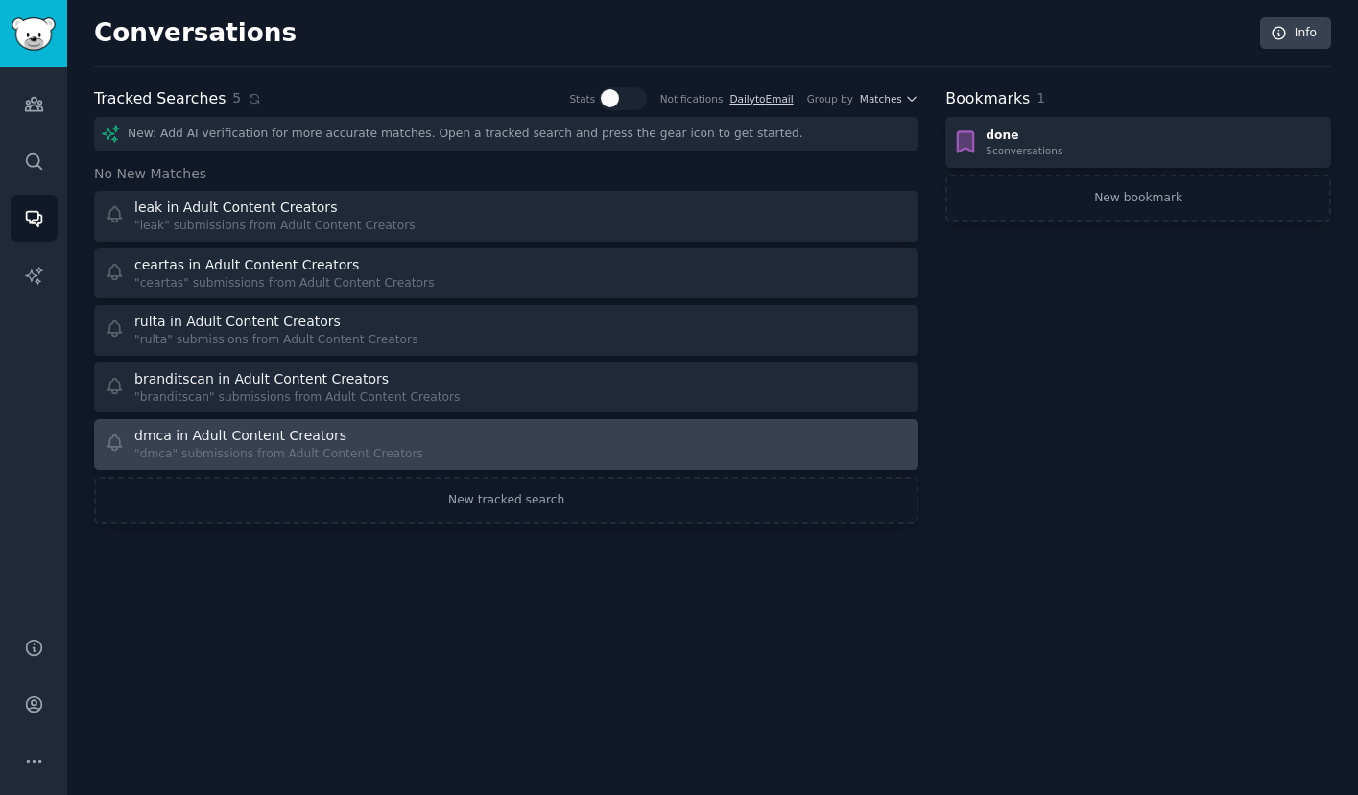
click at [243, 443] on div "dmca in Adult Content Creators" at bounding box center [240, 436] width 212 height 20
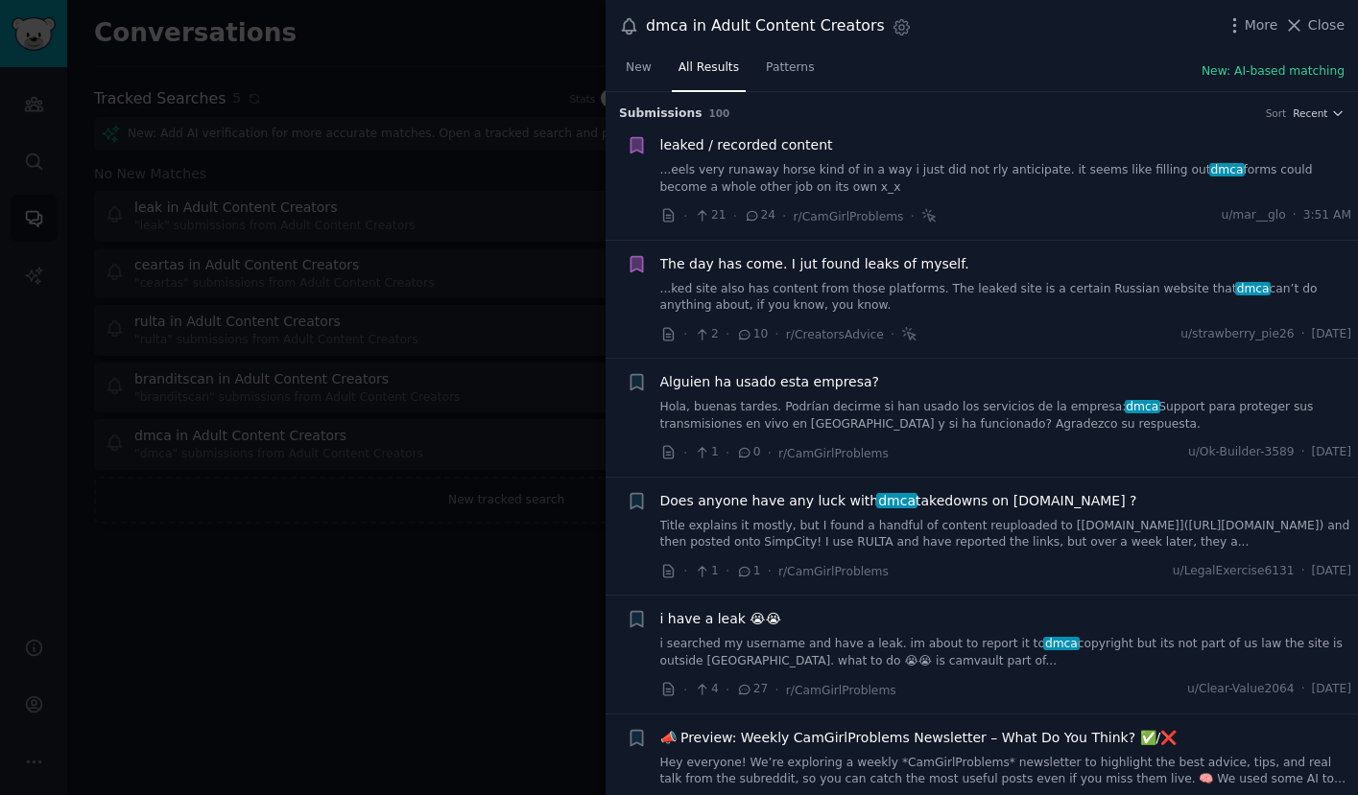
click at [381, 443] on div at bounding box center [679, 397] width 1358 height 795
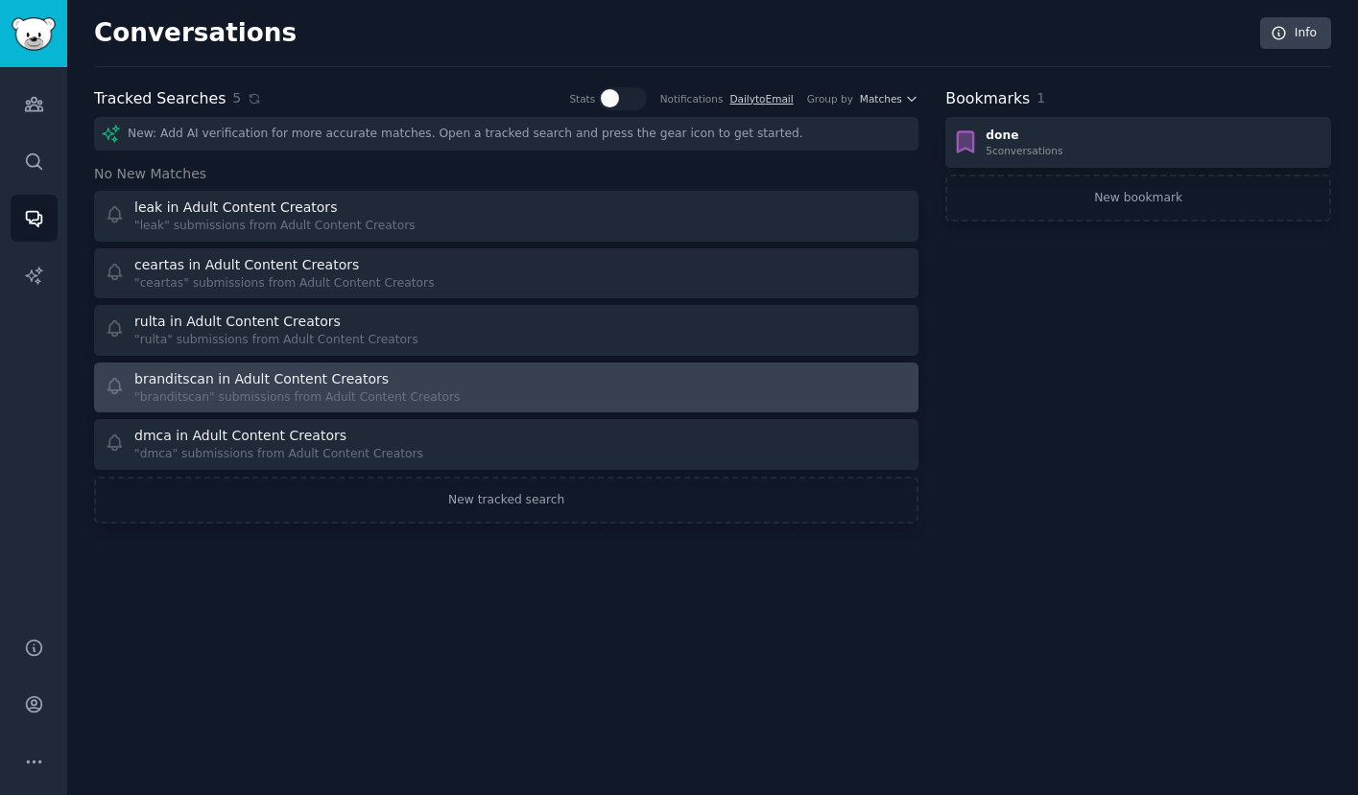
click at [294, 383] on div "branditscan in Adult Content Creators" at bounding box center [261, 379] width 254 height 20
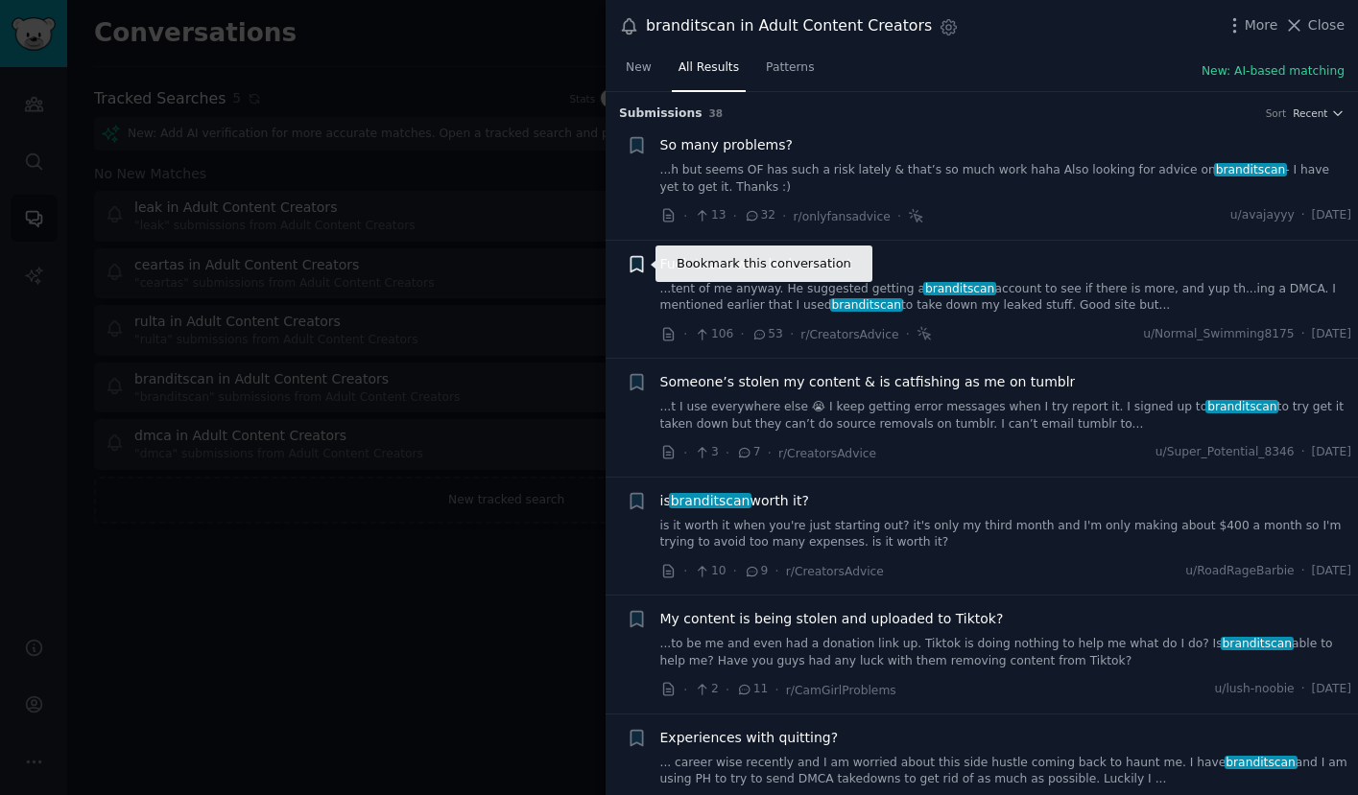
click at [629, 265] on icon "button" at bounding box center [637, 264] width 20 height 20
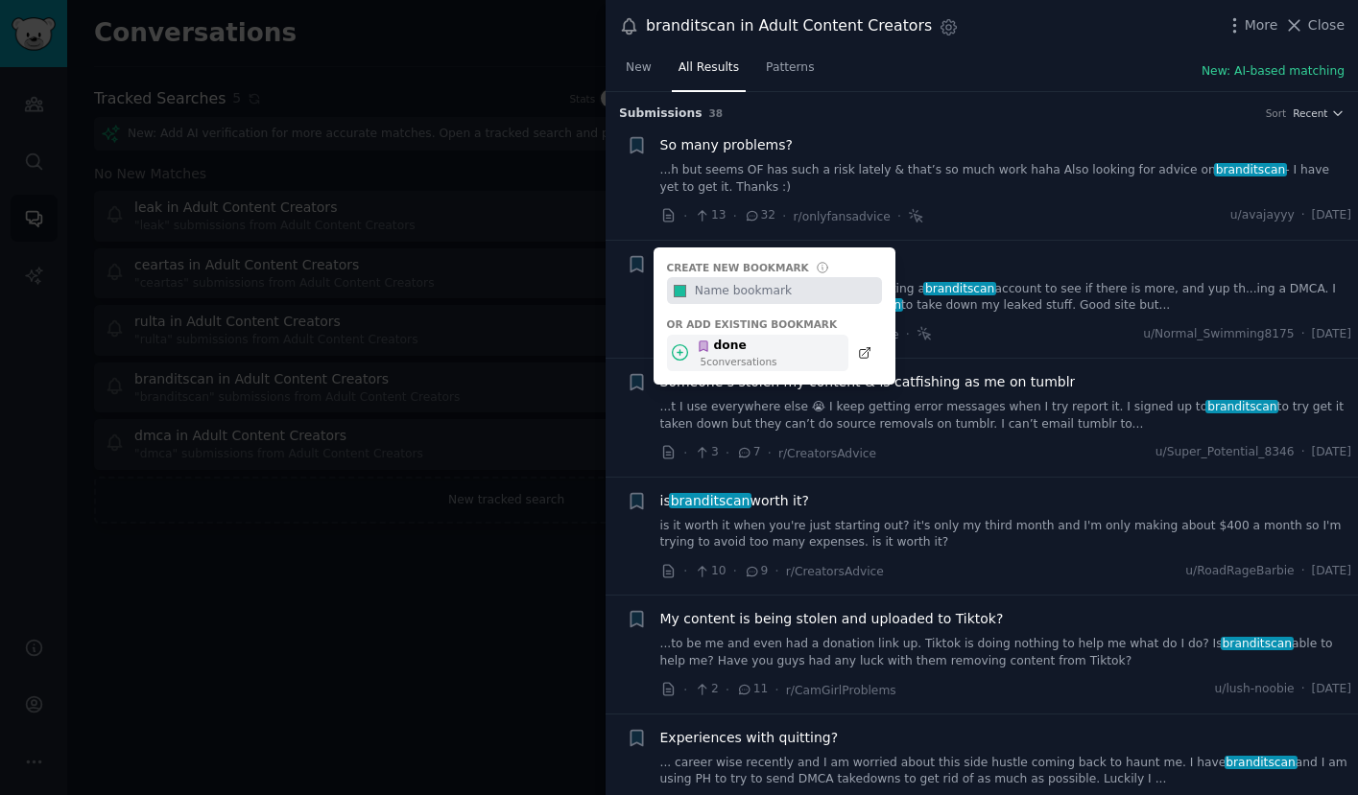
click at [713, 353] on div "done" at bounding box center [737, 346] width 81 height 17
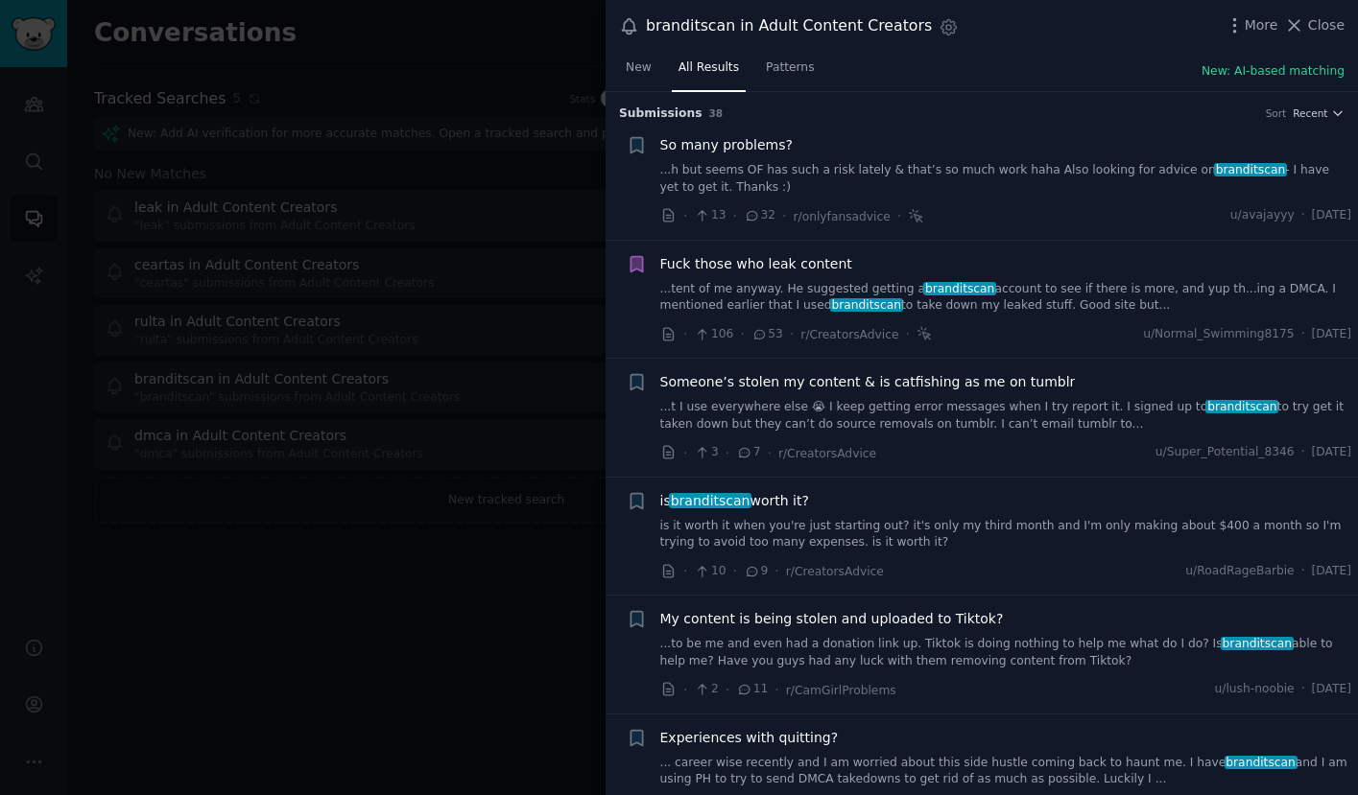
click at [313, 557] on div at bounding box center [679, 397] width 1358 height 795
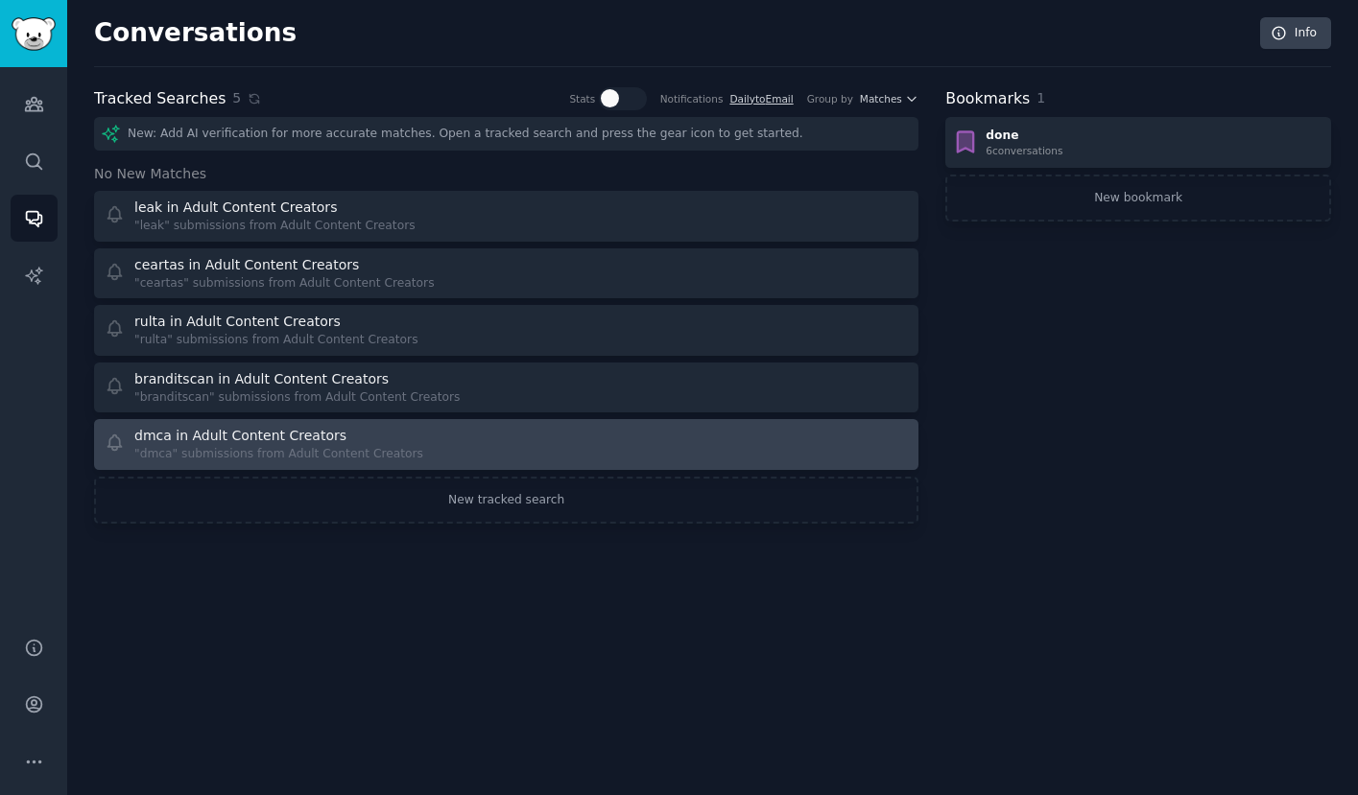
click at [267, 452] on div ""dmca" submissions from Adult Content Creators" at bounding box center [278, 454] width 289 height 17
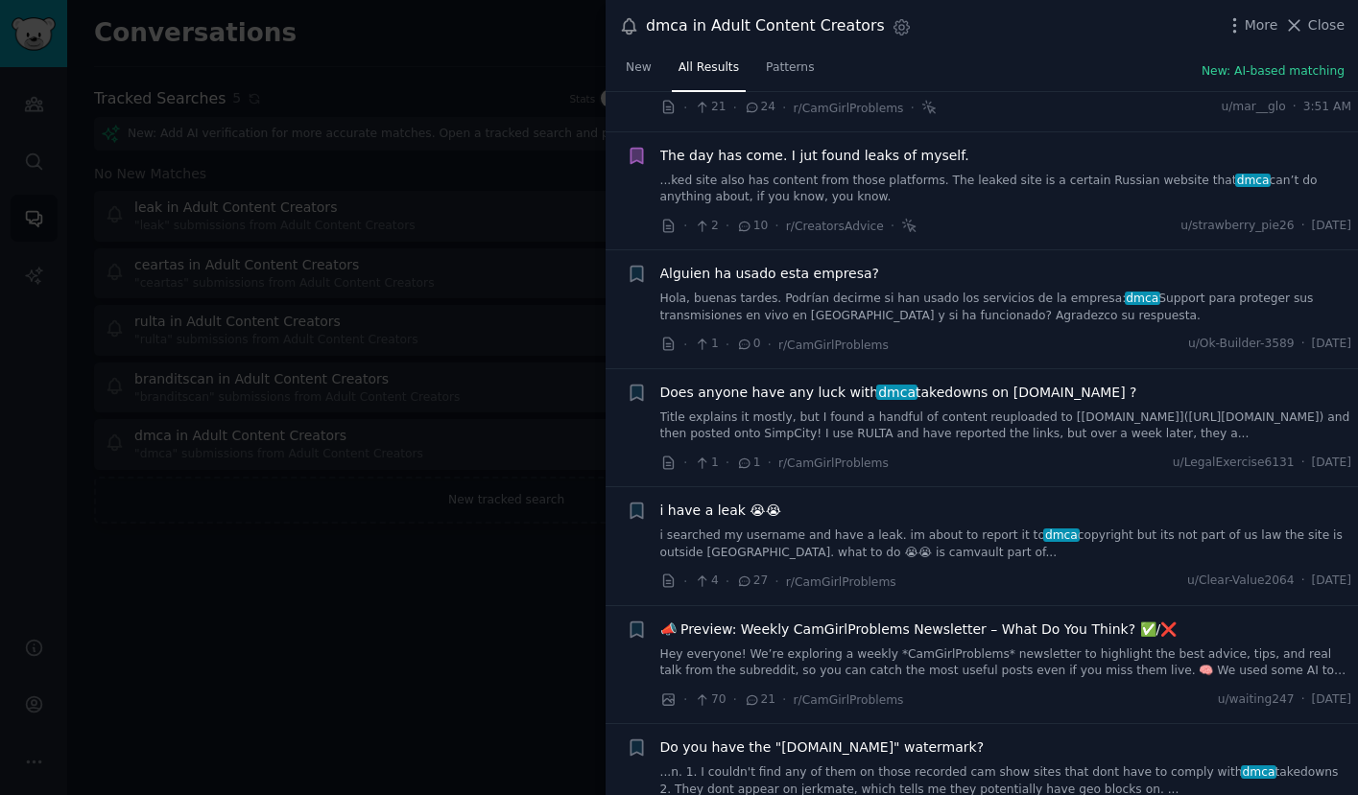
scroll to position [127, 0]
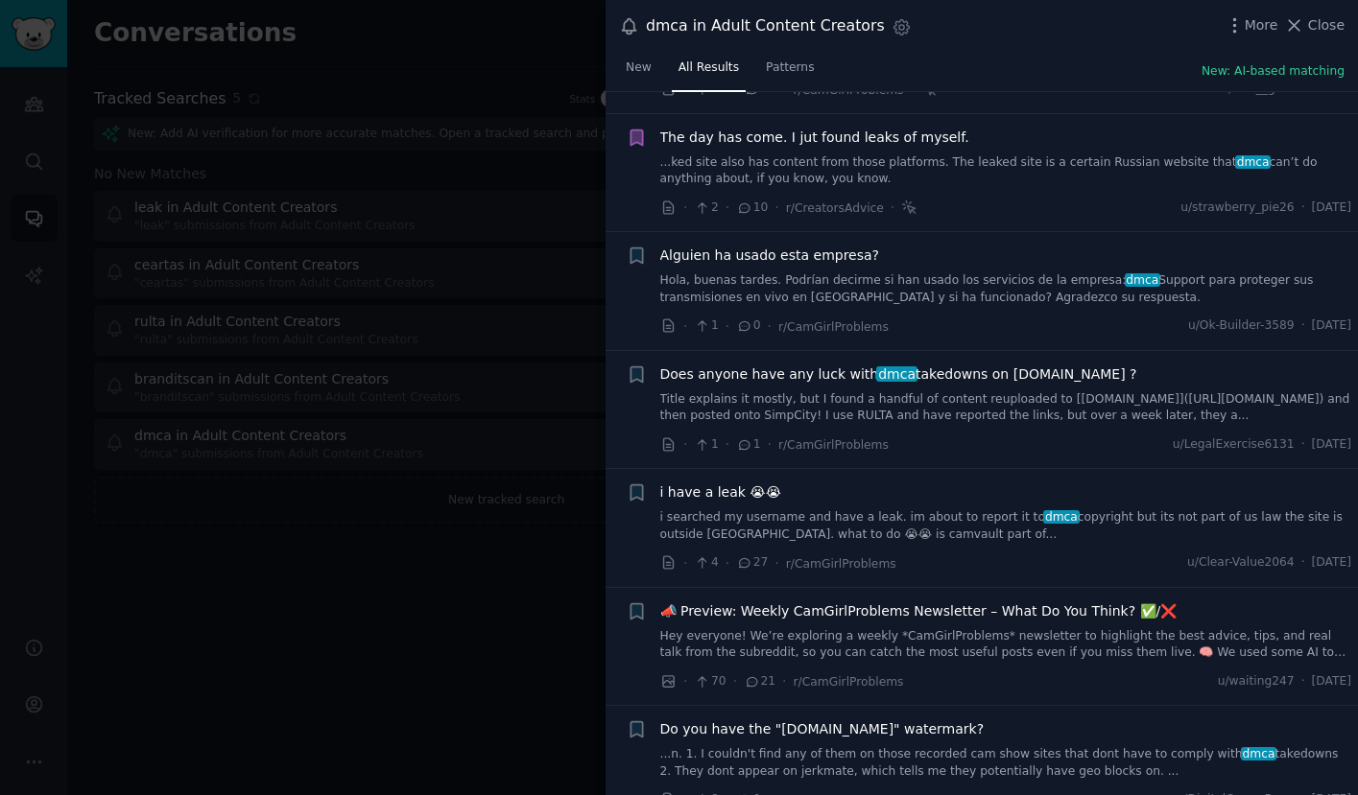
click at [780, 388] on div "Does anyone have any luck with dmca takedowns on jpg6.su ? Title explains it mo…" at bounding box center [1006, 395] width 692 height 60
click at [857, 370] on span "Does anyone have any luck with dmca takedowns on jpg6.su ?" at bounding box center [898, 375] width 477 height 20
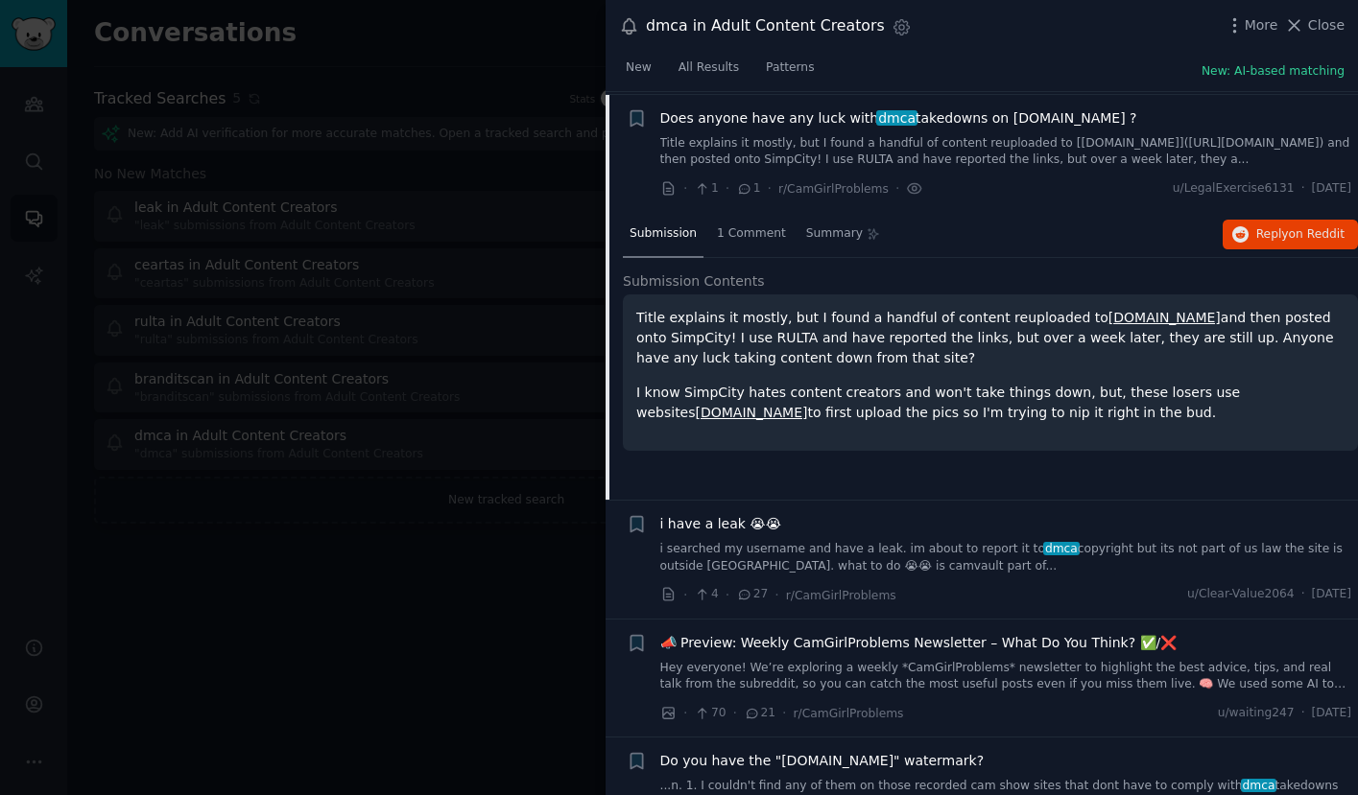
scroll to position [386, 0]
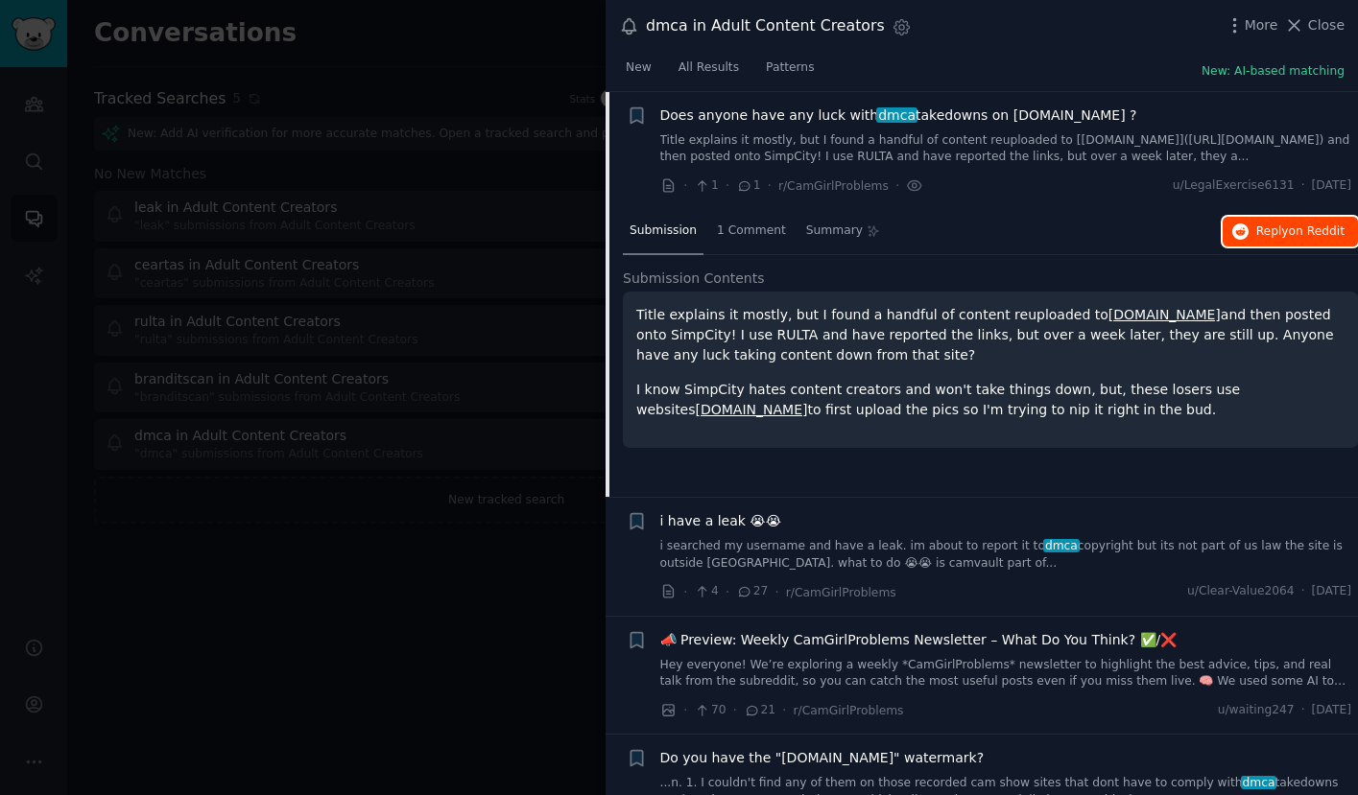
click at [1280, 226] on span "Reply on Reddit" at bounding box center [1300, 232] width 88 height 17
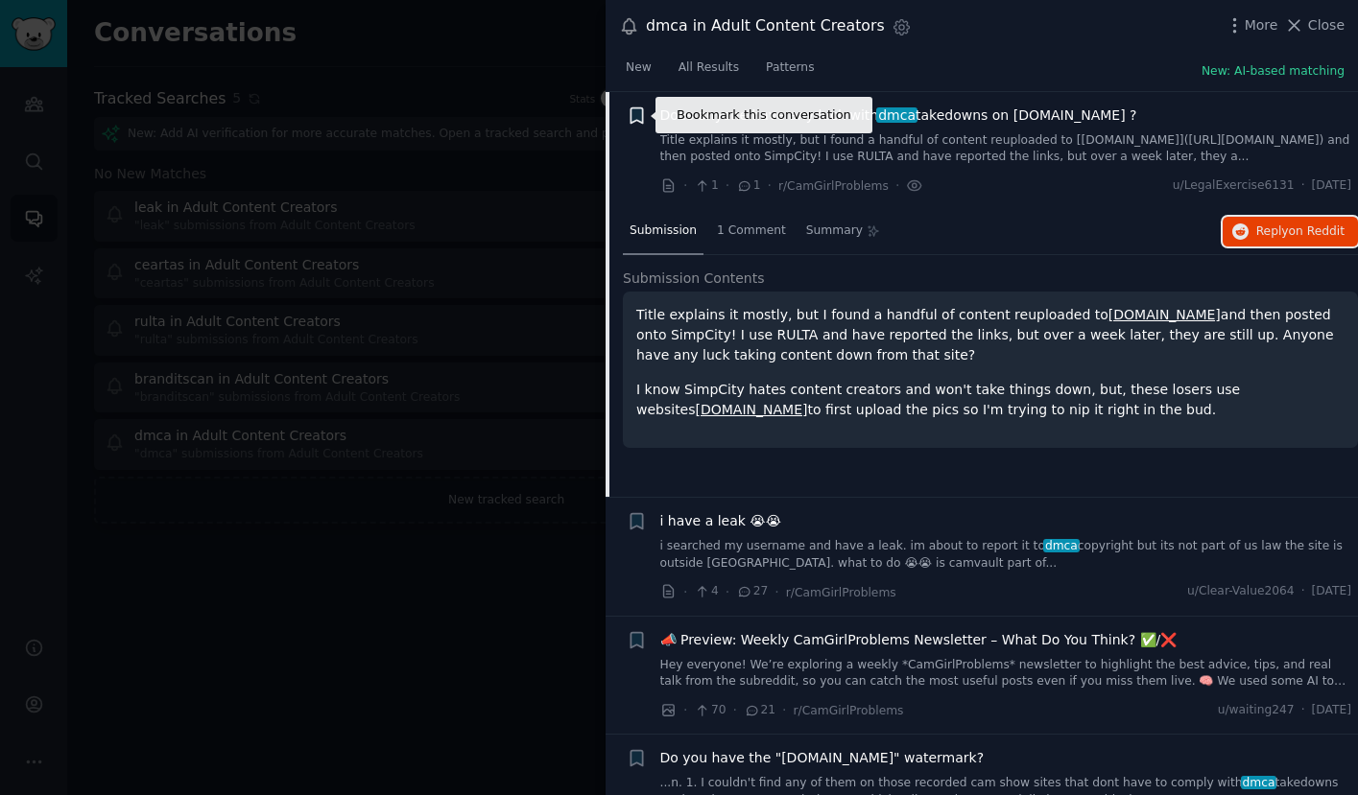
click at [629, 113] on icon "button" at bounding box center [637, 116] width 20 height 20
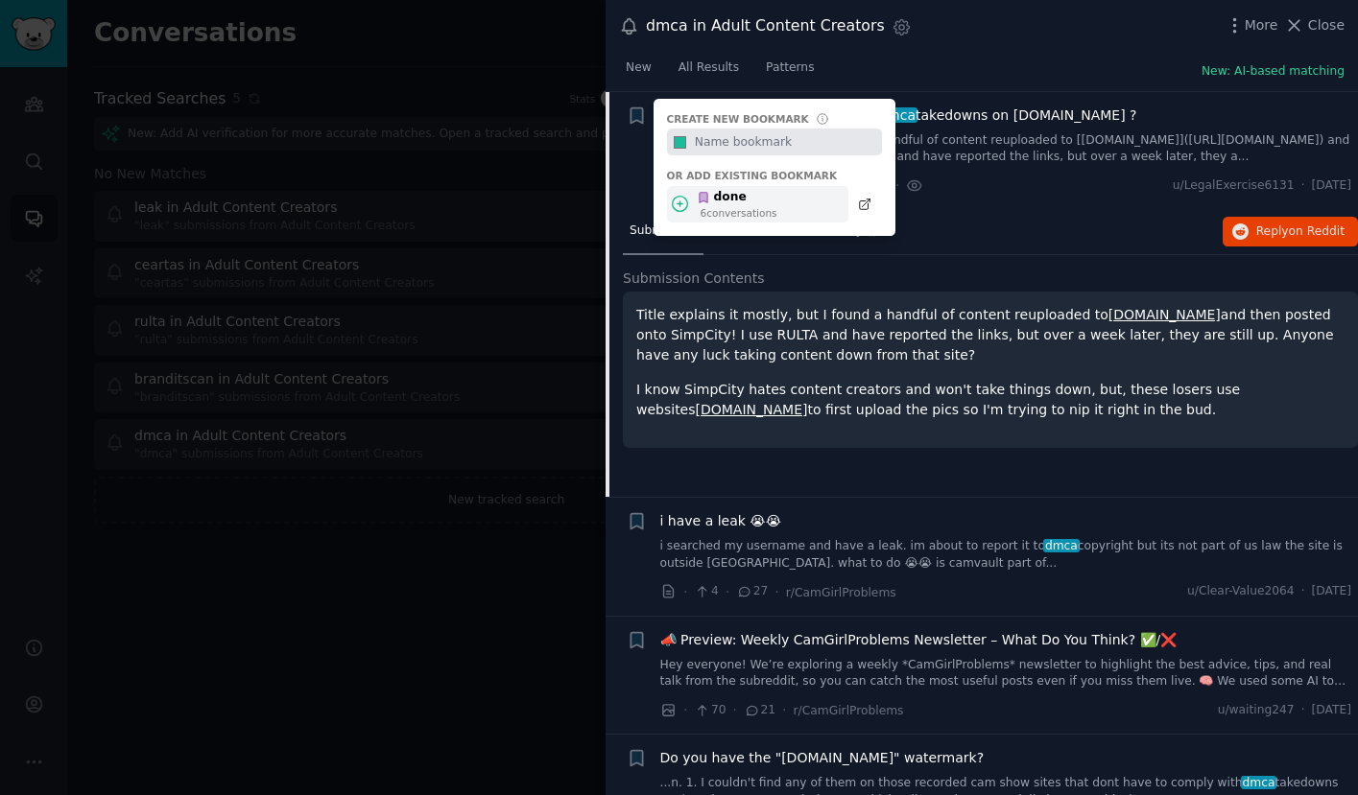
click at [684, 202] on icon at bounding box center [680, 204] width 20 height 20
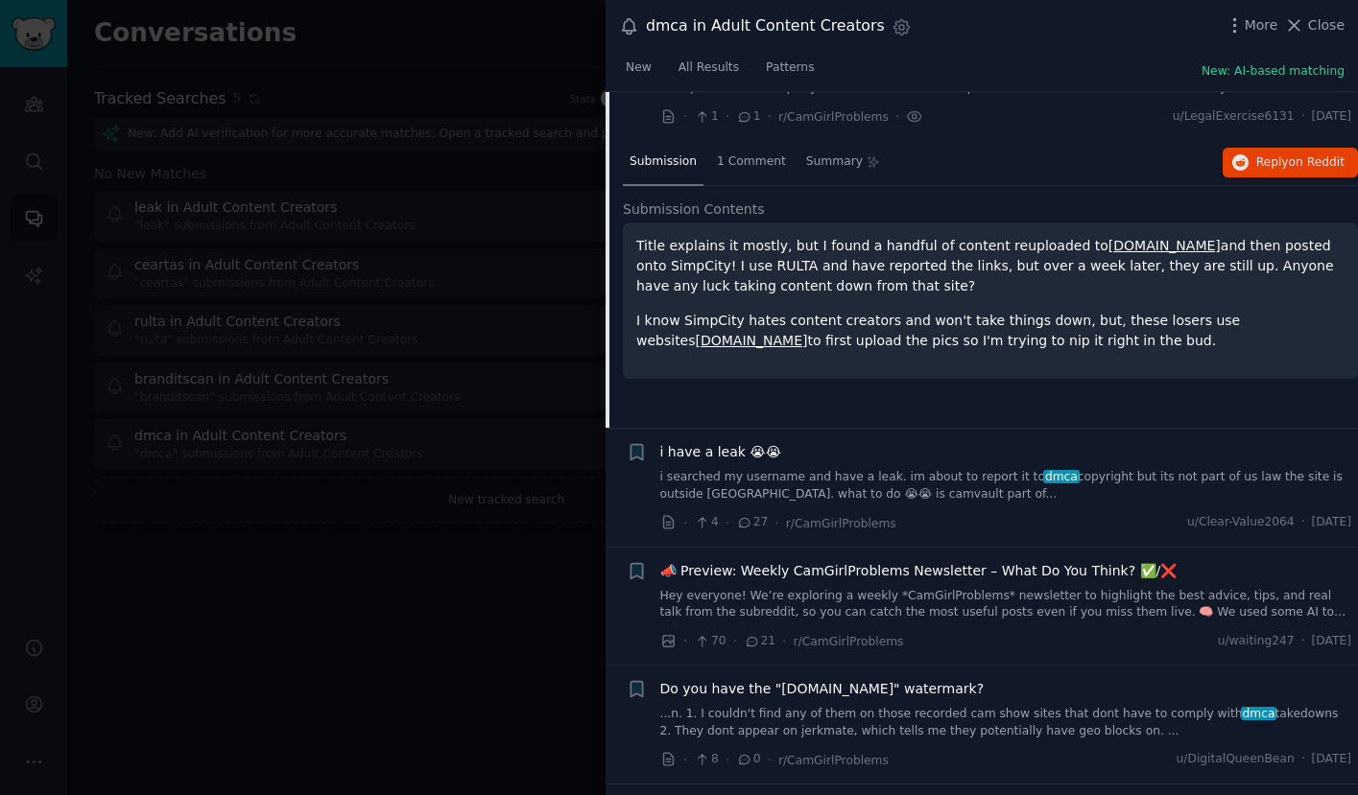
scroll to position [475, 0]
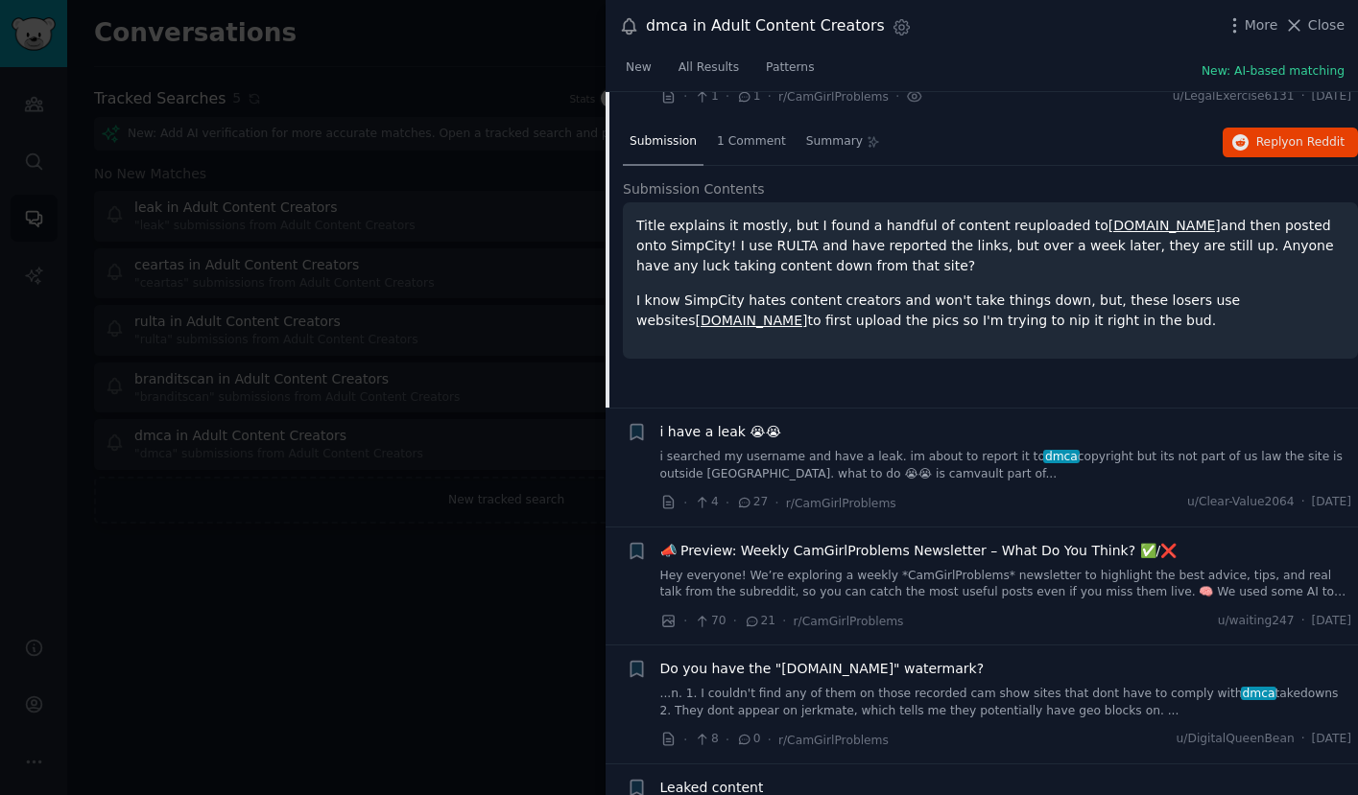
click at [851, 455] on link "i searched my username and have a leak. im about to report it to dmca copyright…" at bounding box center [1006, 466] width 692 height 34
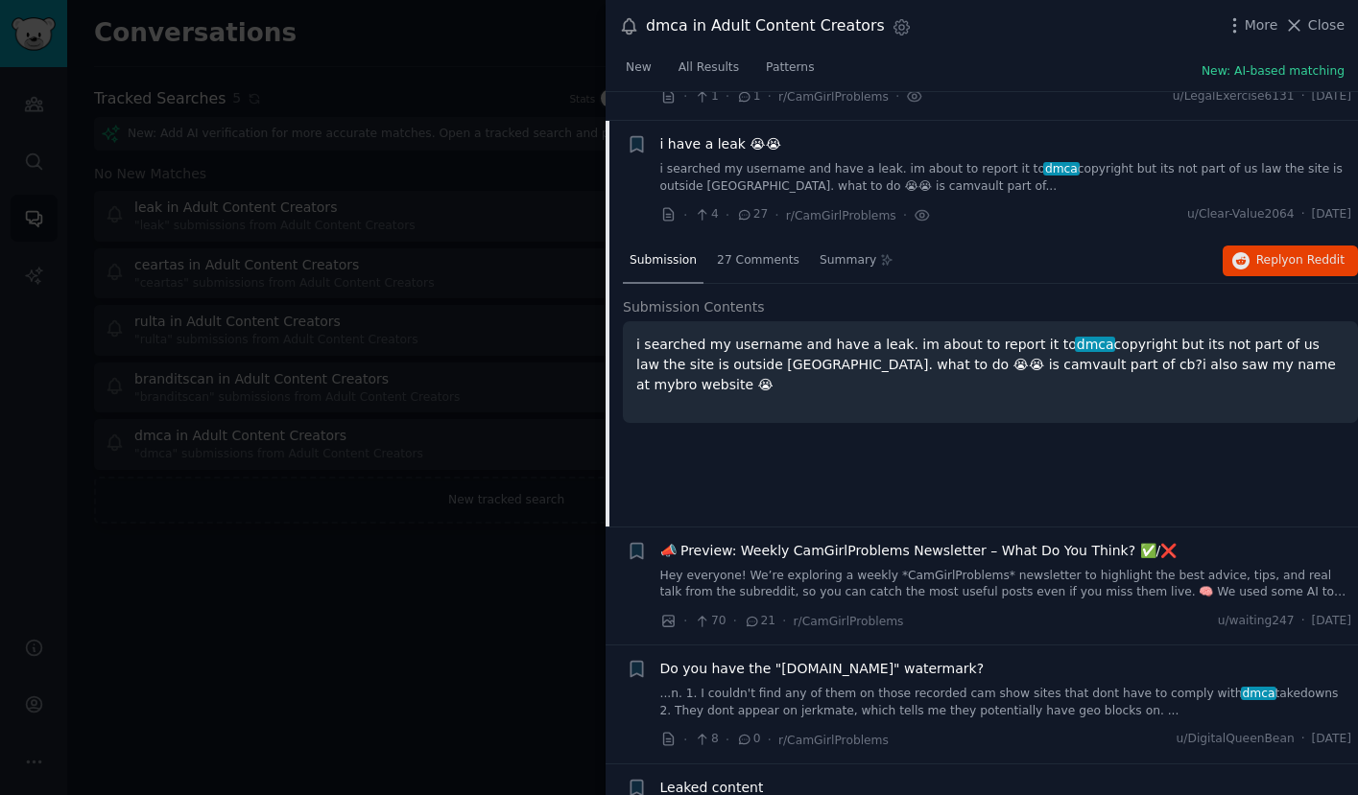
scroll to position [504, 0]
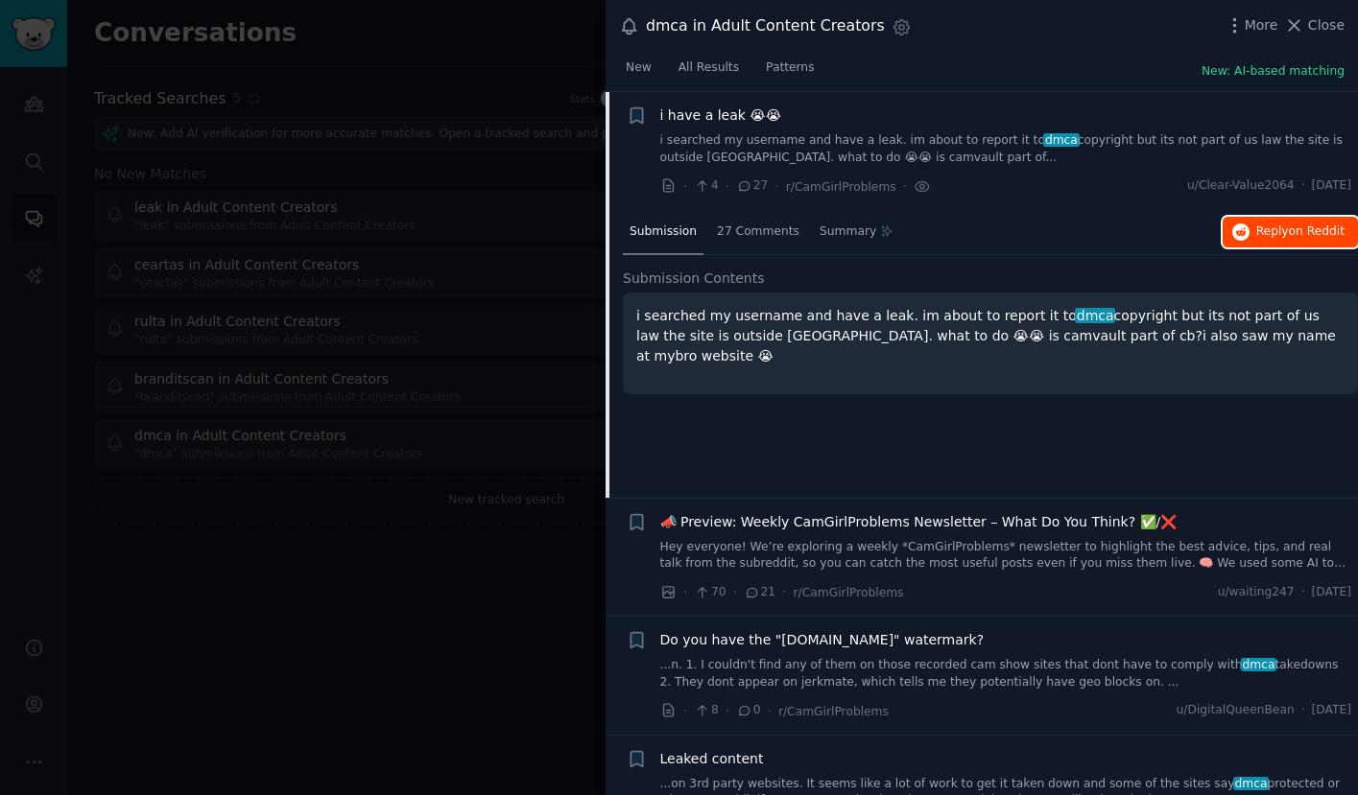
click at [1271, 232] on span "Reply on Reddit" at bounding box center [1300, 232] width 88 height 17
click at [398, 252] on div at bounding box center [679, 397] width 1358 height 795
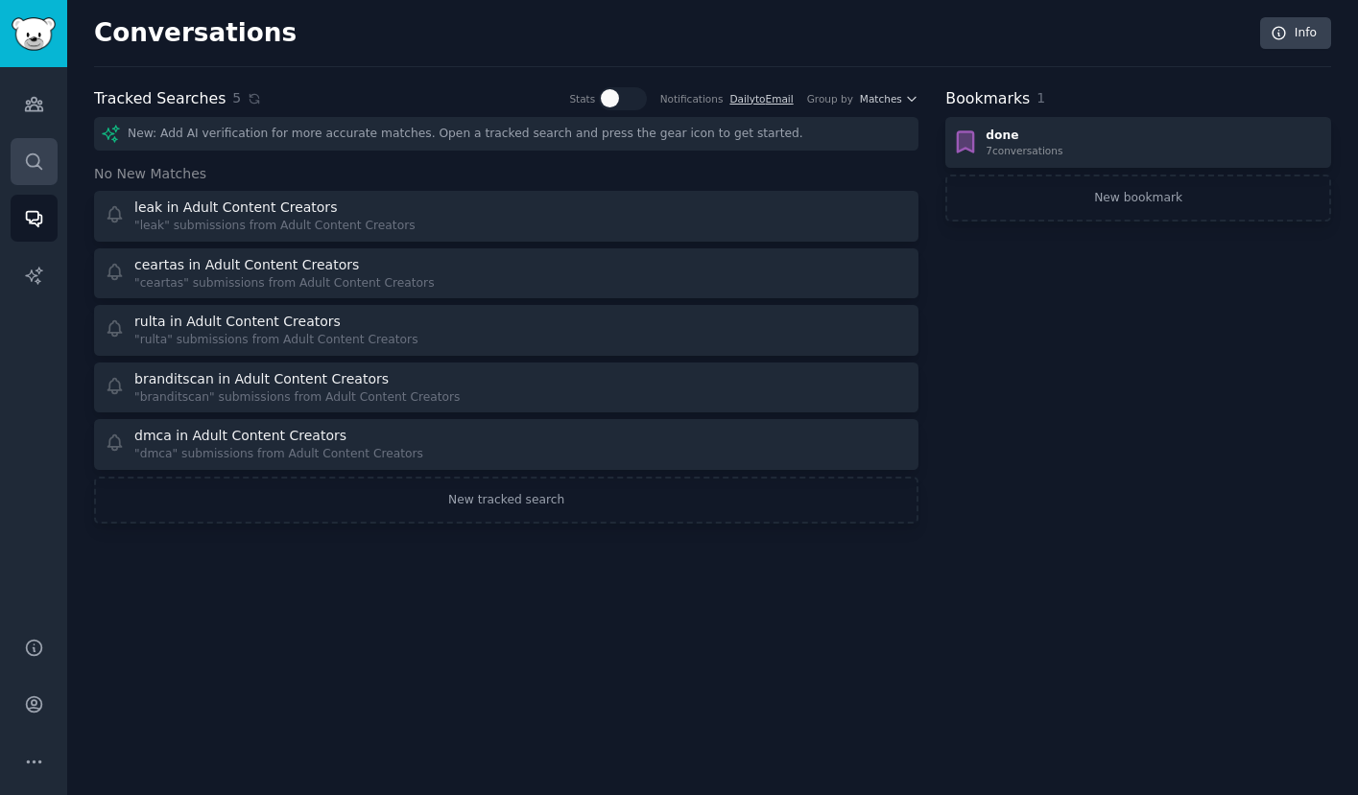
click at [40, 155] on icon "Sidebar" at bounding box center [34, 162] width 20 height 20
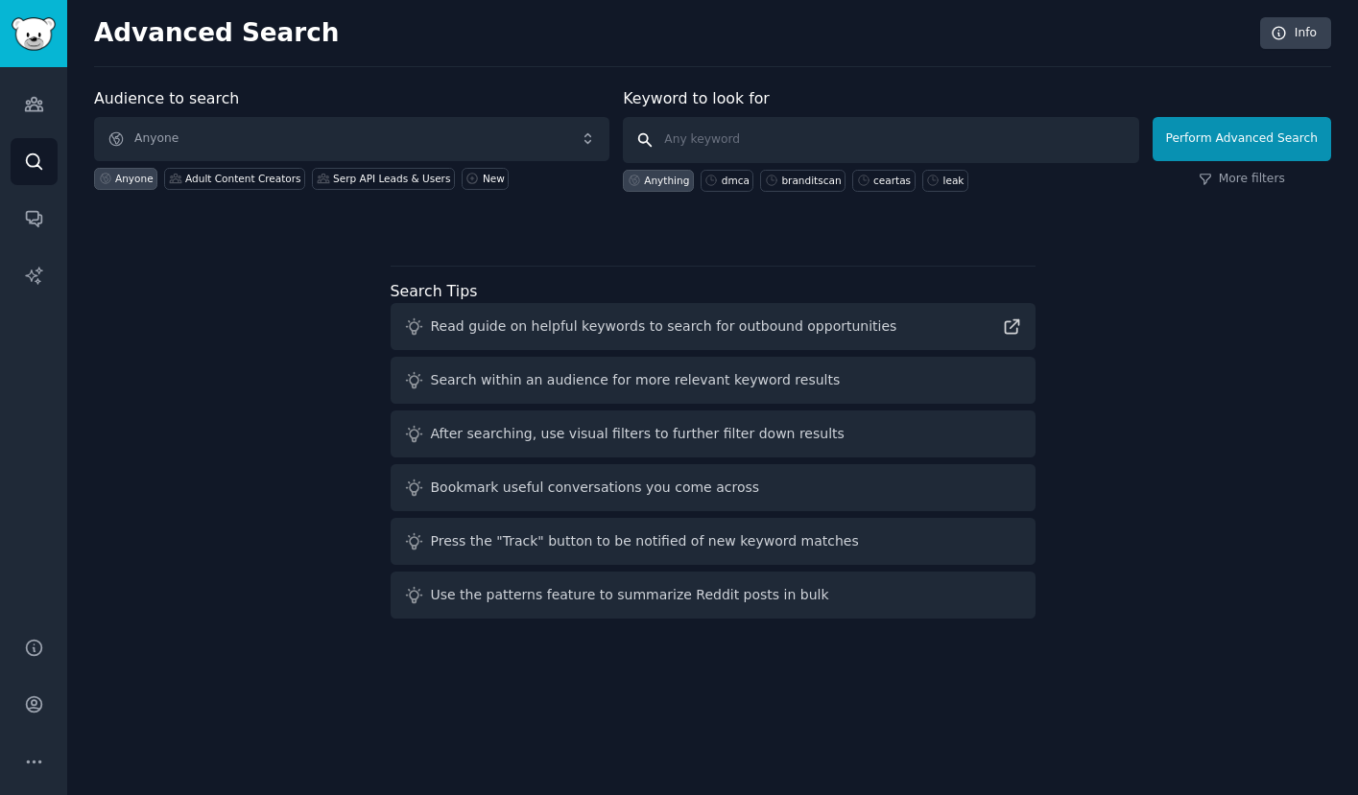
click at [727, 145] on input "text" at bounding box center [880, 140] width 515 height 46
paste input "https://www.reddit.com/r/onlyfansadvice/comments/1mhca6j/so_many_problems/"
type input "https://www.reddit.com/r/onlyfansadvice/comments/1mhca6j/so_many_problems/"
click button "Perform Advanced Search" at bounding box center [1241, 139] width 178 height 44
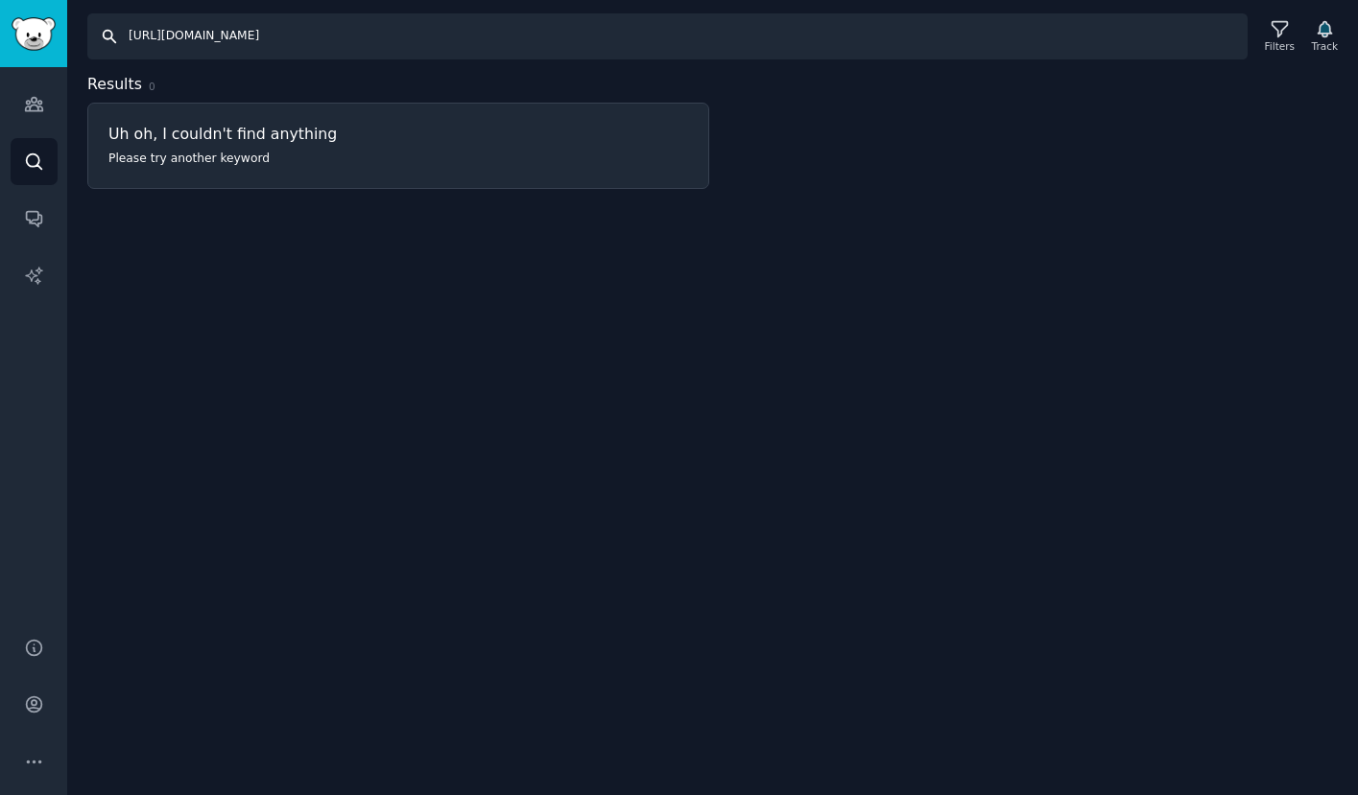
drag, startPoint x: 465, startPoint y: 36, endPoint x: 31, endPoint y: 35, distance: 434.7
click at [31, 35] on div "Audiences Search Conversations AI Reports Help Account More Search https://www.…" at bounding box center [679, 397] width 1358 height 795
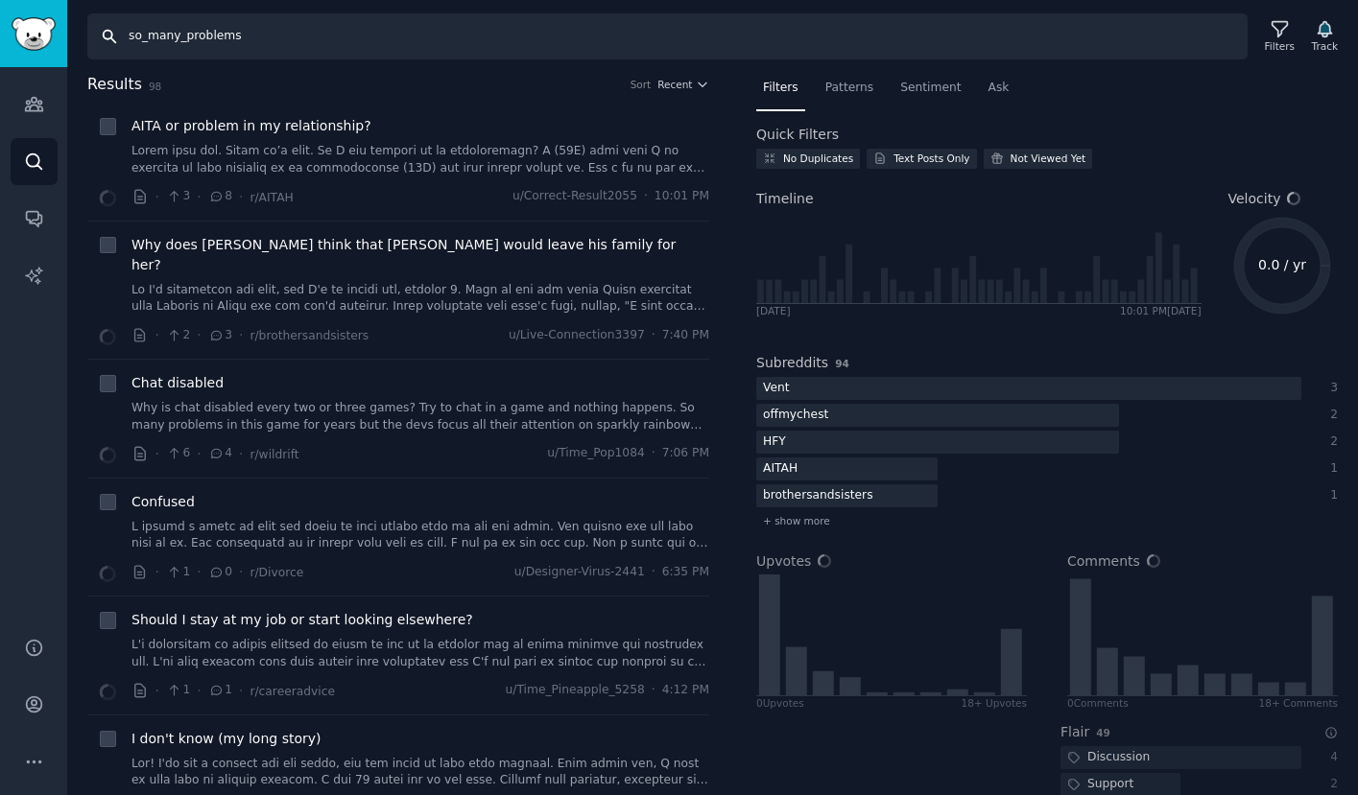
type input "so_many_problems"
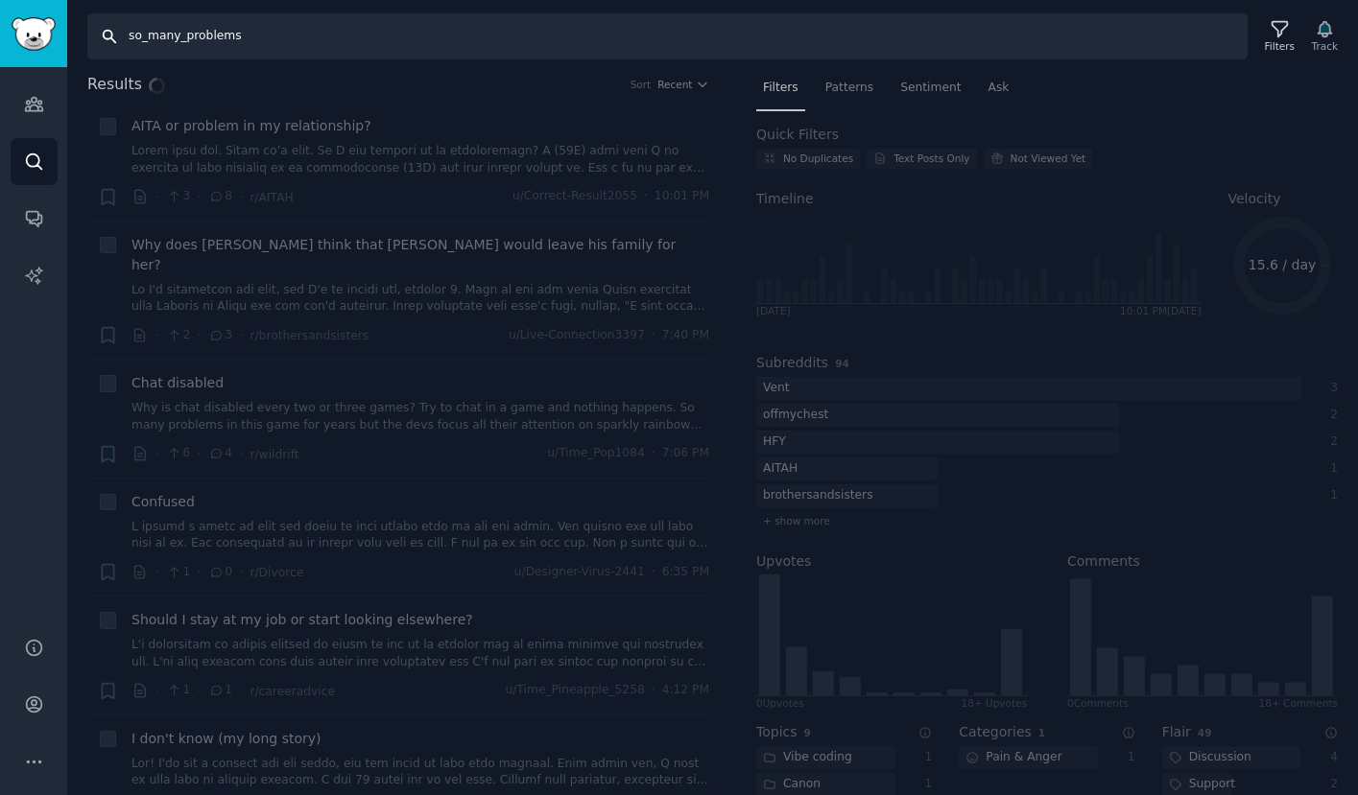
click at [329, 46] on input "so_many_problems" at bounding box center [667, 36] width 1160 height 46
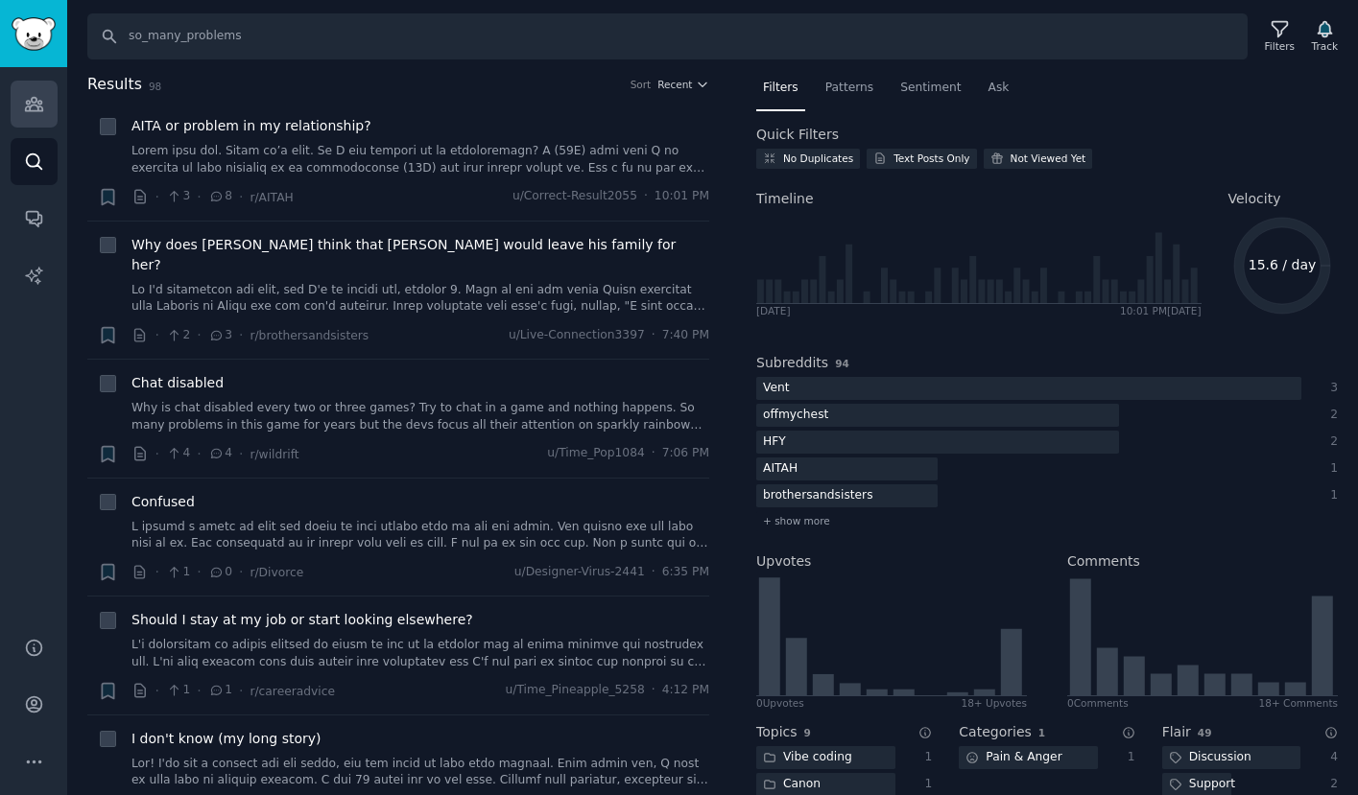
click at [34, 121] on link "Audiences" at bounding box center [34, 104] width 47 height 47
